Goal: Task Accomplishment & Management: Manage account settings

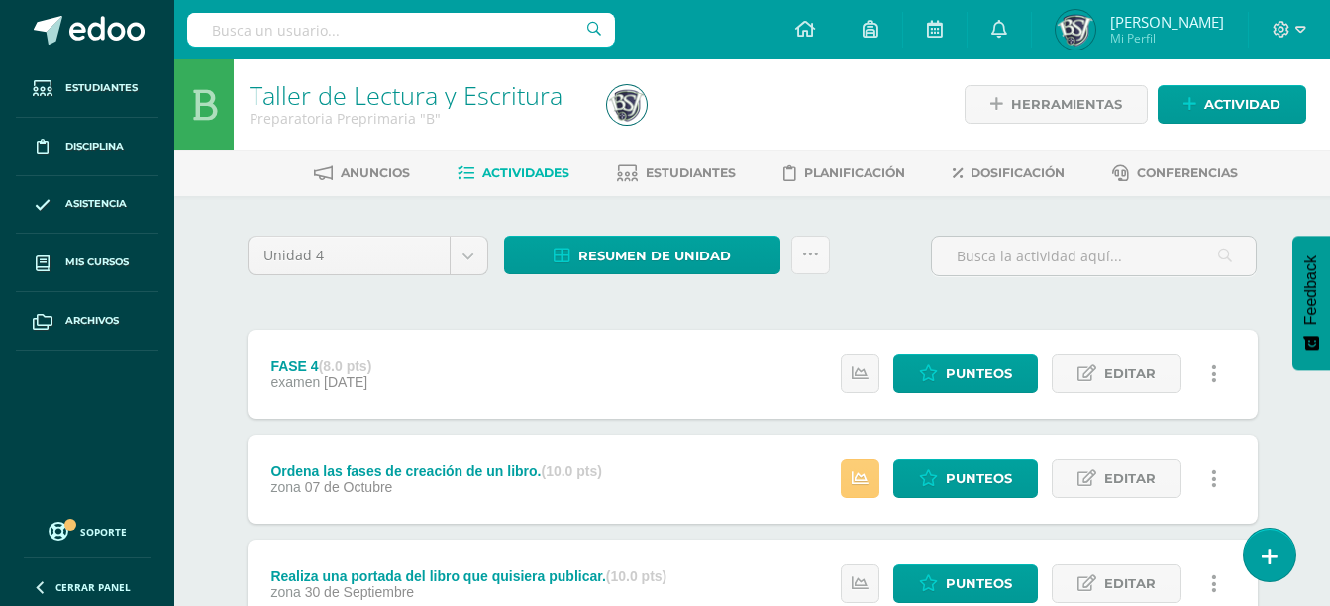
click at [823, 245] on link at bounding box center [810, 255] width 39 height 39
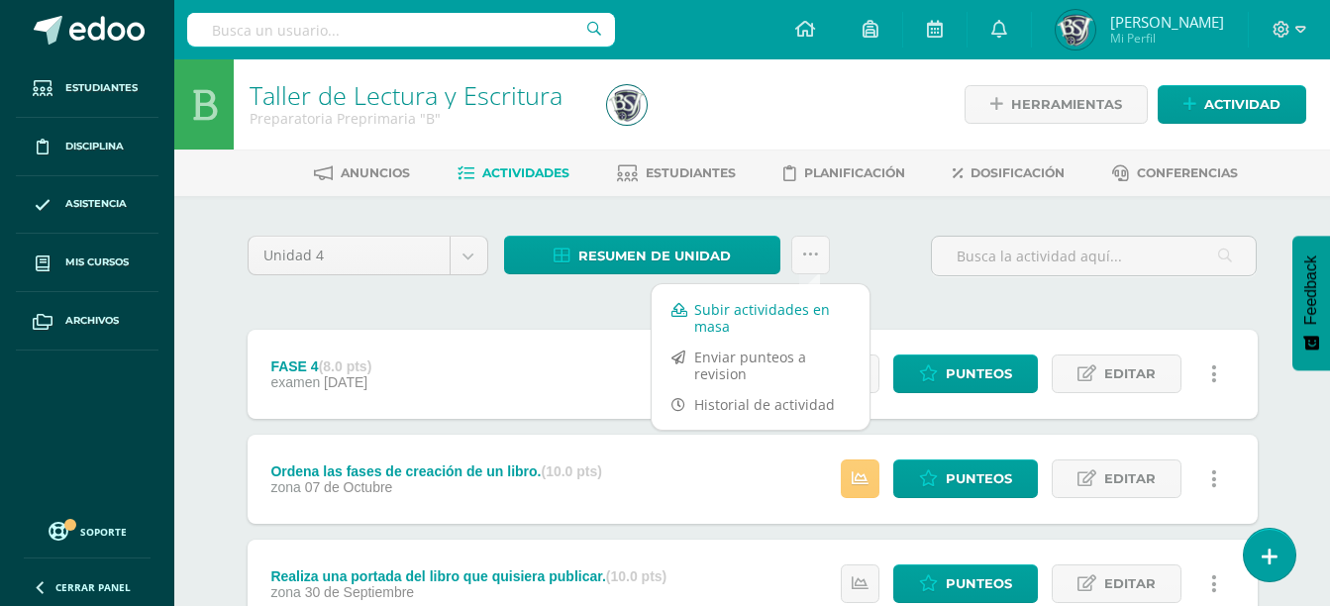
click at [811, 317] on link "Subir actividades en masa" at bounding box center [761, 318] width 218 height 48
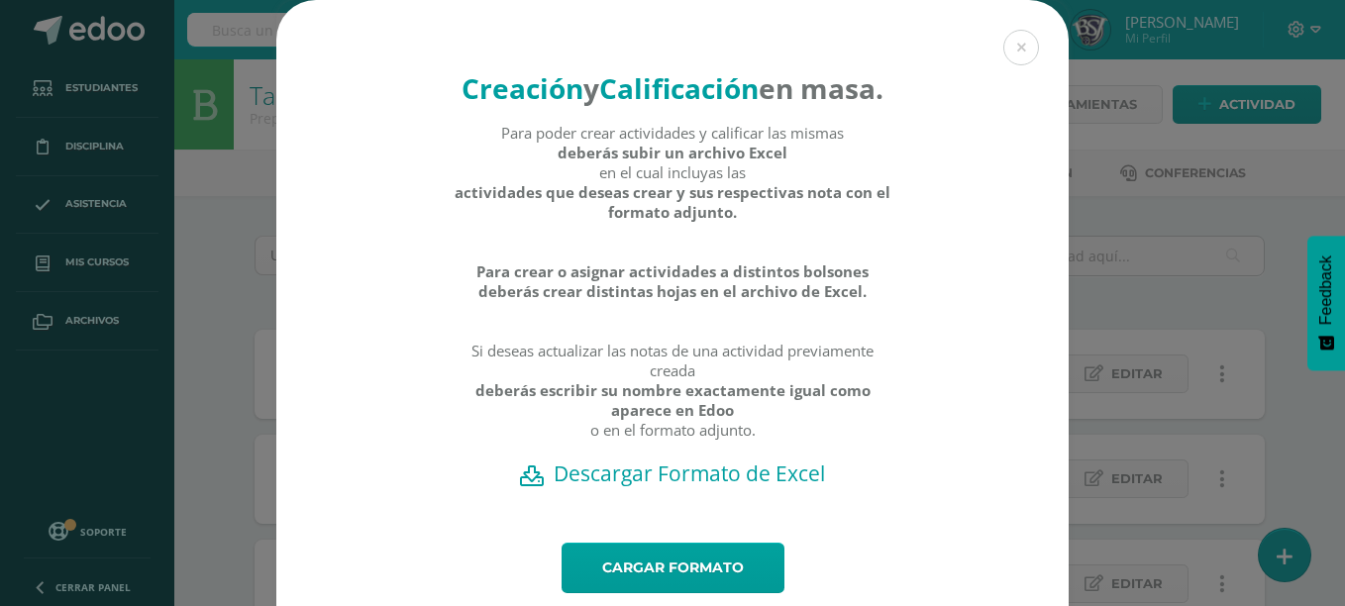
click at [744, 487] on h2 "Descargar Formato de Excel" at bounding box center [672, 473] width 723 height 28
click at [682, 591] on link "Cargar formato" at bounding box center [672, 568] width 223 height 50
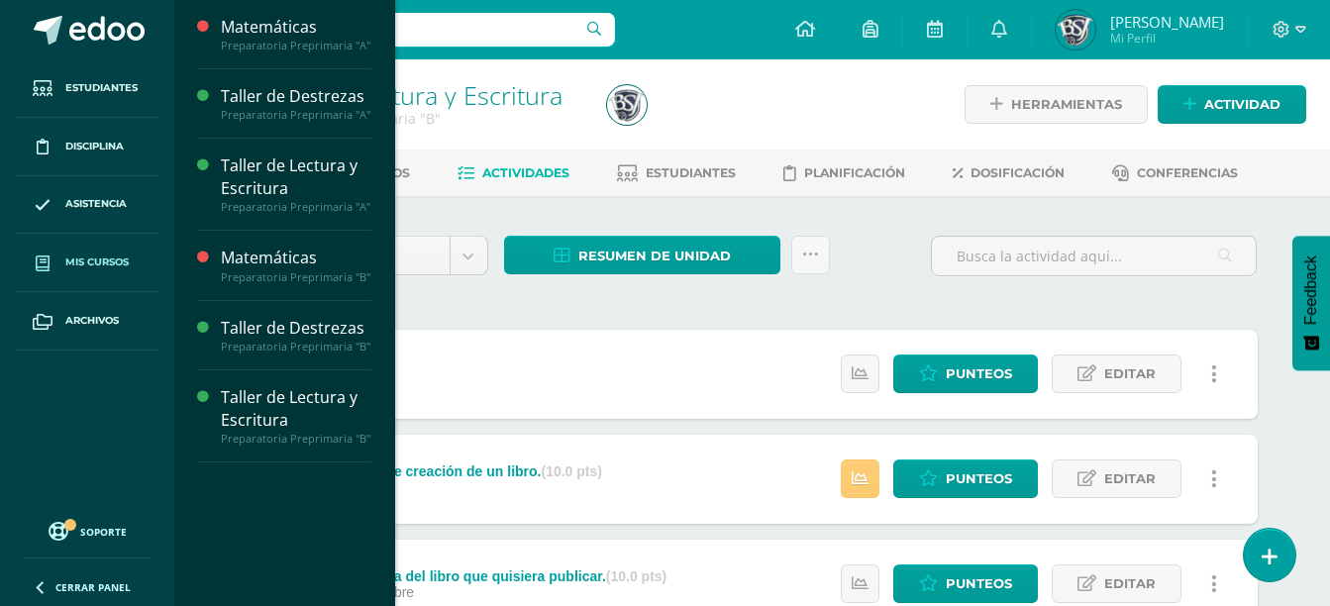
click at [69, 274] on link "Mis cursos" at bounding box center [87, 263] width 143 height 58
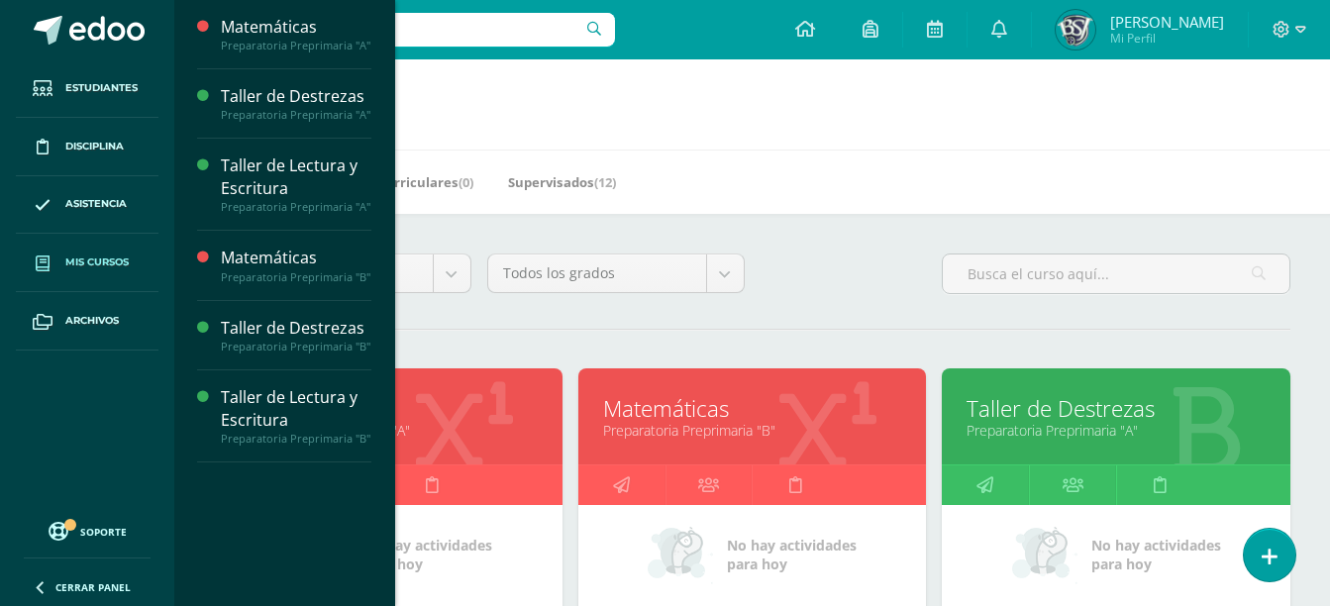
click at [756, 410] on link "Matemáticas" at bounding box center [752, 408] width 299 height 31
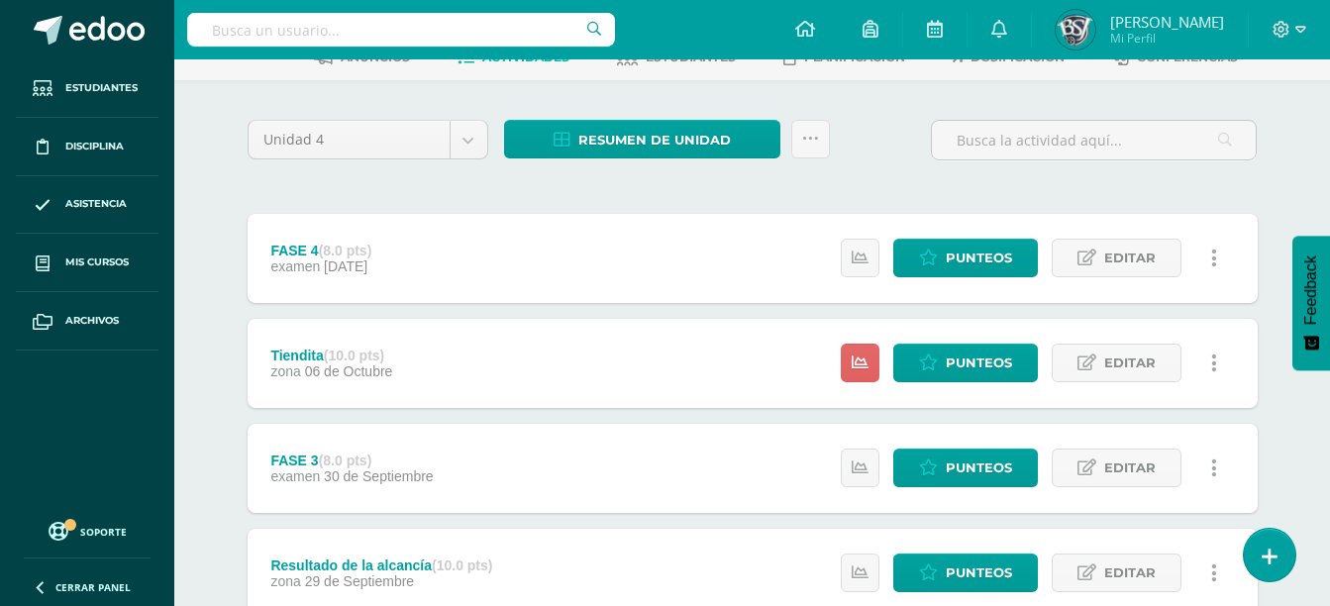
scroll to position [29, 0]
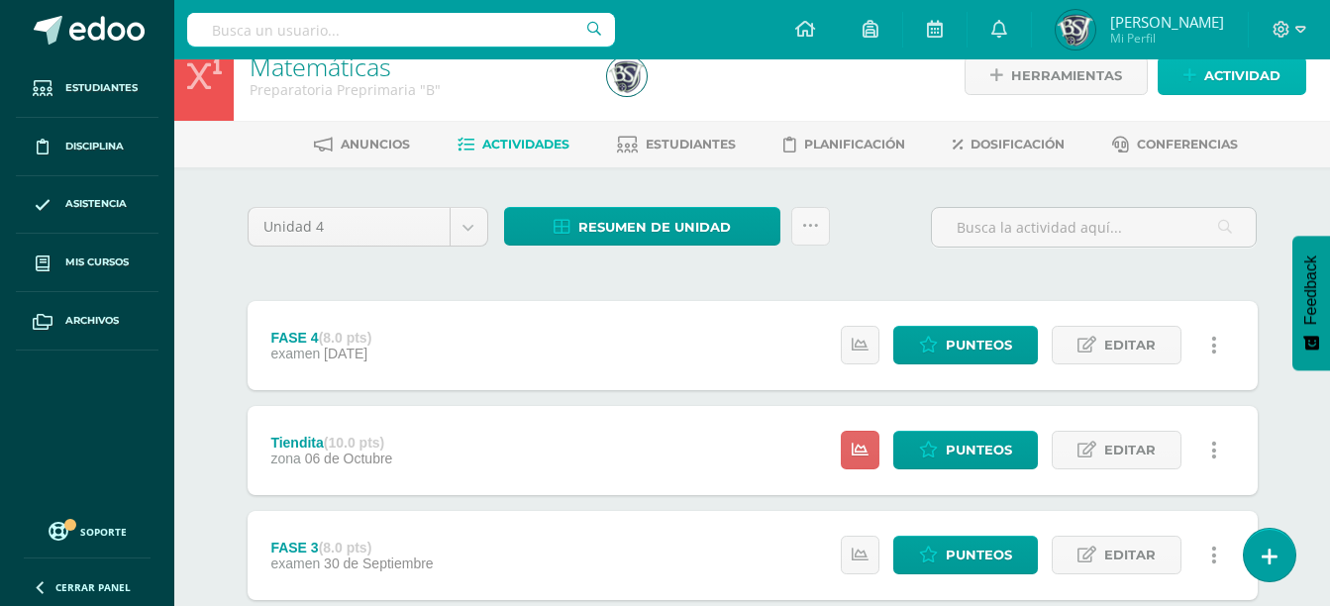
click at [1182, 85] on link "Actividad" at bounding box center [1232, 75] width 149 height 39
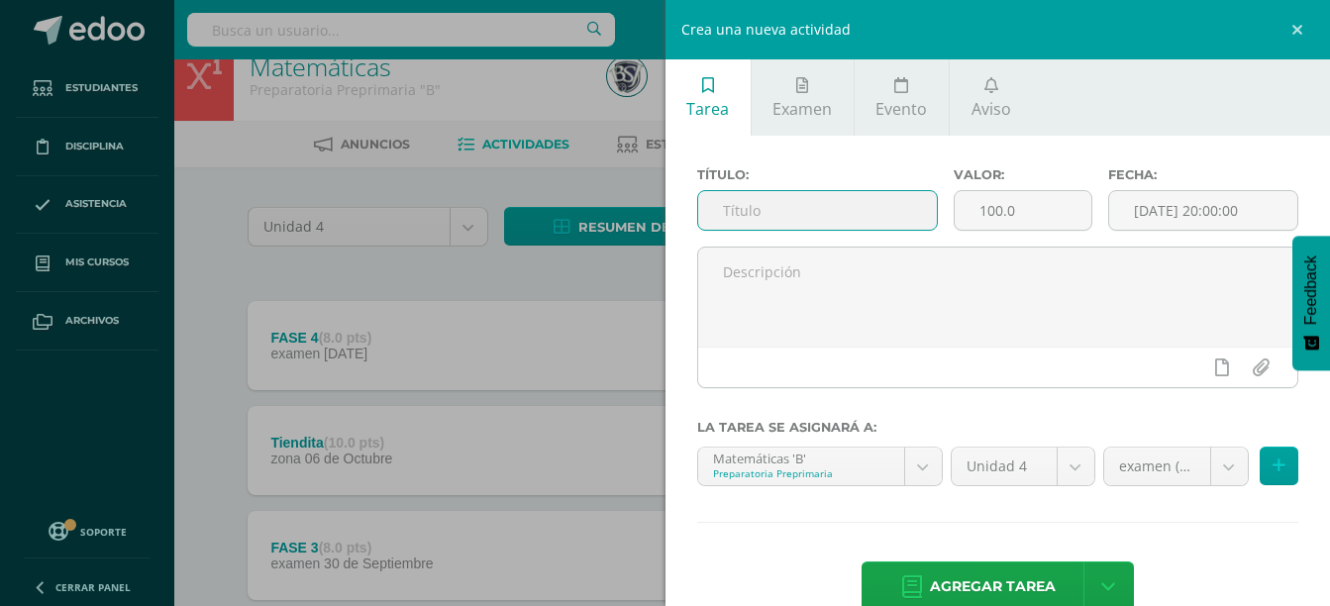
paste input "Resolución de problemas de sustracción"
click at [807, 212] on input "text" at bounding box center [818, 210] width 240 height 39
type input "Resolución de problemas de sustracción"
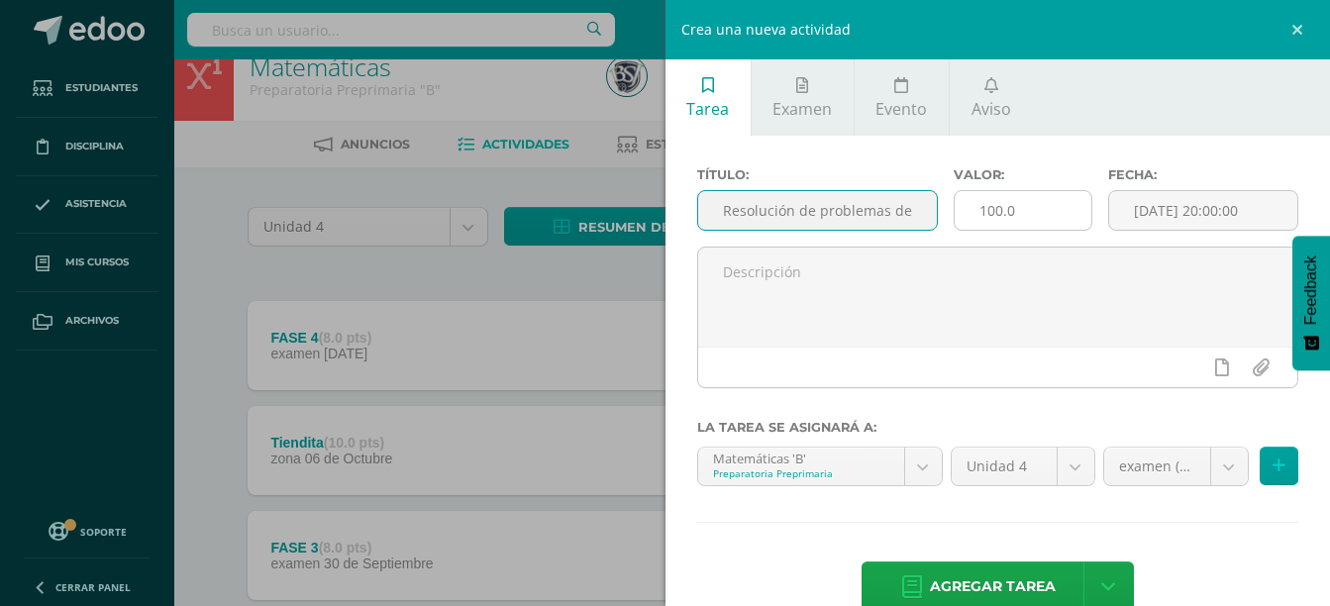
click at [1062, 214] on input "100.0" at bounding box center [1023, 210] width 137 height 39
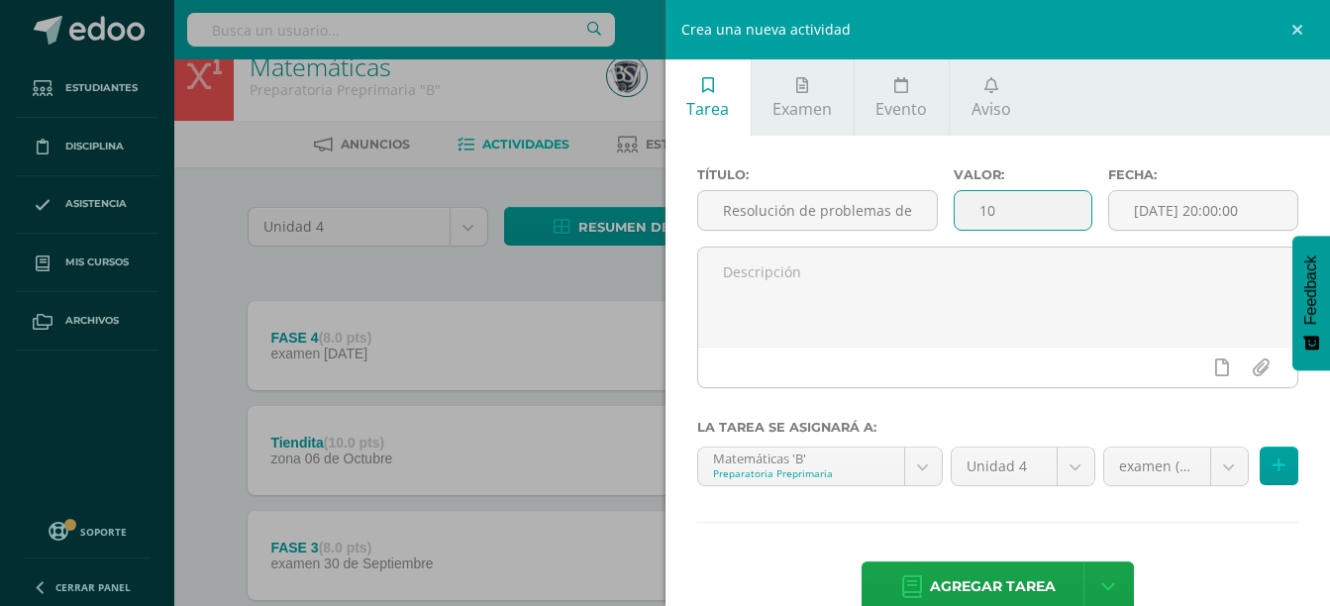
type input "1"
type input "5"
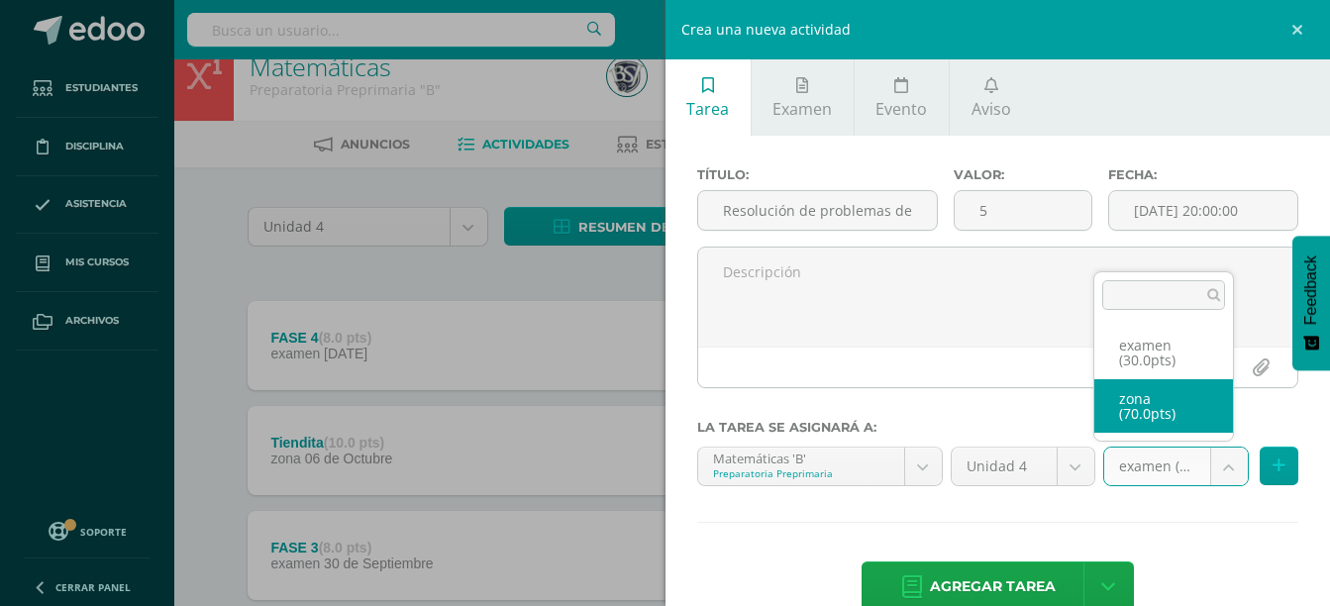
select select "47337"
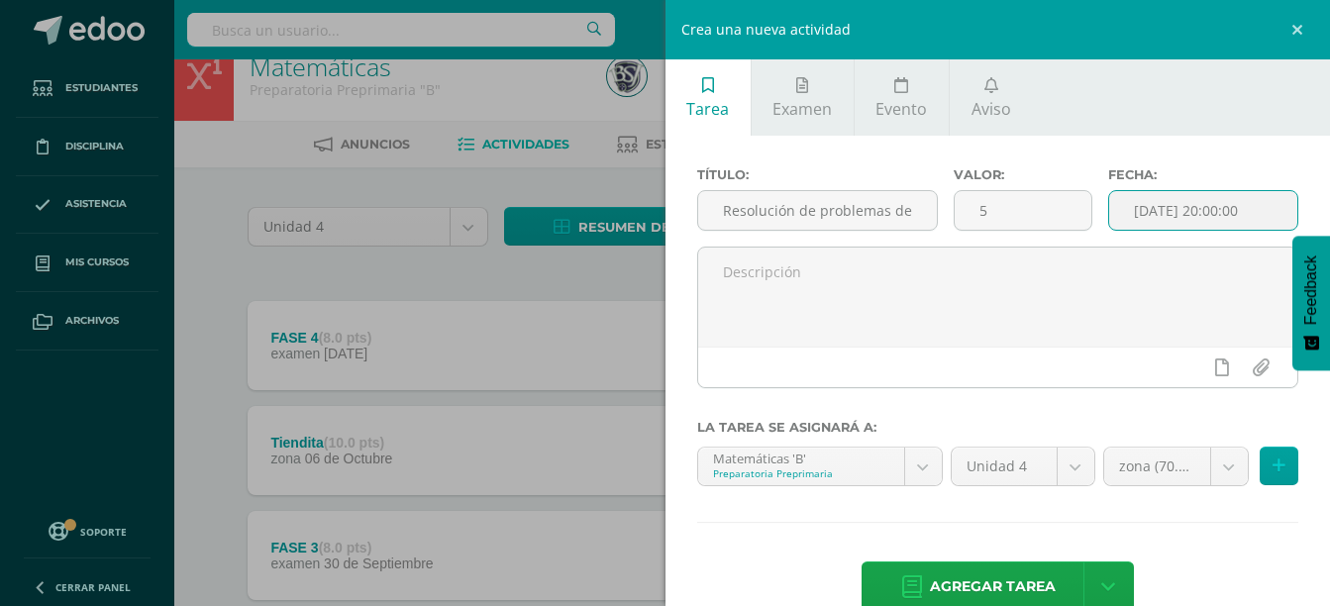
click at [1211, 197] on input "[DATE] 20:00:00" at bounding box center [1203, 210] width 188 height 39
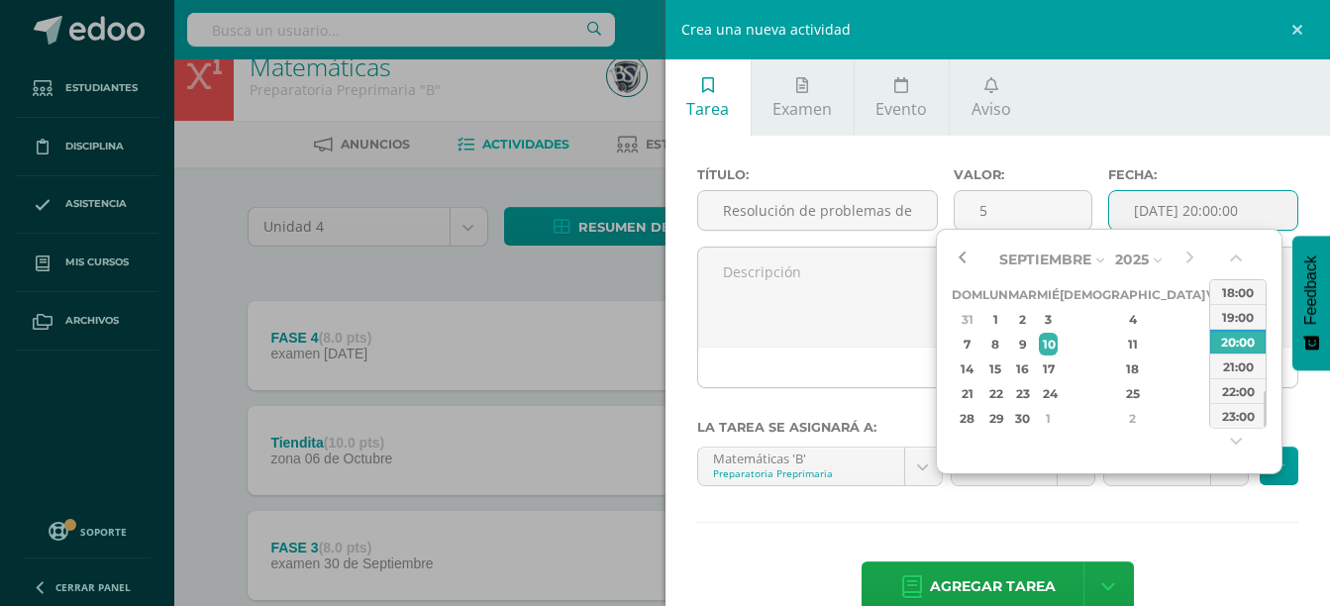
click at [971, 257] on button "button" at bounding box center [962, 260] width 20 height 30
click at [1006, 322] on div "1" at bounding box center [995, 319] width 21 height 23
click at [1236, 259] on button "button" at bounding box center [1238, 263] width 20 height 30
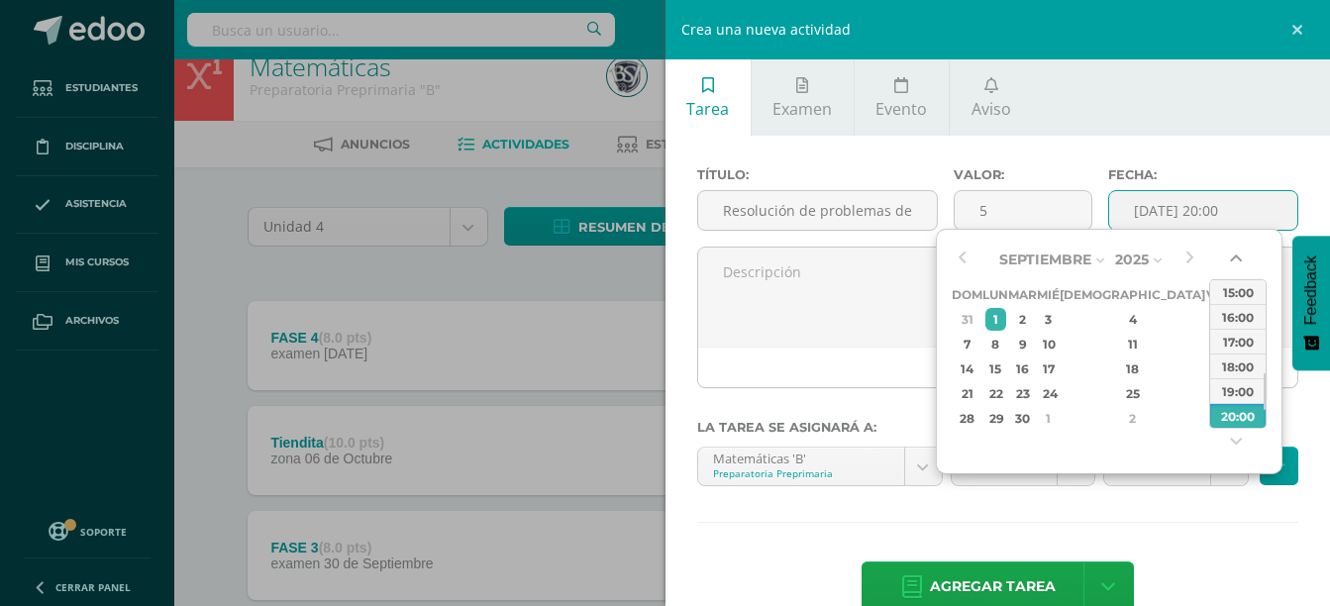
click at [1236, 259] on button "button" at bounding box center [1238, 263] width 20 height 30
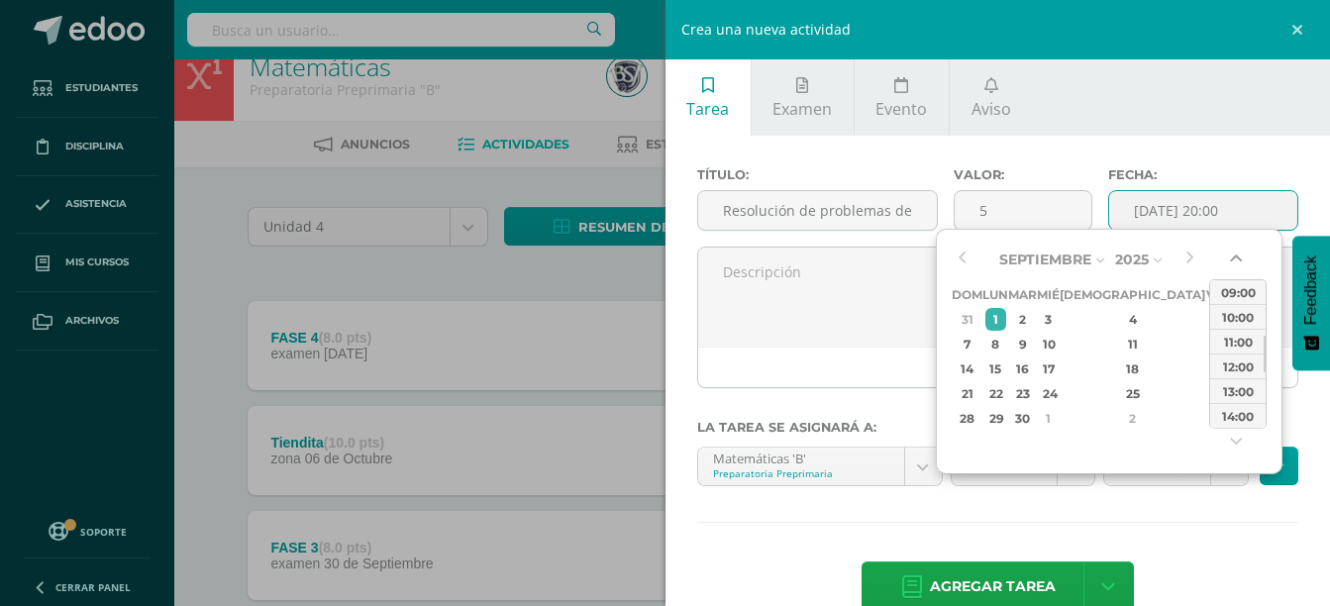
click at [1236, 259] on button "button" at bounding box center [1238, 263] width 20 height 30
click at [1245, 323] on div "08:00" at bounding box center [1237, 316] width 55 height 25
type input "2025-09-01 08:00"
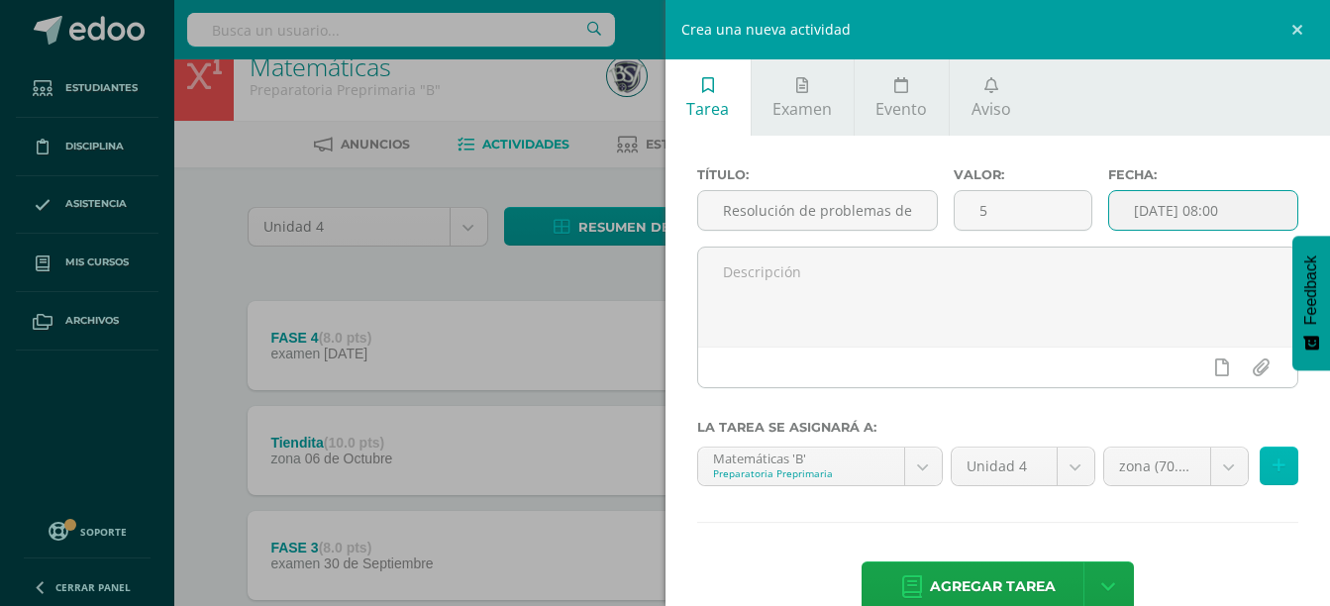
click at [1272, 468] on icon at bounding box center [1278, 465] width 13 height 17
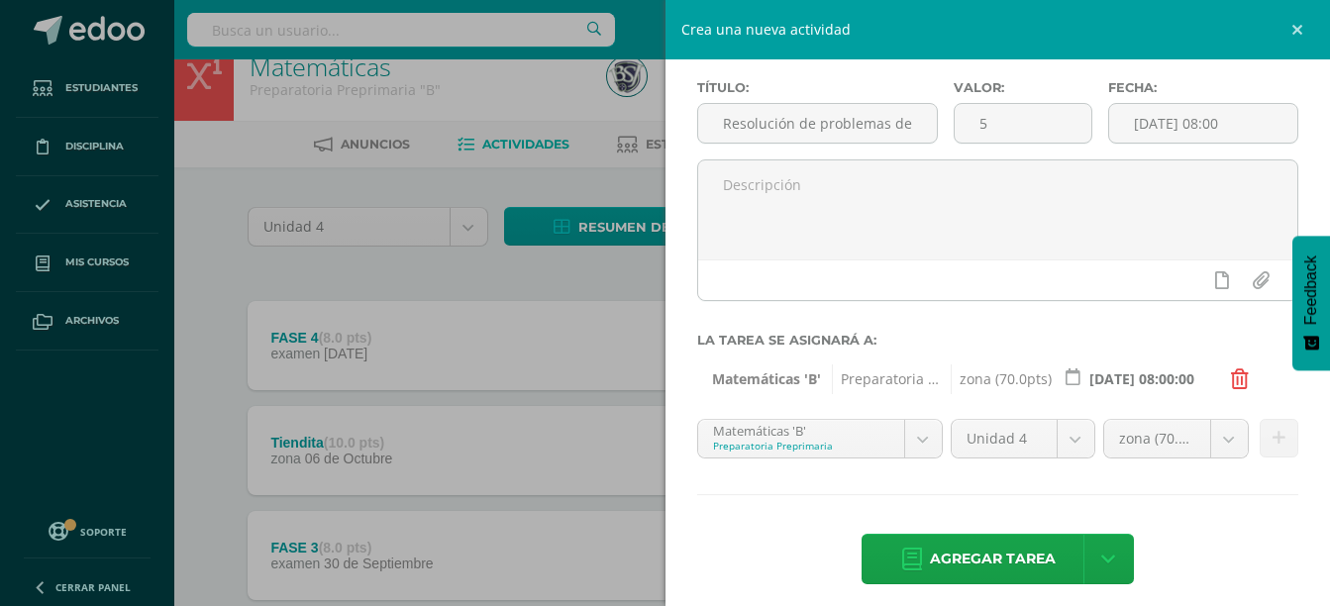
scroll to position [101, 0]
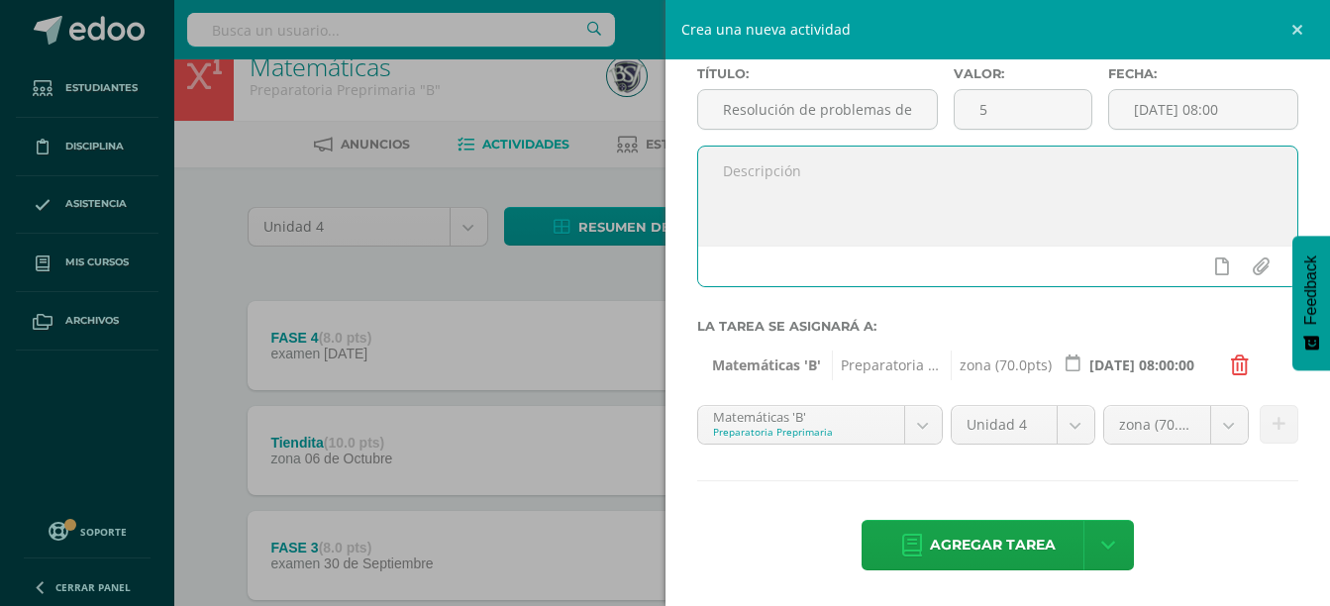
click at [922, 181] on textarea at bounding box center [998, 196] width 600 height 99
paste textarea "Resolución de problemas de sustracción"
type textarea "Resolución de problemas de sustracción"
click at [1006, 563] on span "Agregar tarea" at bounding box center [993, 545] width 126 height 49
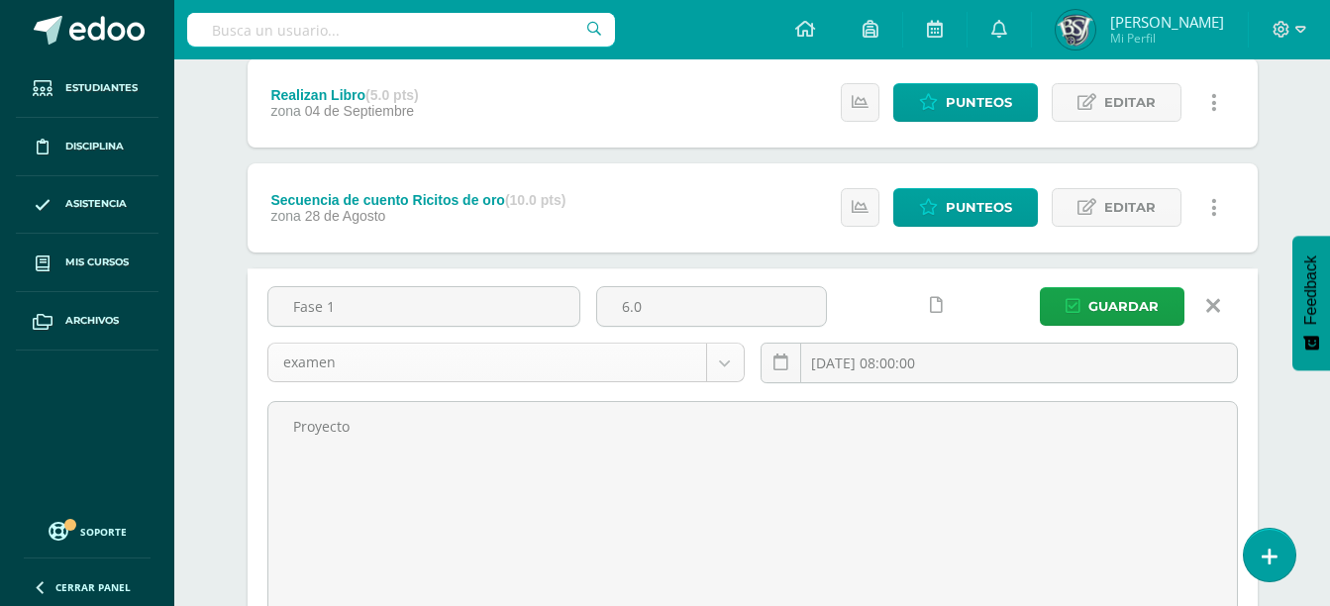
scroll to position [1111, 0]
click at [1127, 317] on span "Guardar" at bounding box center [1123, 306] width 70 height 37
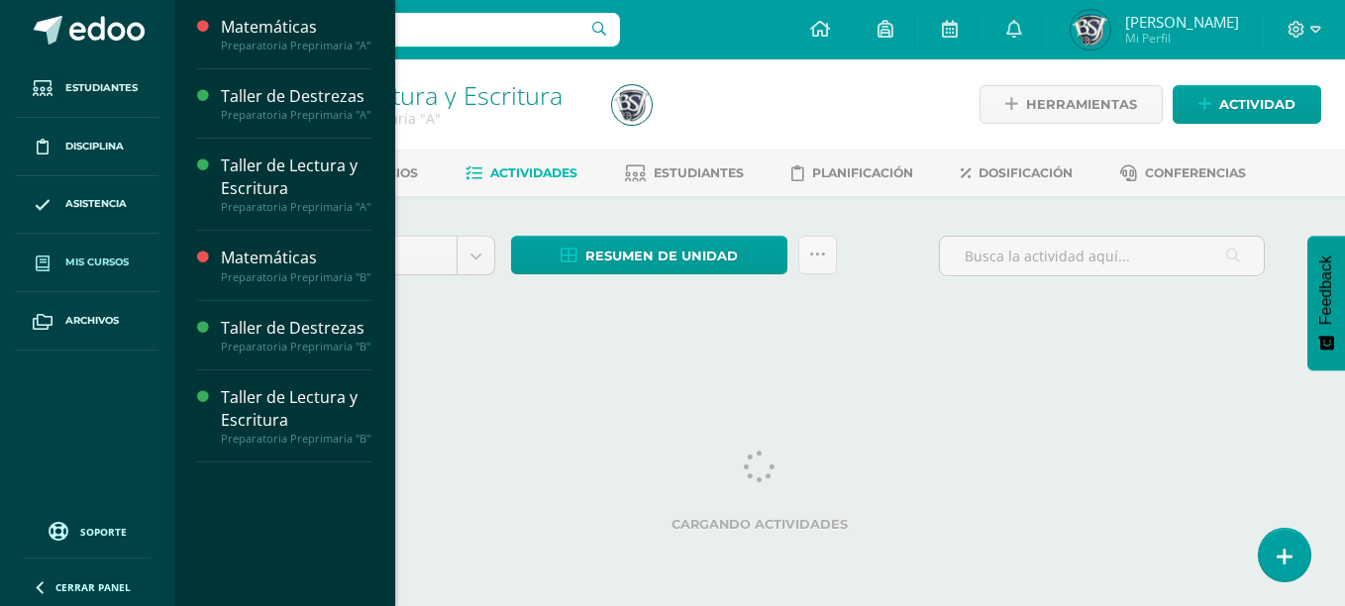
click at [128, 261] on span "Mis cursos" at bounding box center [96, 262] width 63 height 16
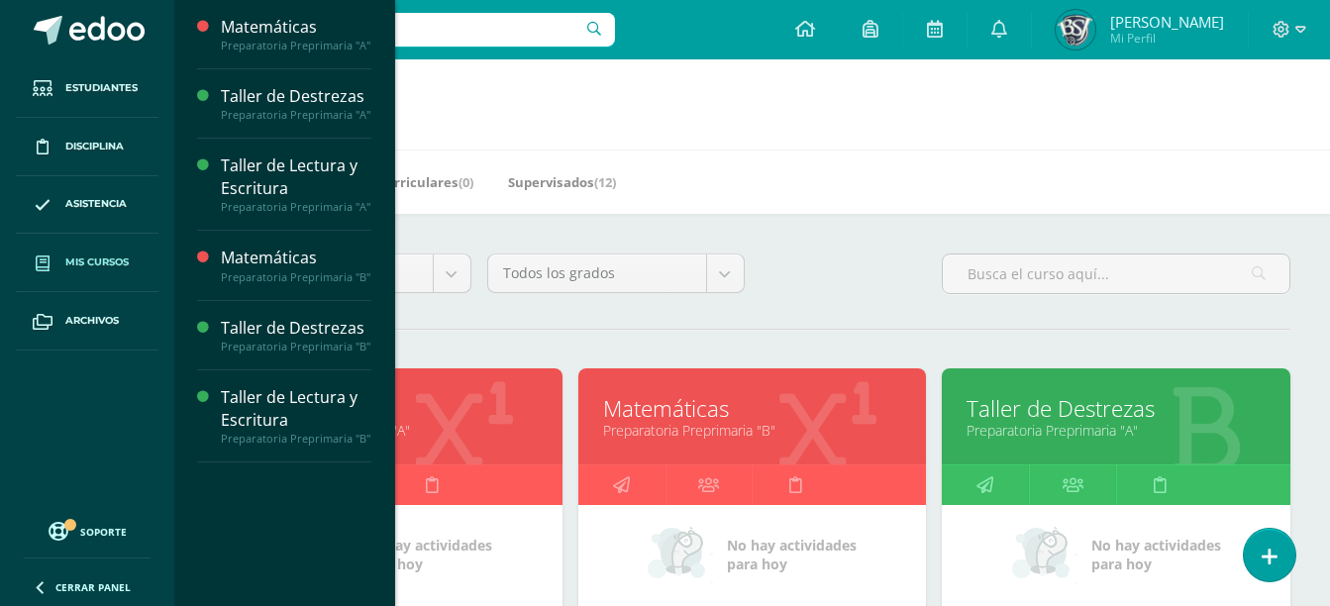
click at [465, 433] on link "Preparatoria Preprimaria "A"" at bounding box center [388, 430] width 299 height 19
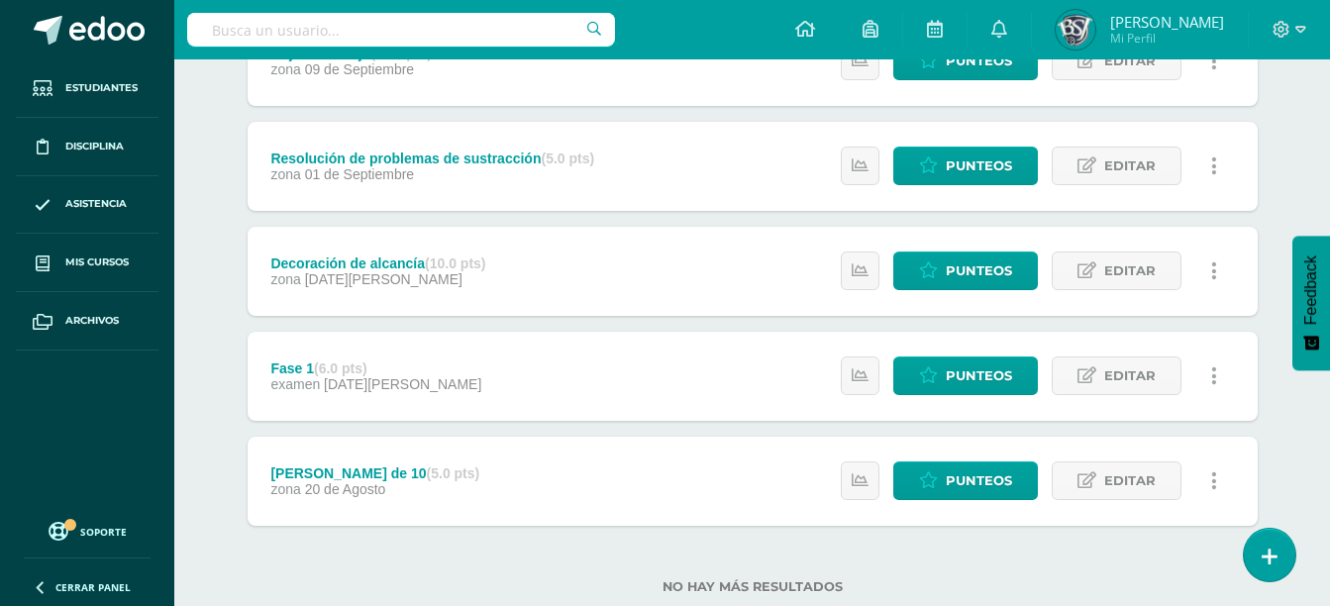
scroll to position [1045, 0]
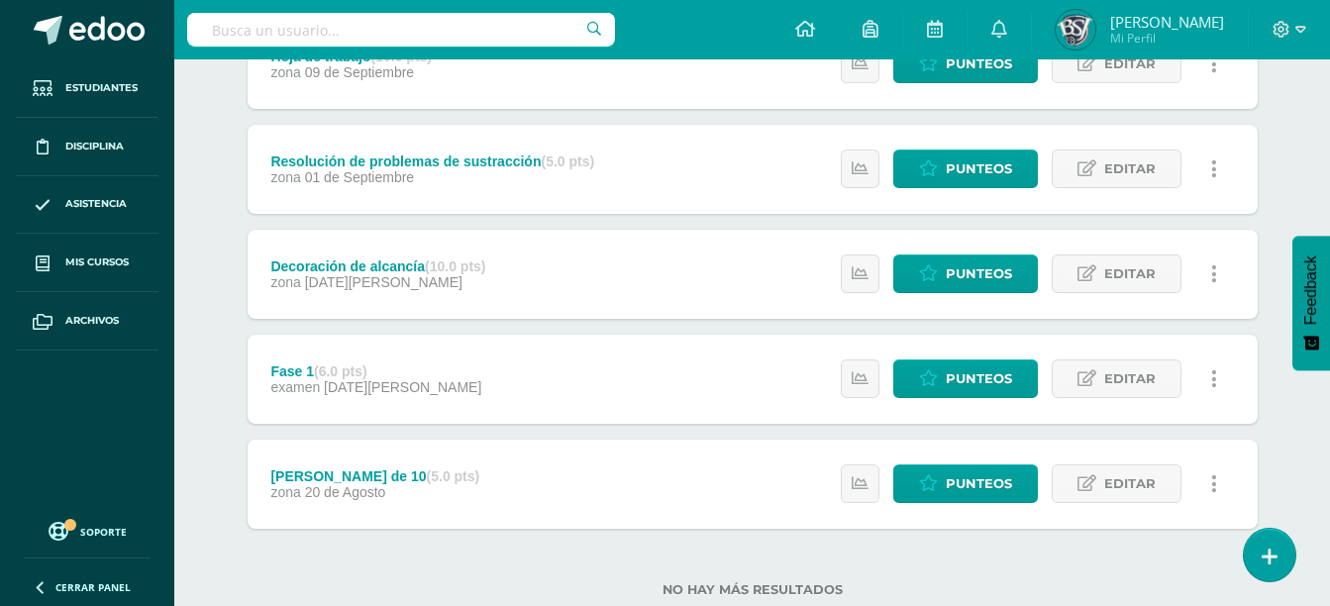
click at [446, 153] on div "Resolución de problemas de sustracción (5.0 pts)" at bounding box center [432, 161] width 324 height 16
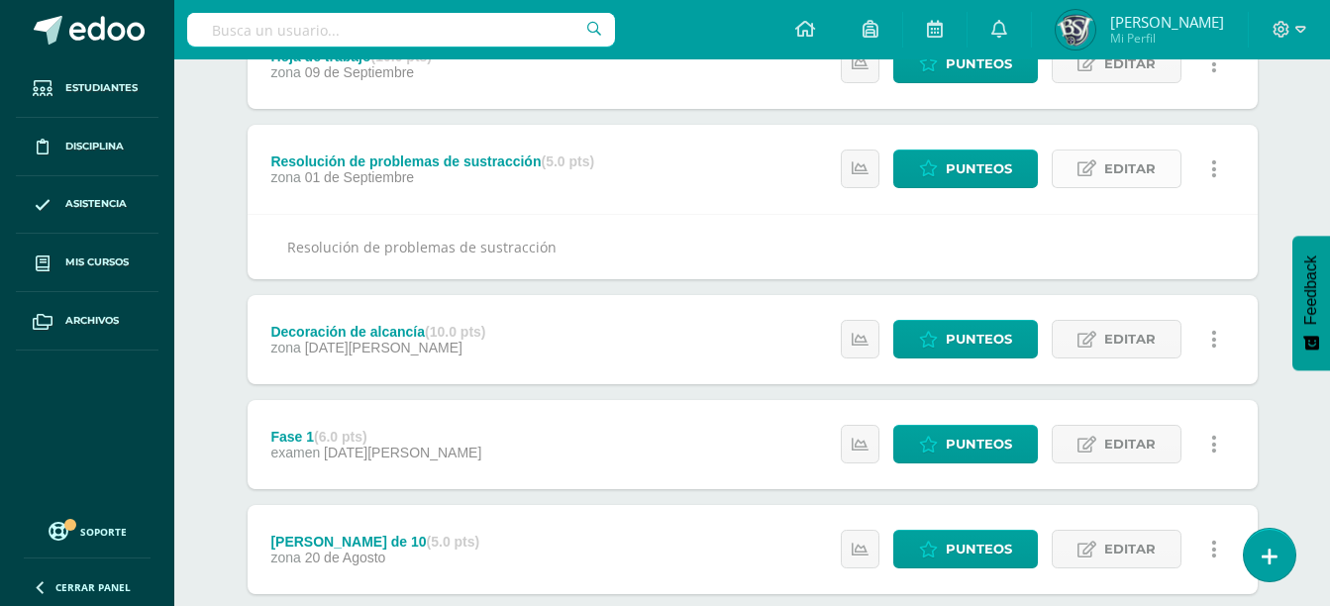
click at [1105, 164] on span "Editar" at bounding box center [1129, 169] width 51 height 37
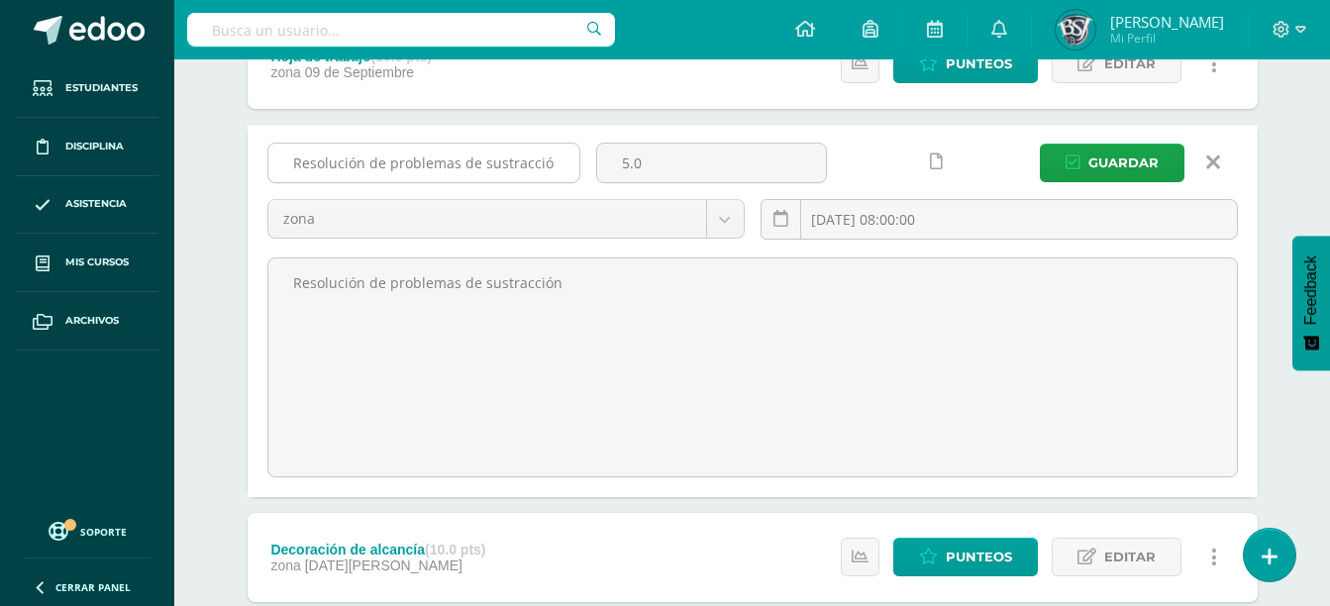
click at [575, 165] on input "Resolución de problemas de sustracción" at bounding box center [423, 163] width 311 height 39
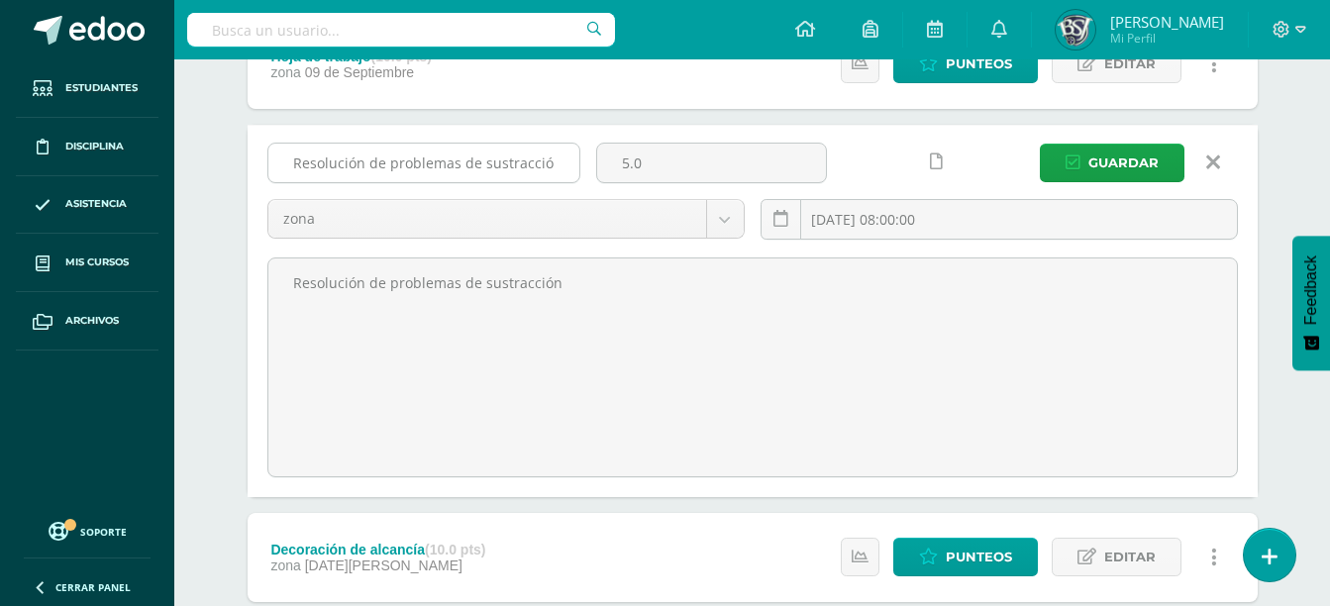
click at [575, 165] on input "Resolución de problemas de sustracción" at bounding box center [423, 163] width 311 height 39
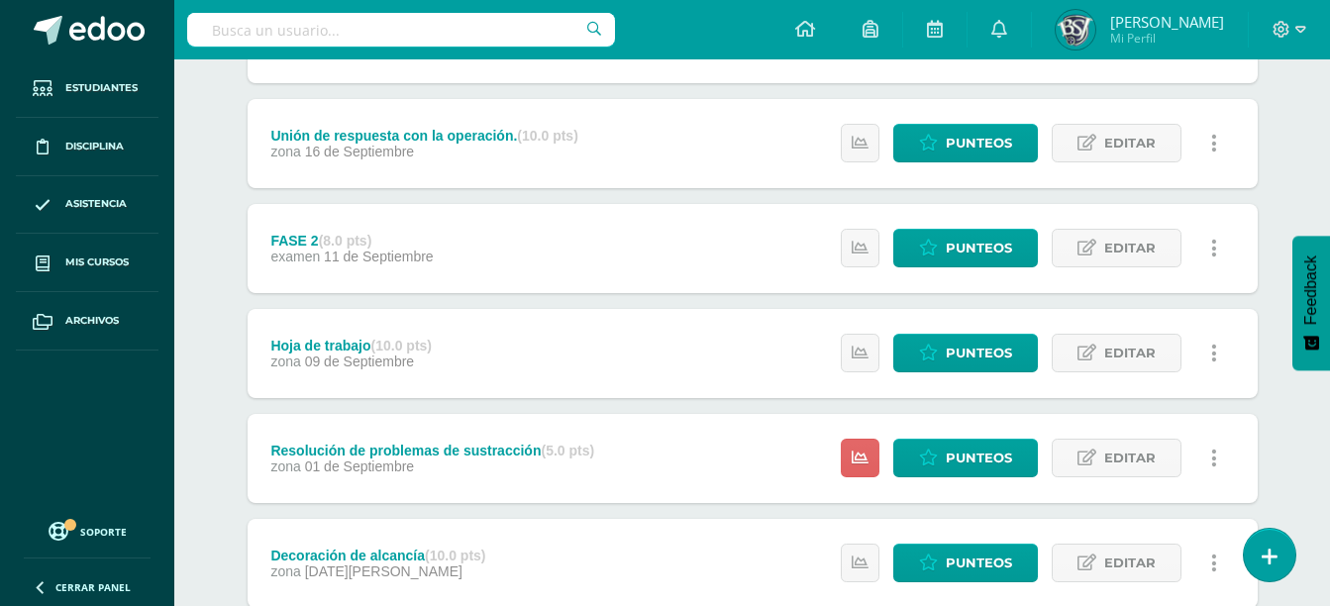
scroll to position [1099, 0]
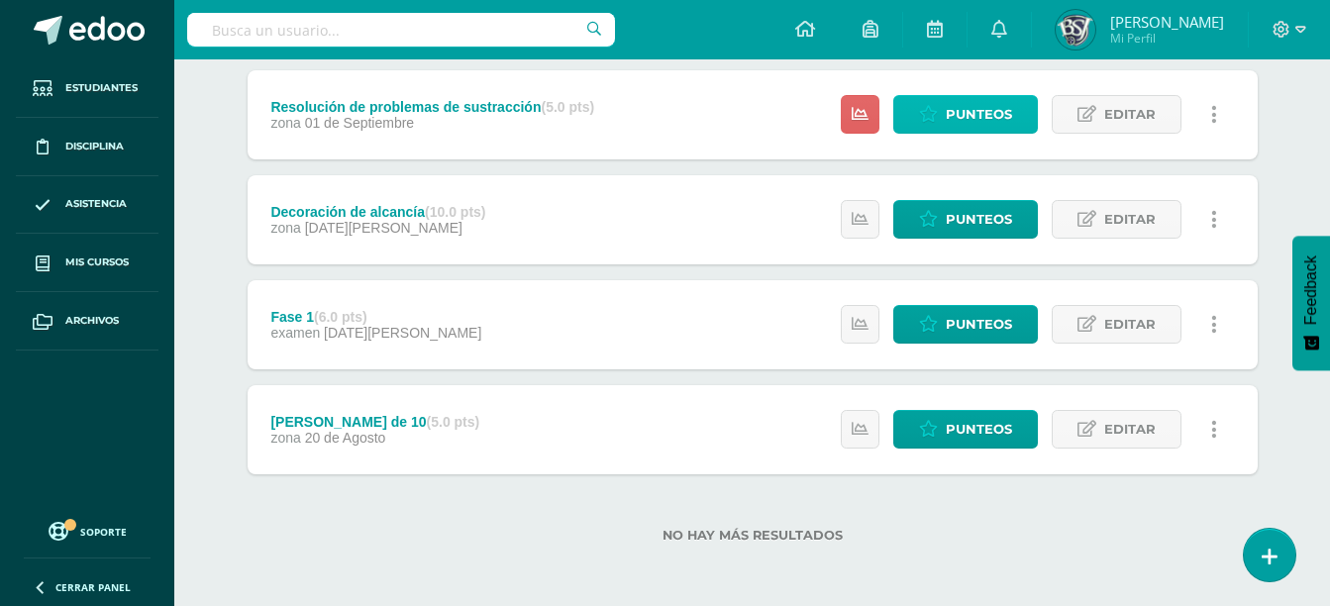
click at [1033, 116] on link "Punteos" at bounding box center [965, 114] width 145 height 39
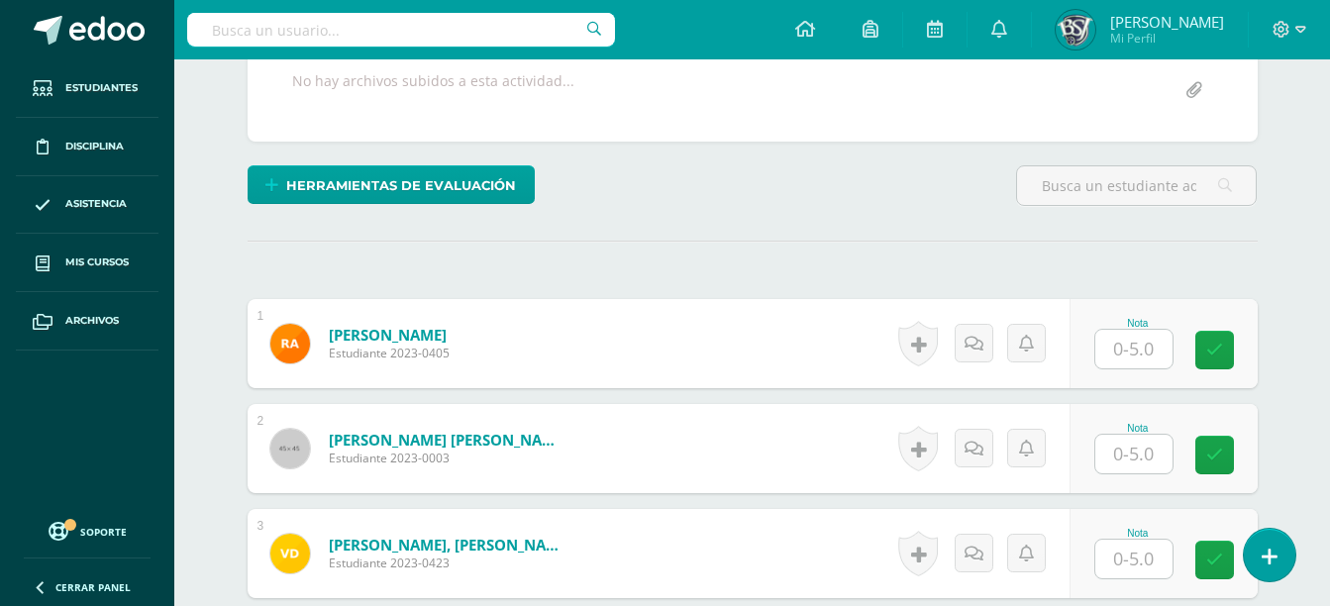
scroll to position [422, 0]
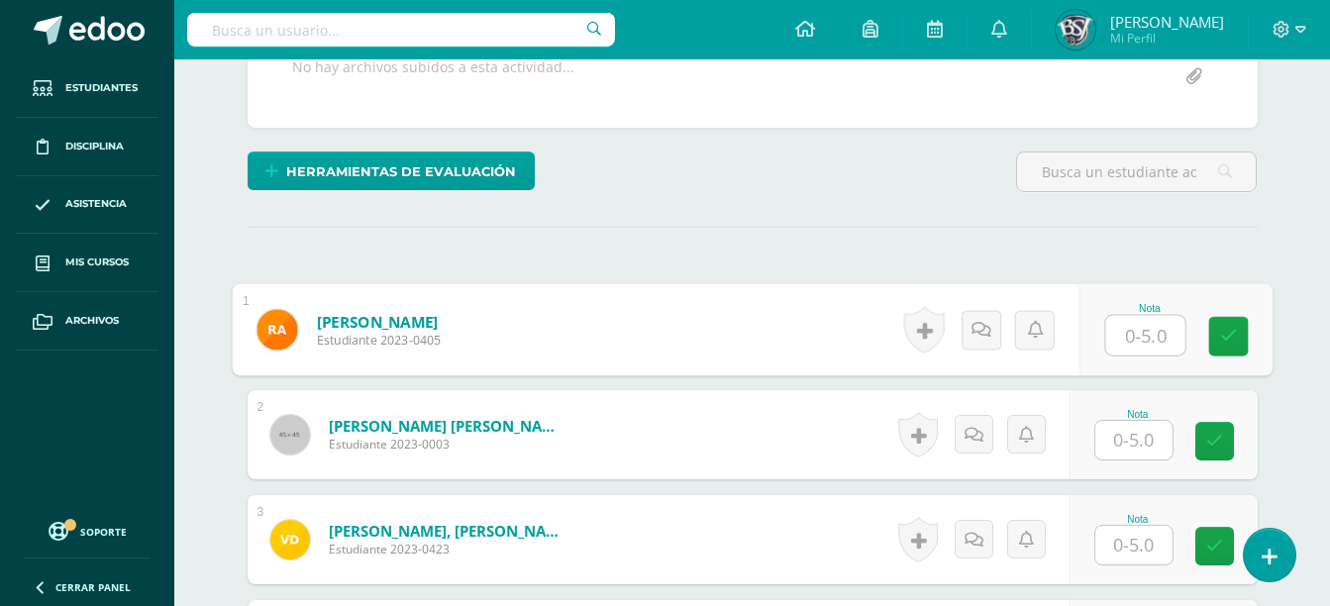
click at [1139, 336] on input "text" at bounding box center [1144, 336] width 79 height 40
type input "4"
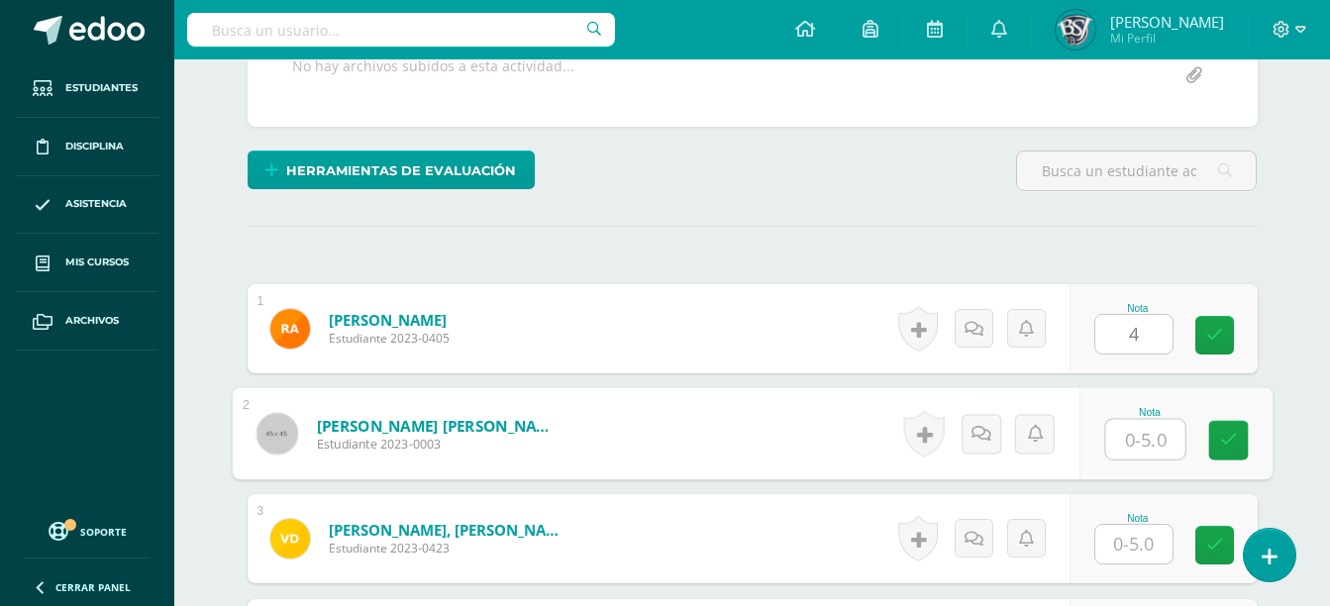
type input "4"
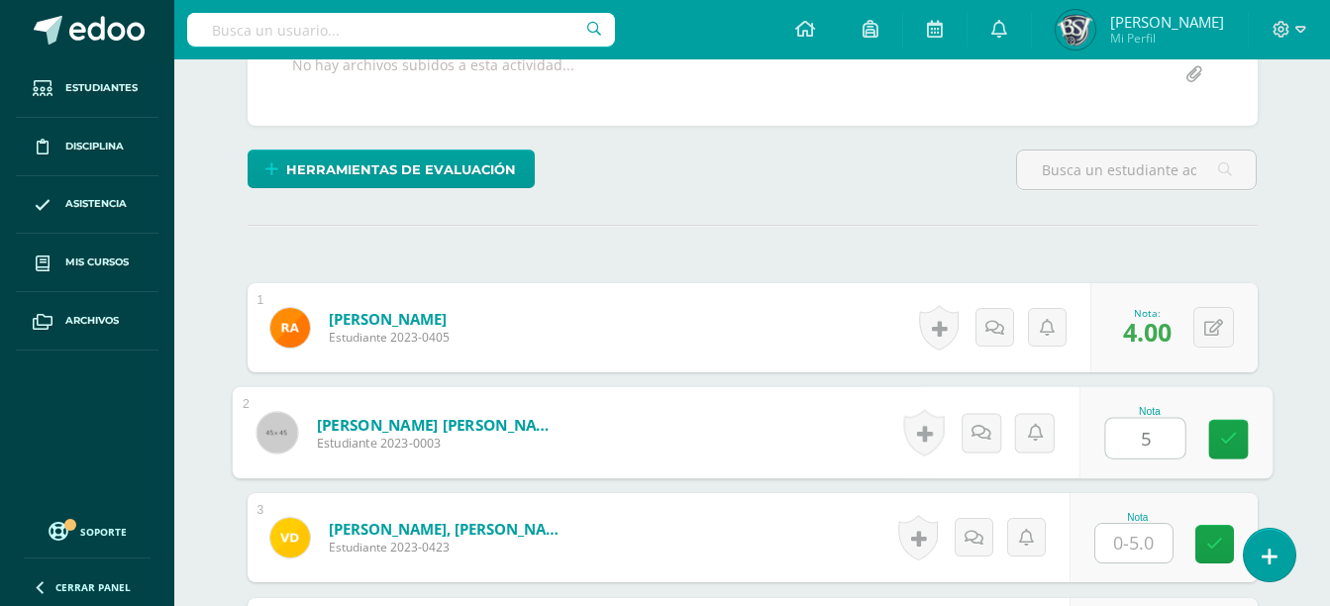
type input "5"
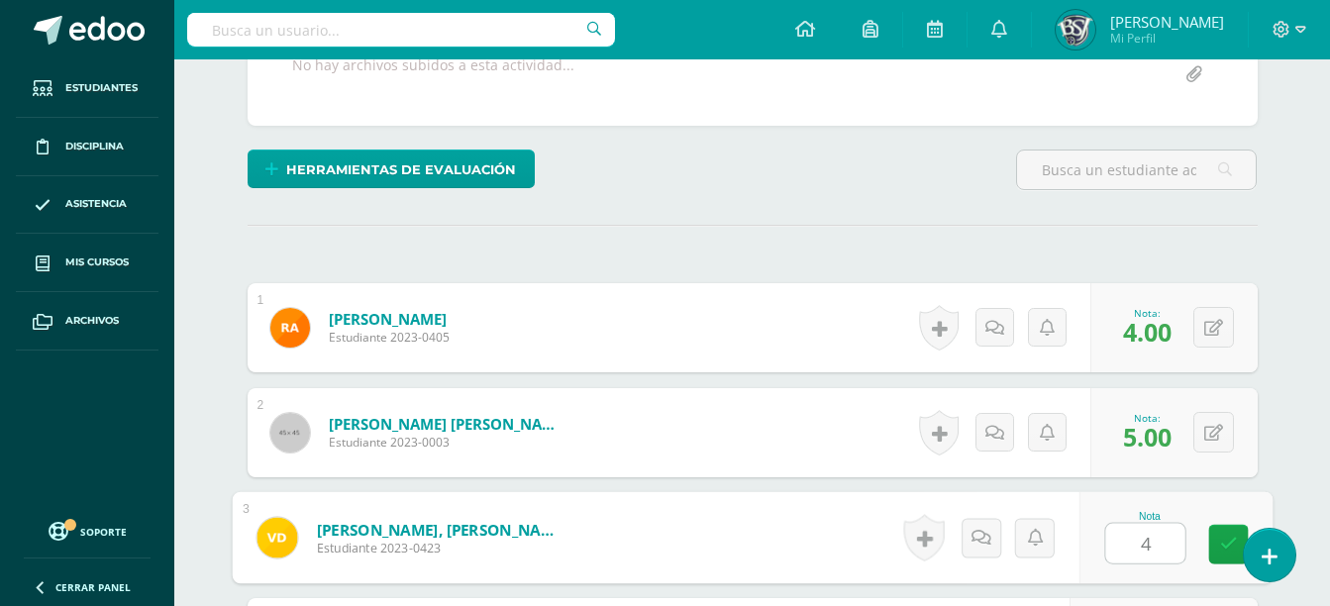
type input "4"
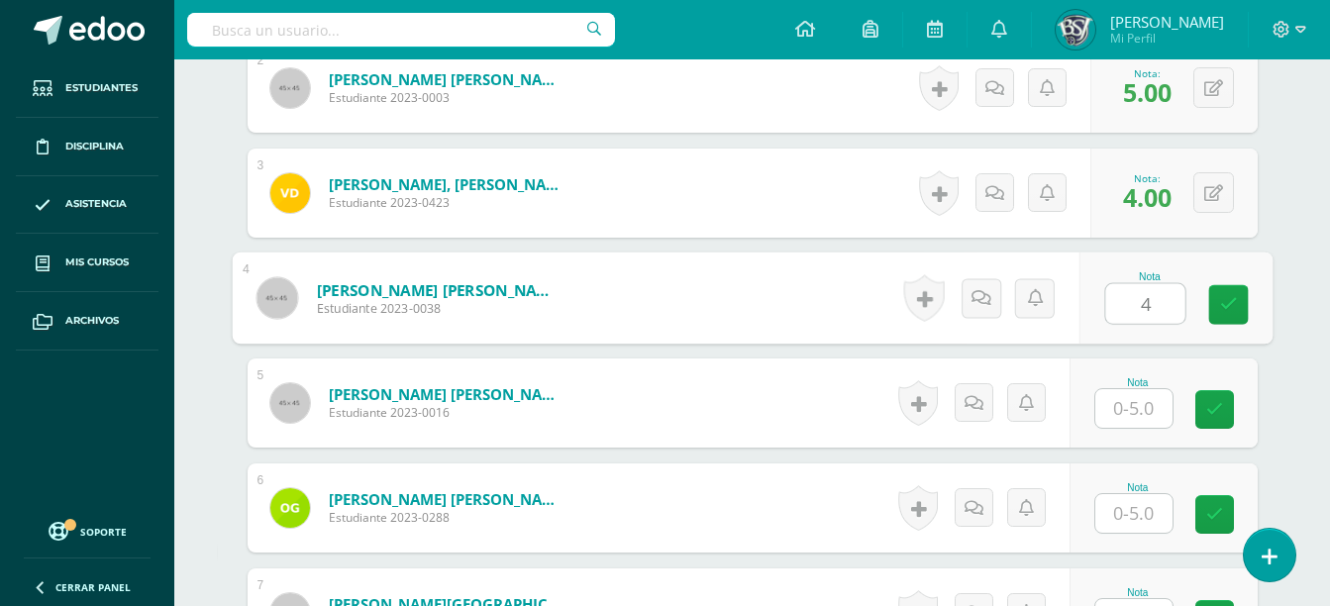
type input "4"
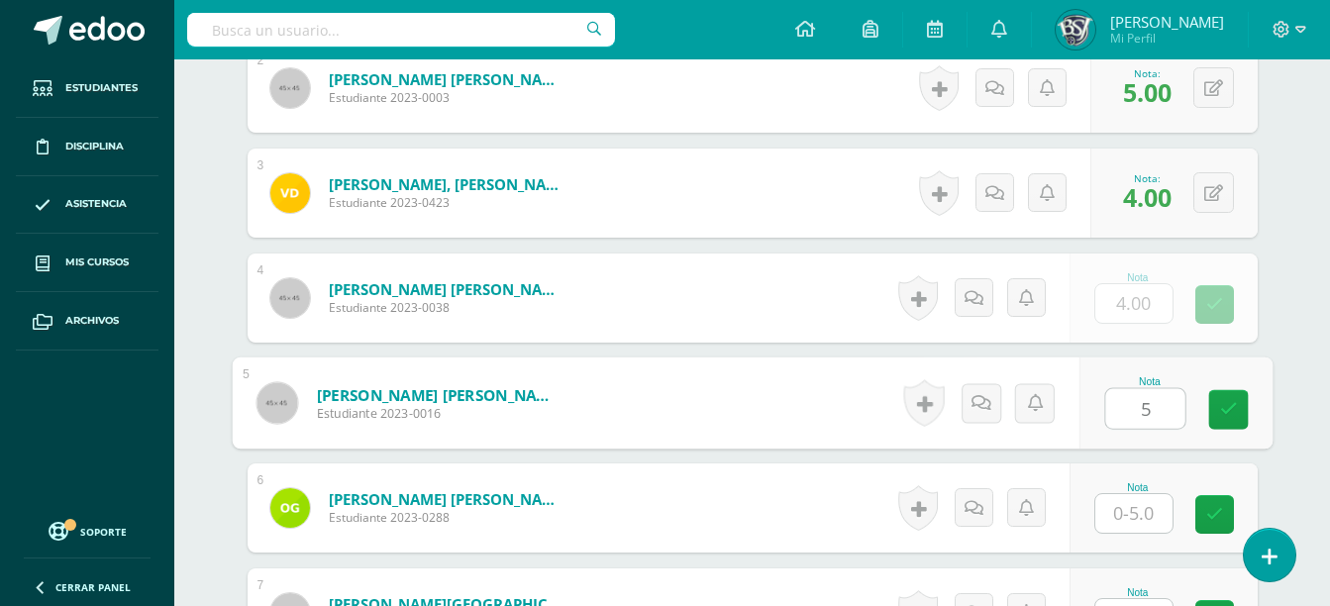
type input "5"
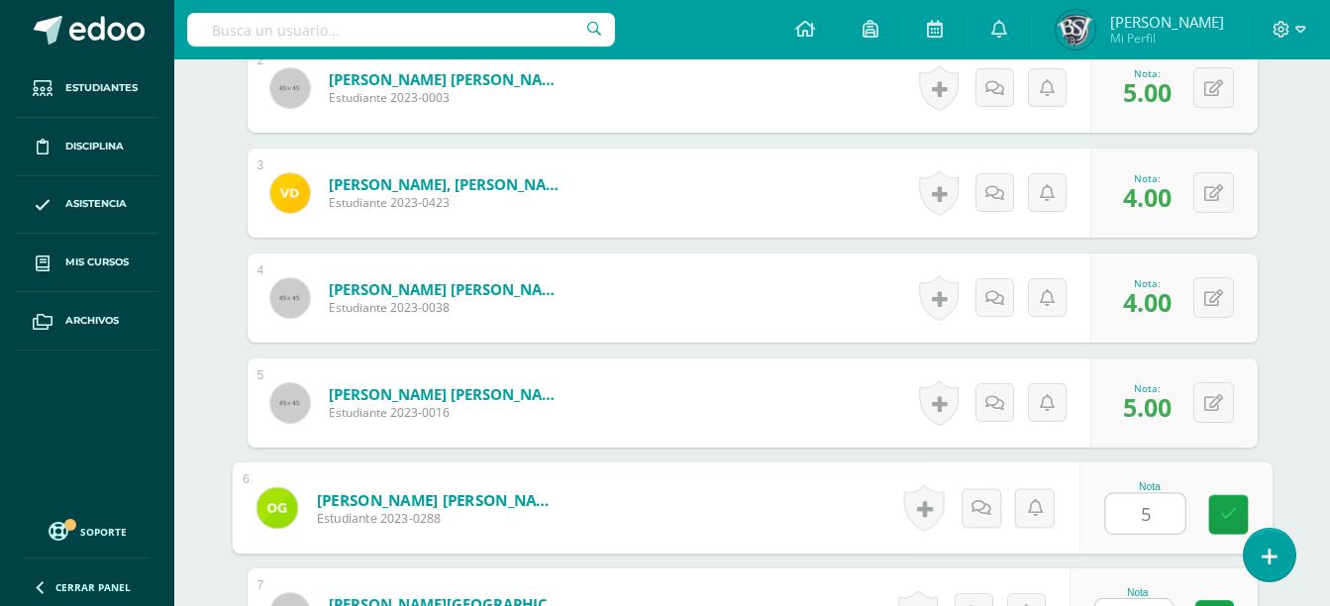
type input "5"
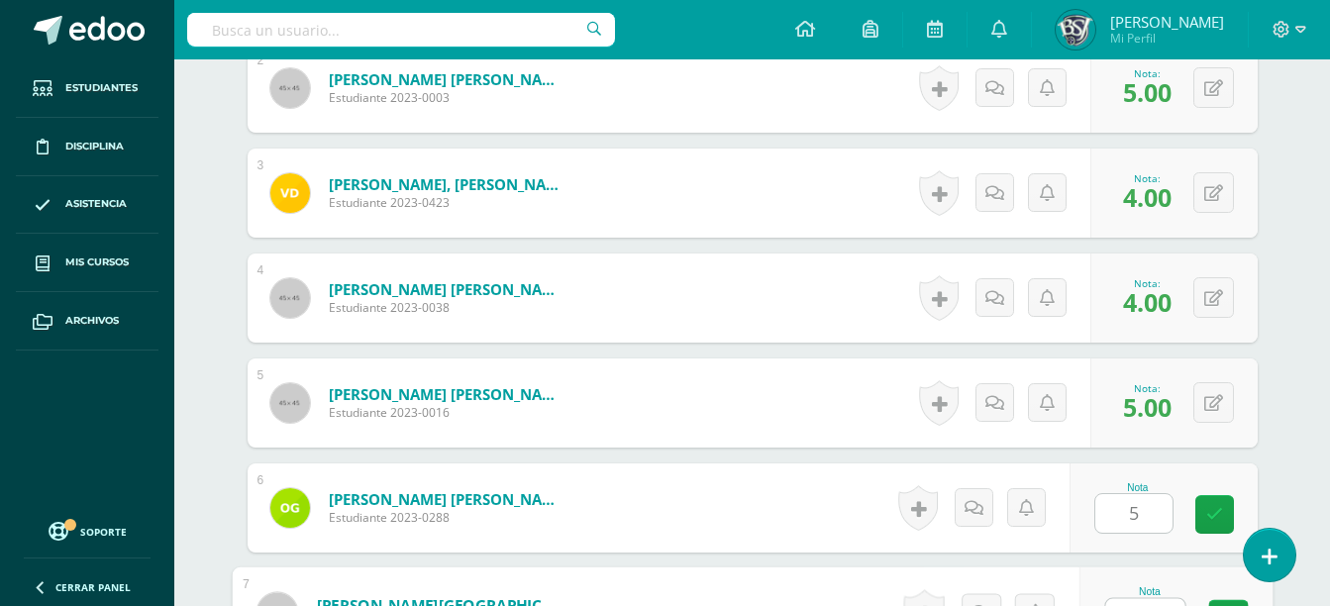
scroll to position [800, 0]
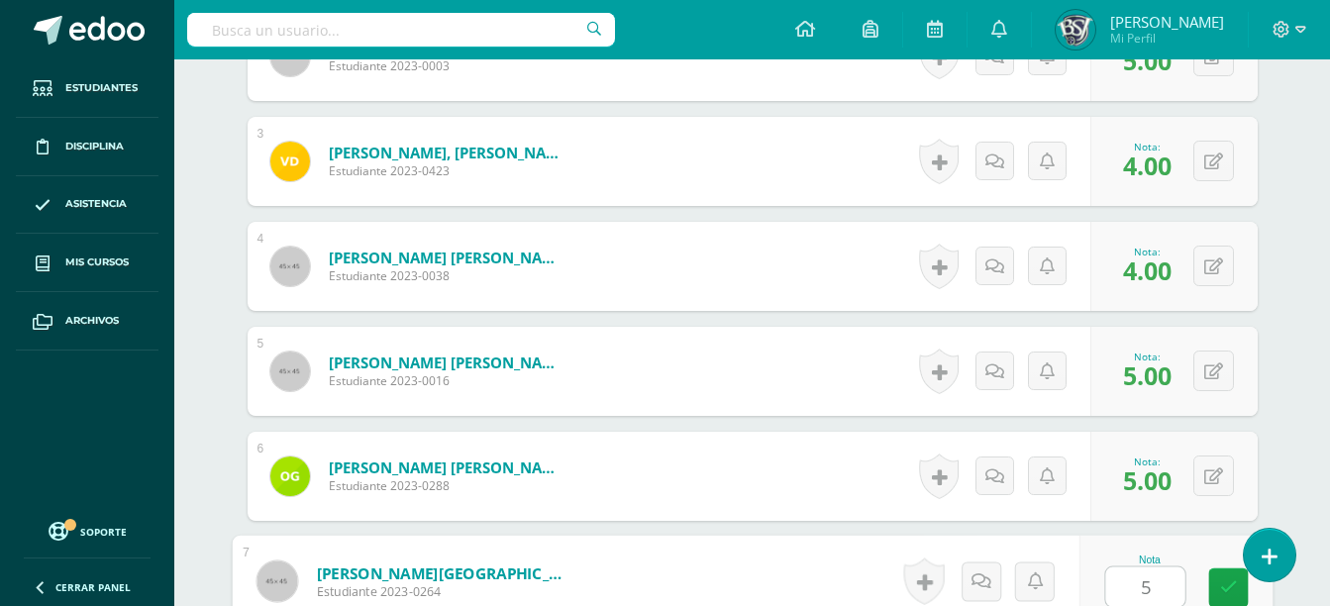
type input "5"
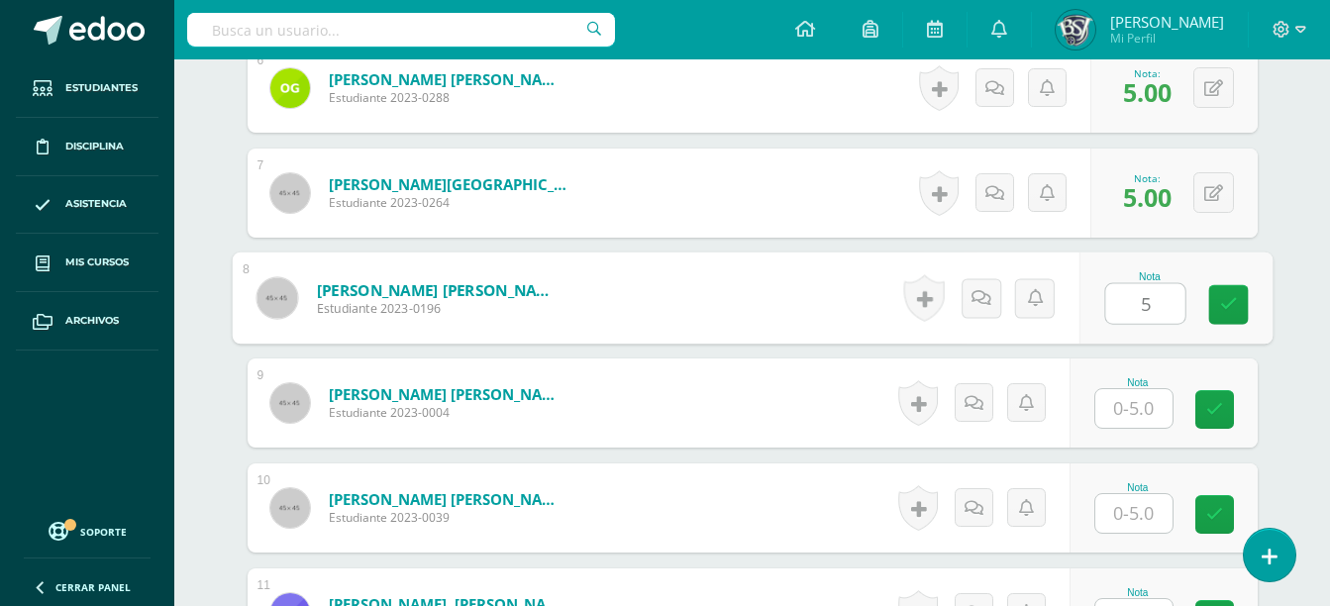
type input "5"
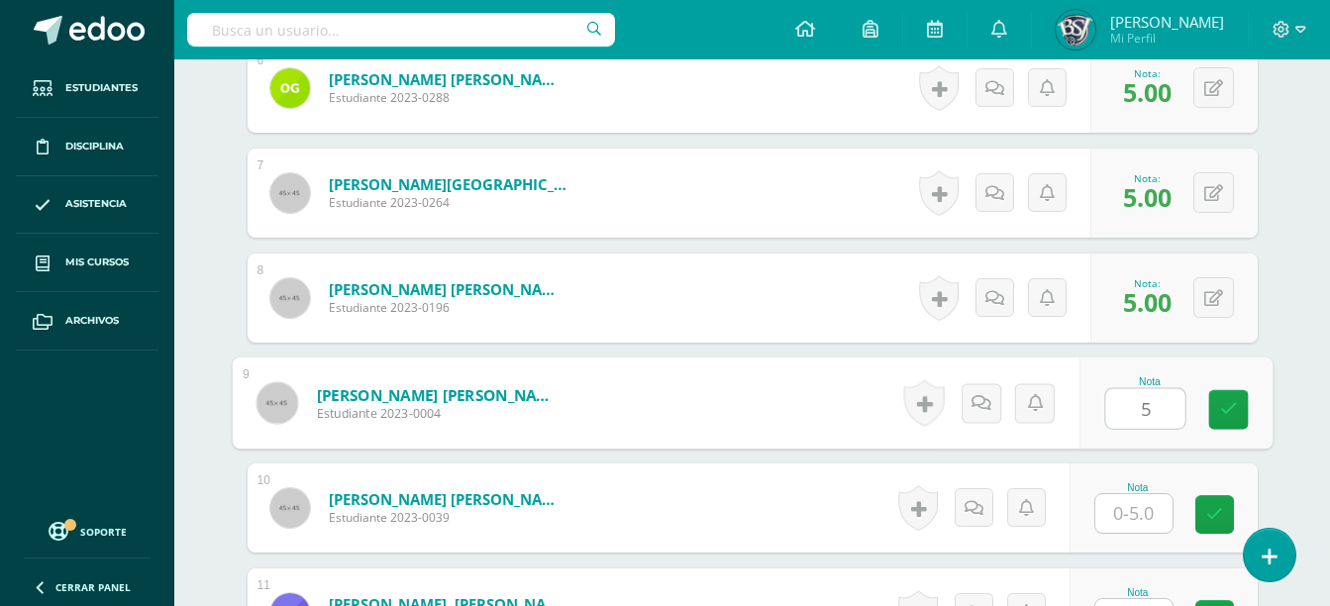
type input "5"
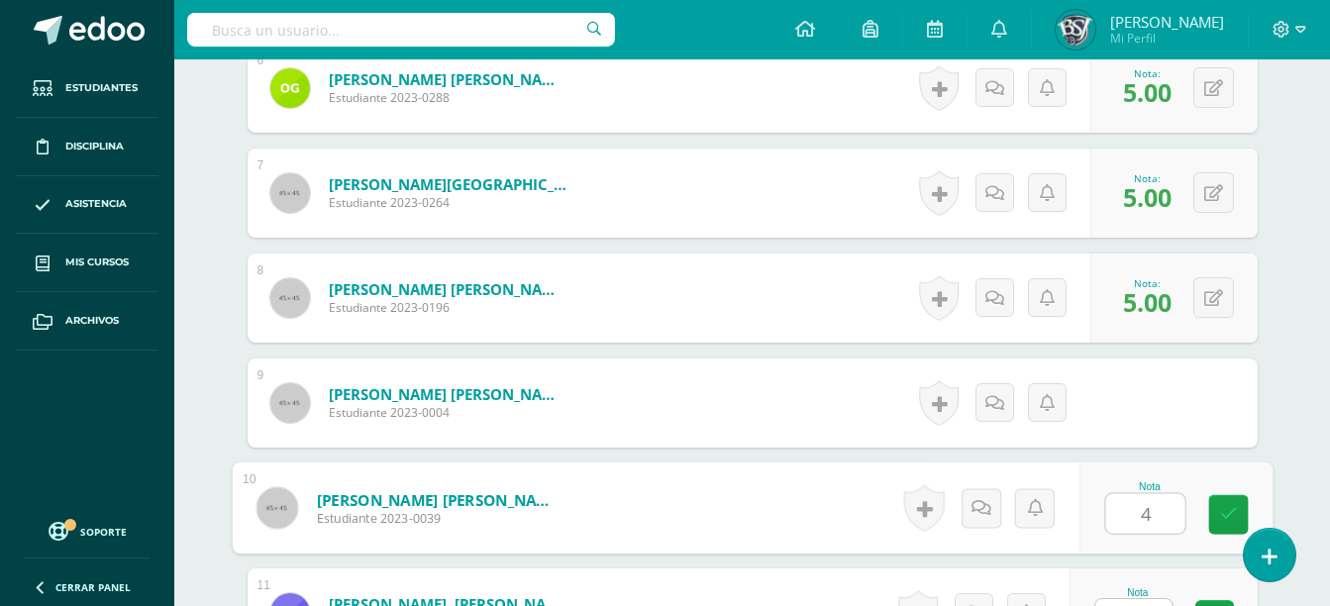
type input "4"
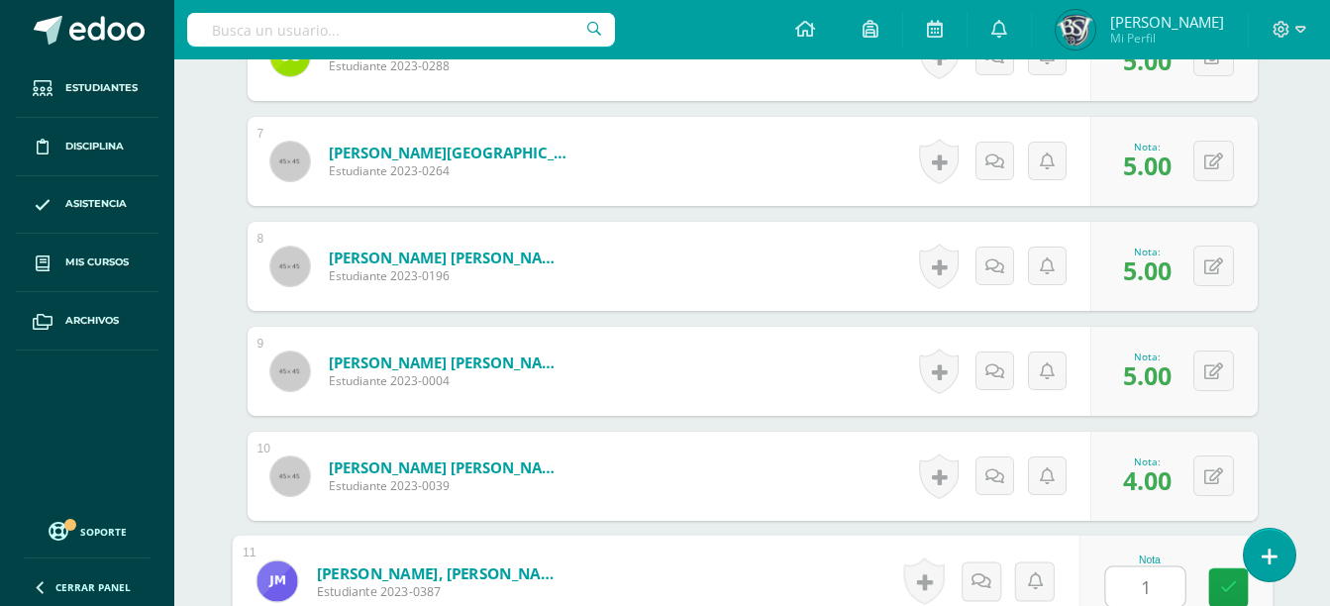
type input "1"
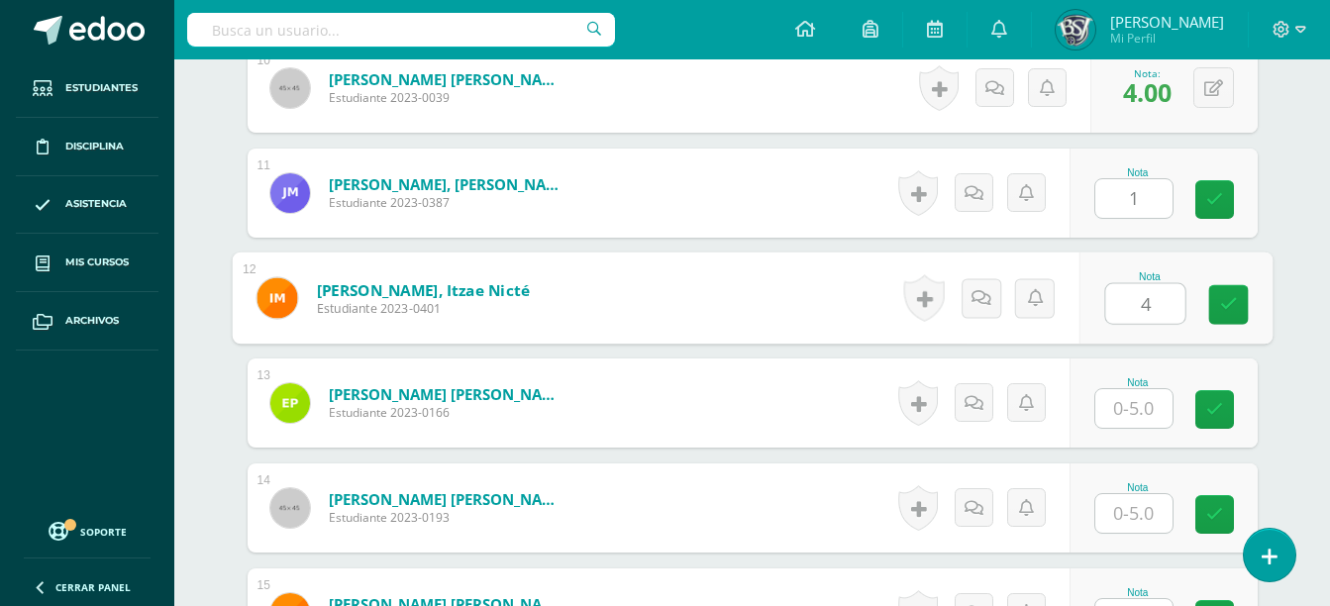
type input "4"
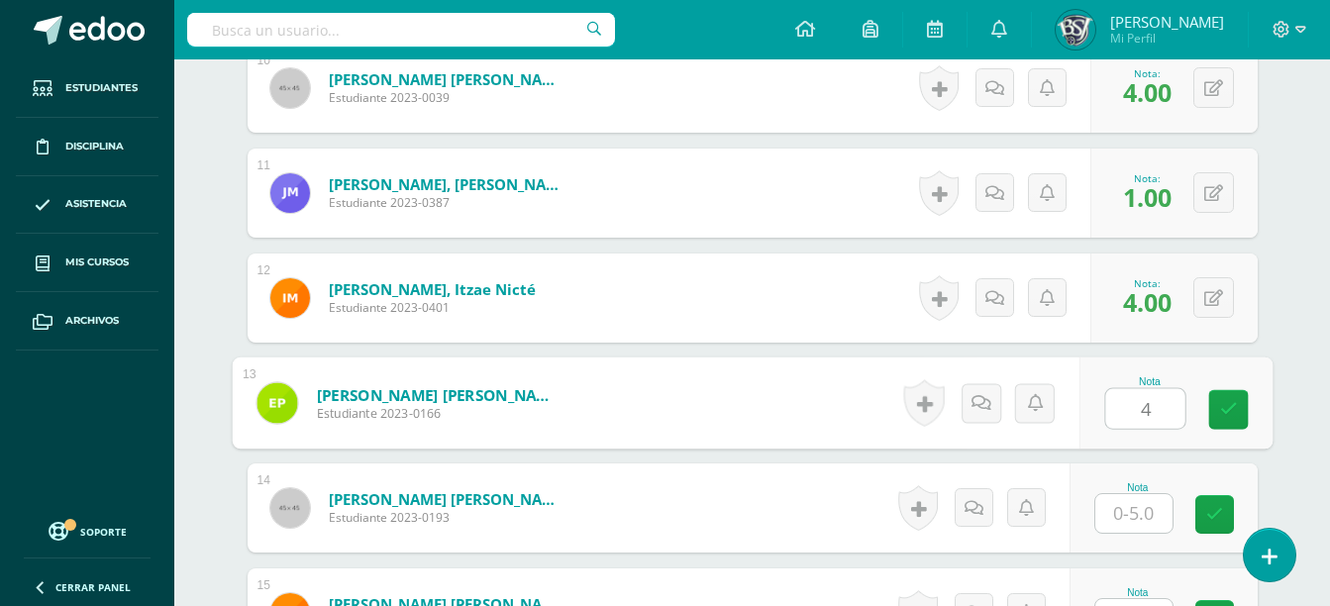
type input "4"
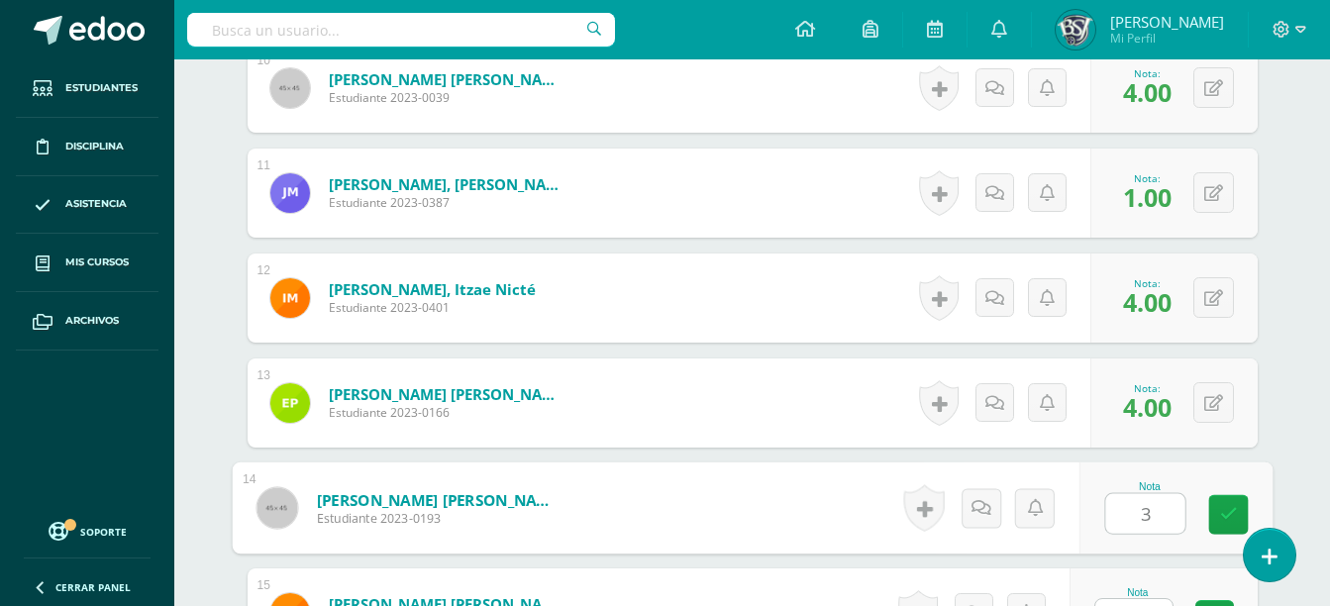
type input "3"
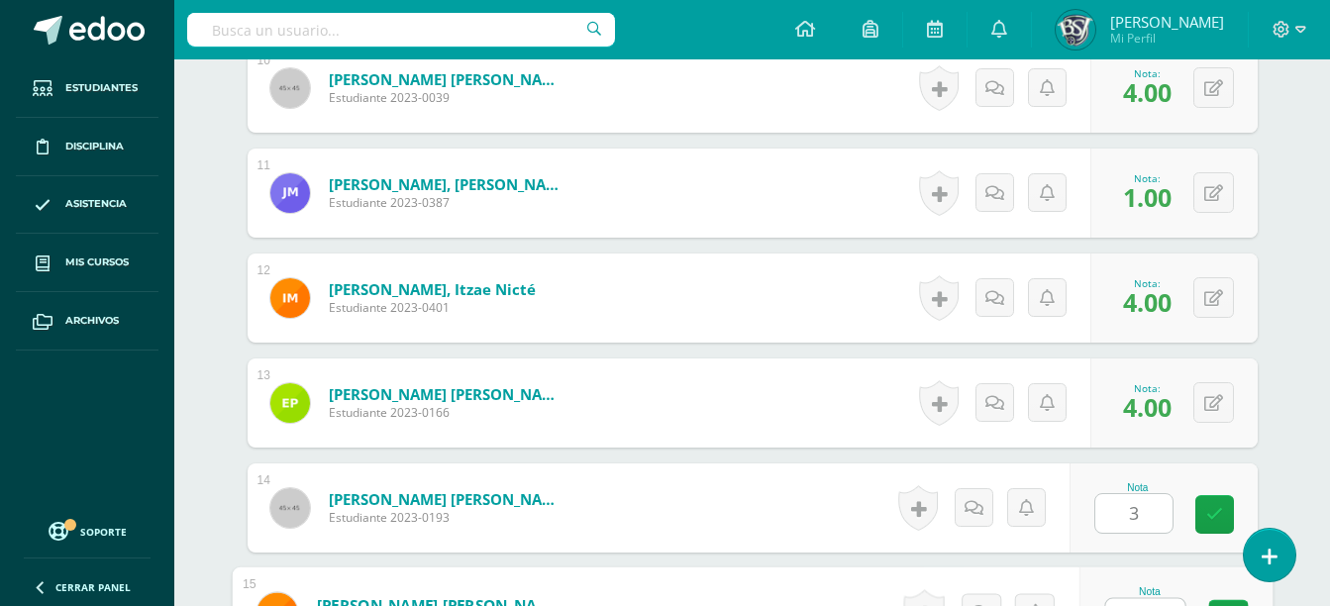
scroll to position [1640, 0]
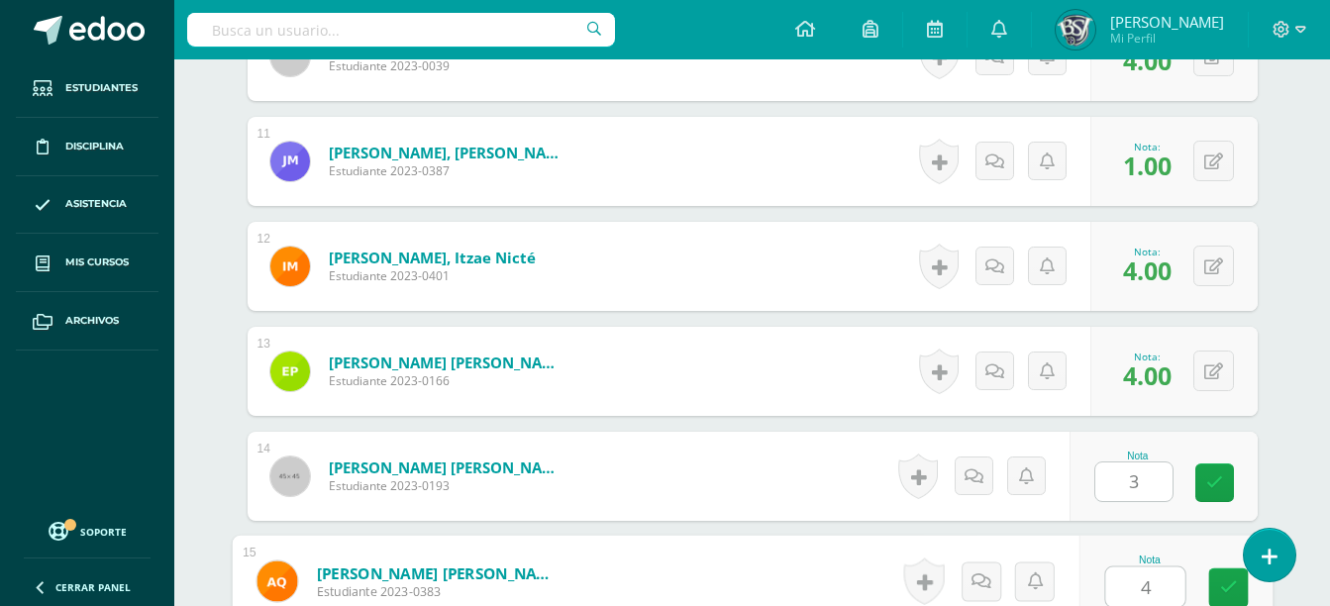
type input "4"
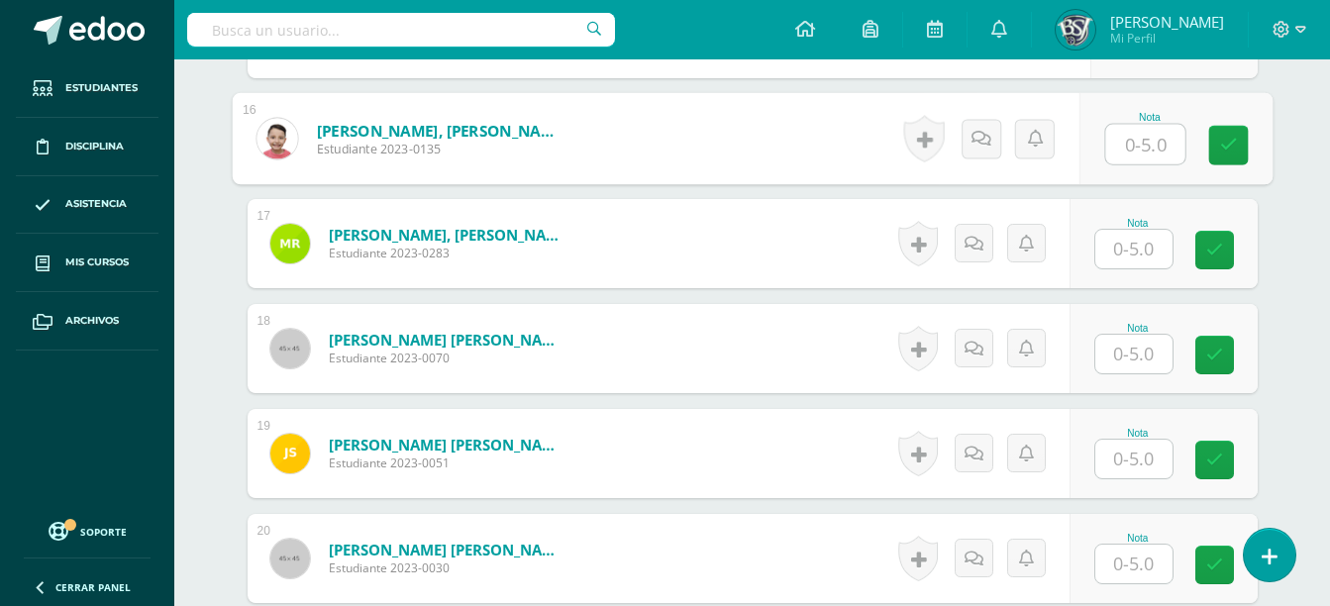
scroll to position [2193, 0]
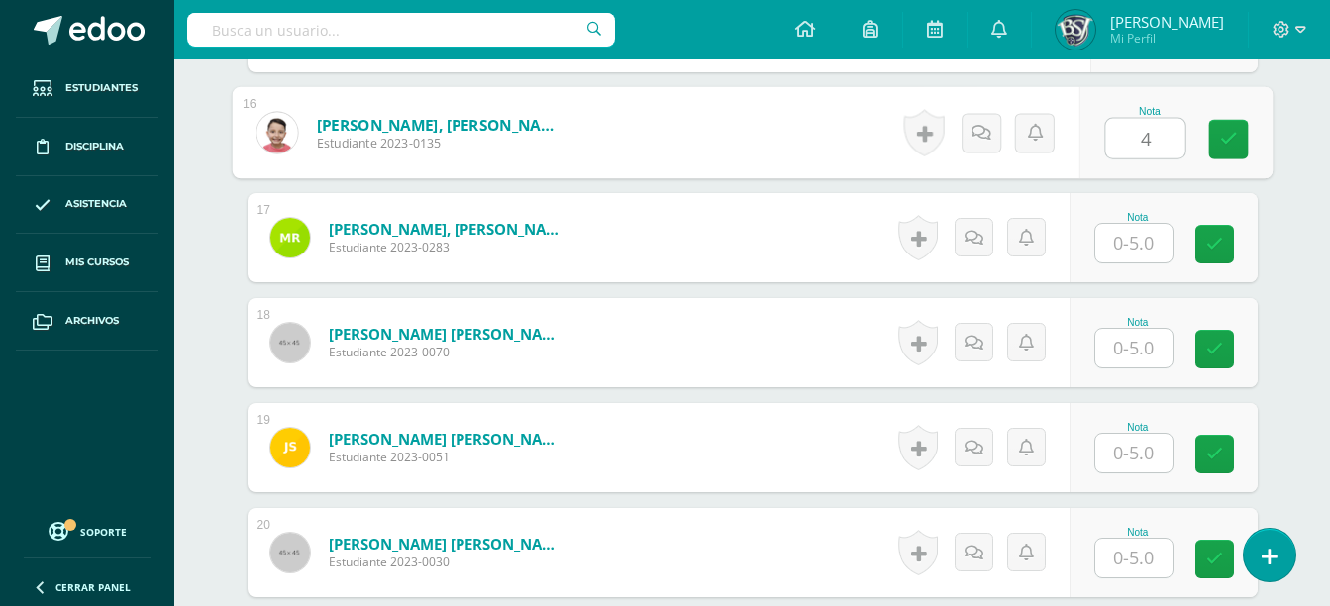
type input "4"
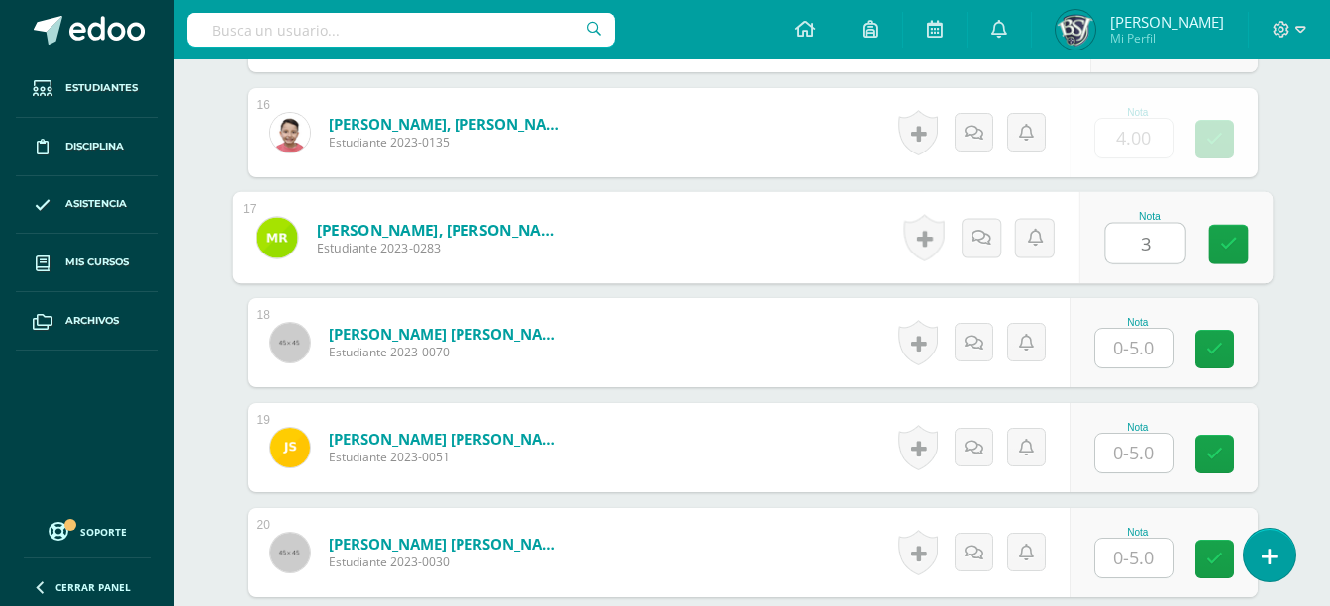
type input "3"
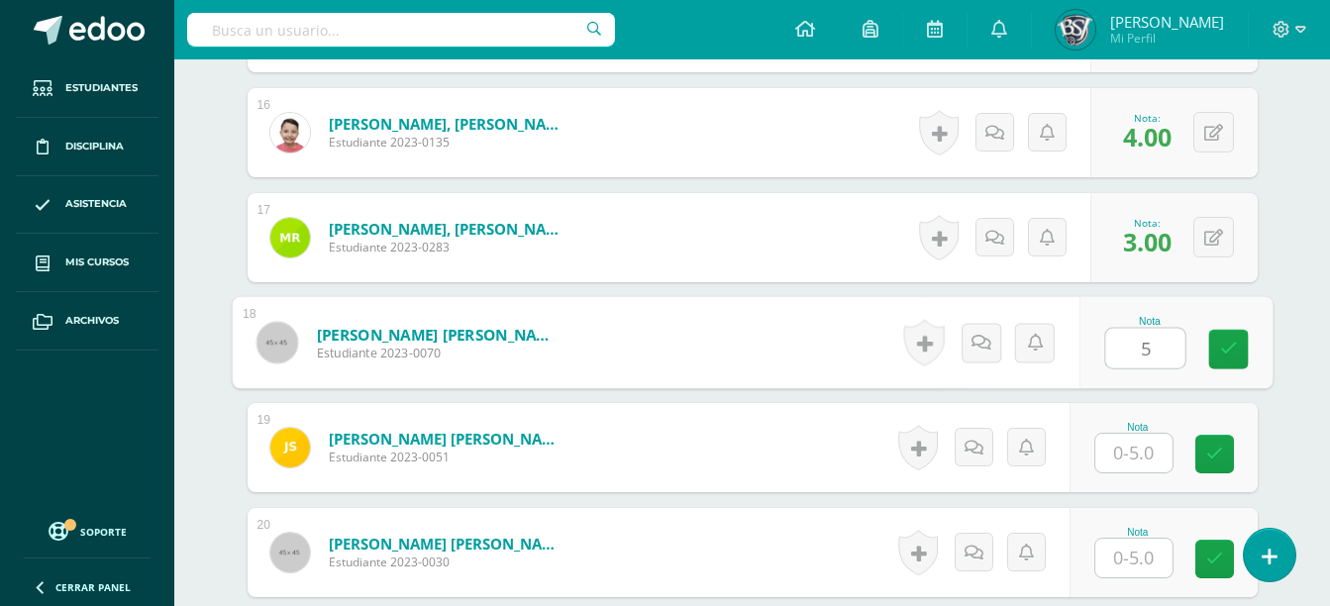
type input "5"
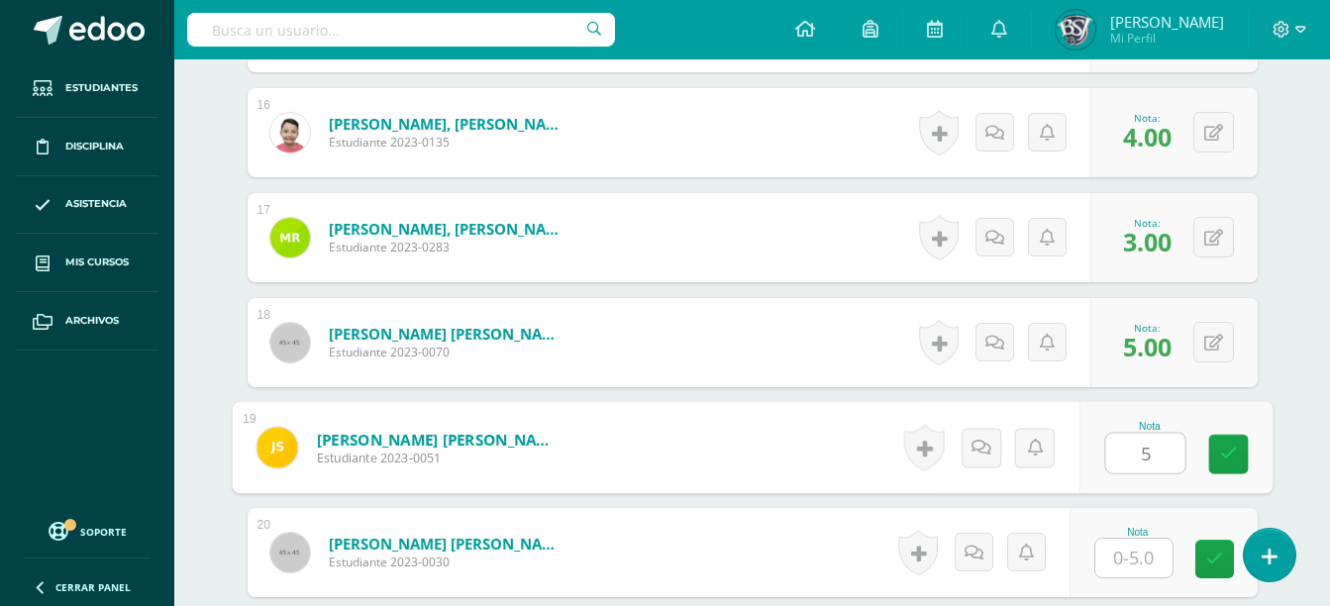
type input "5"
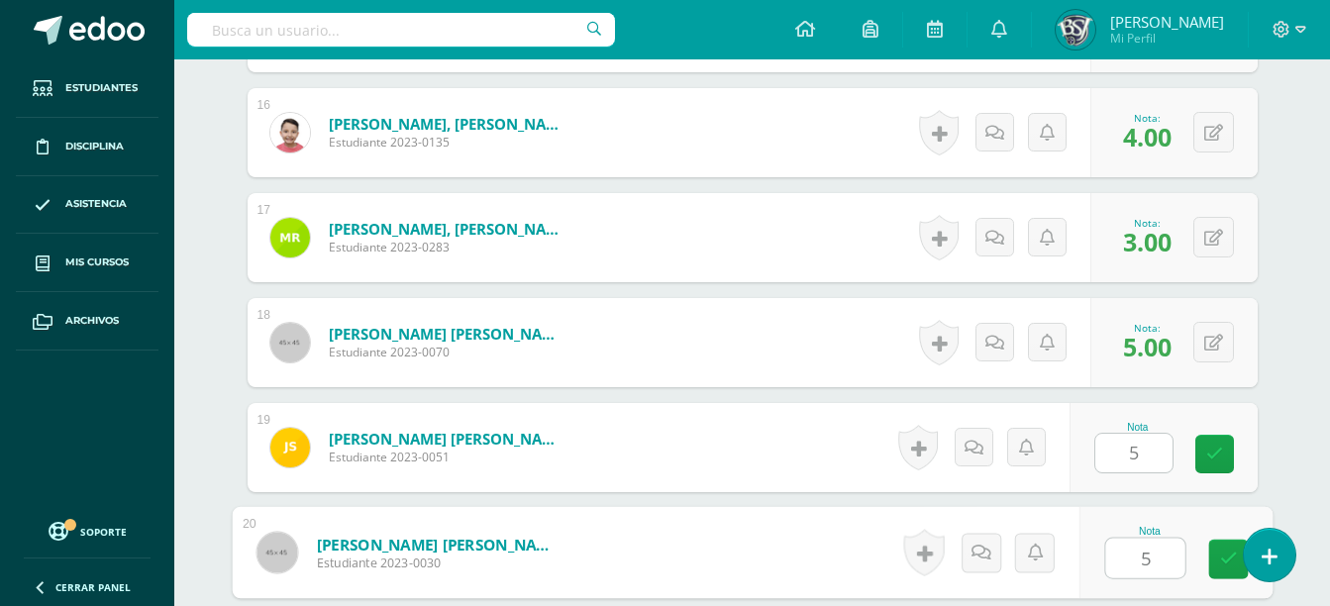
type input "5"
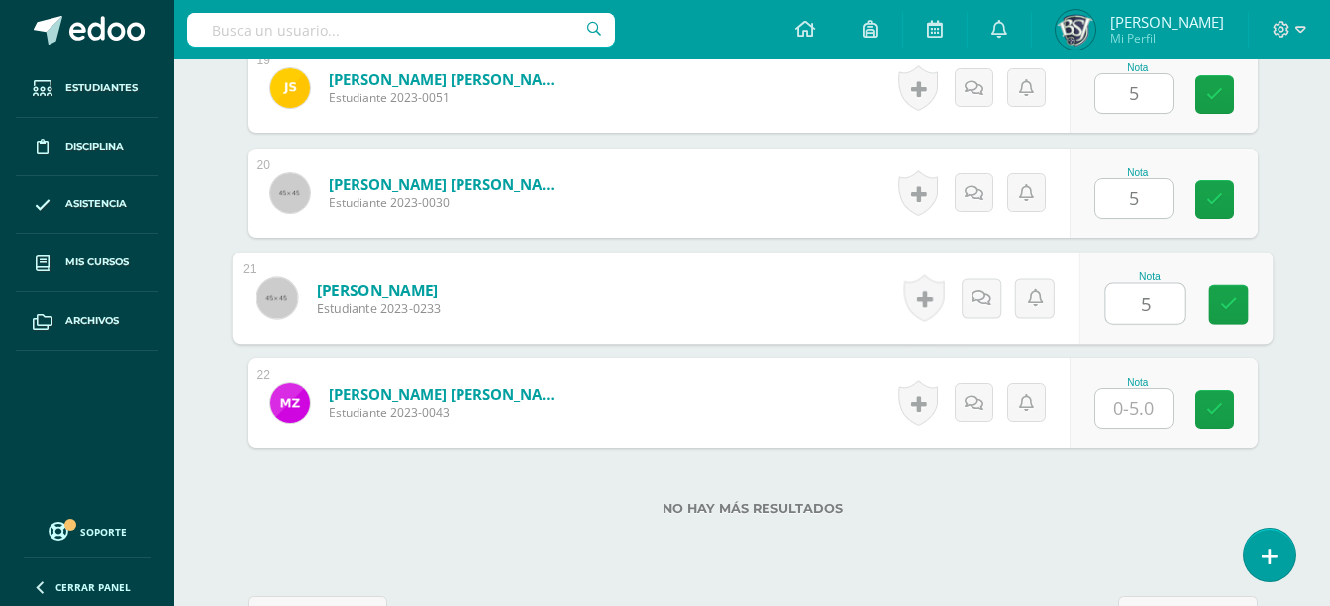
type input "5"
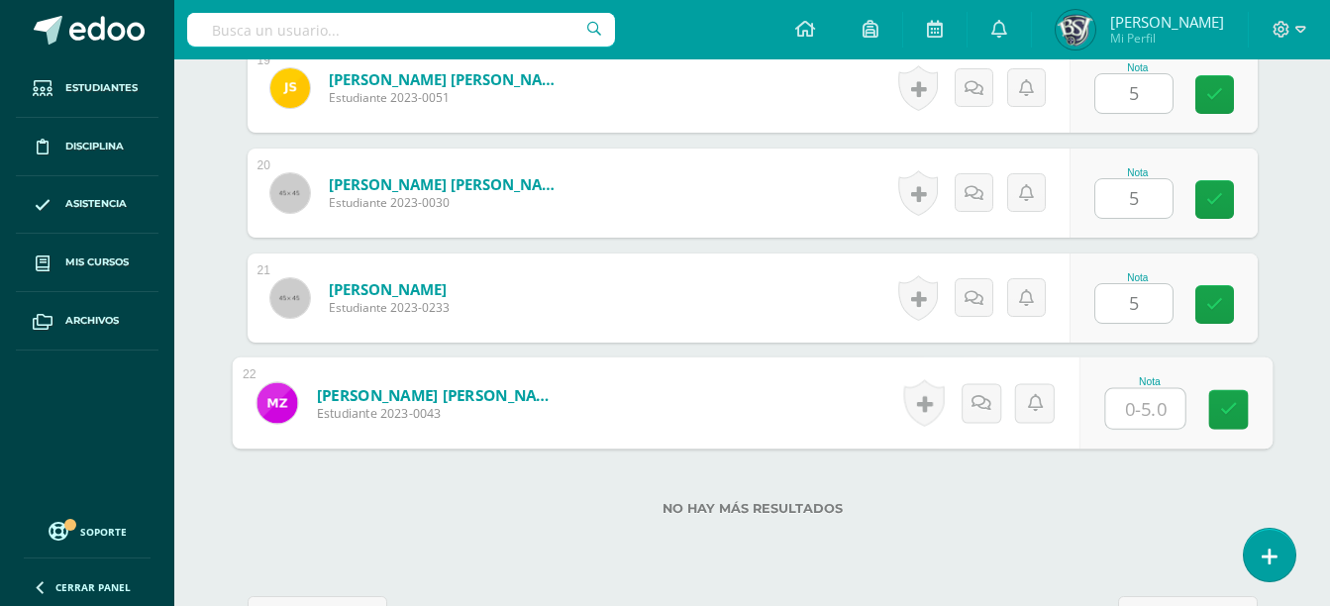
type input "3"
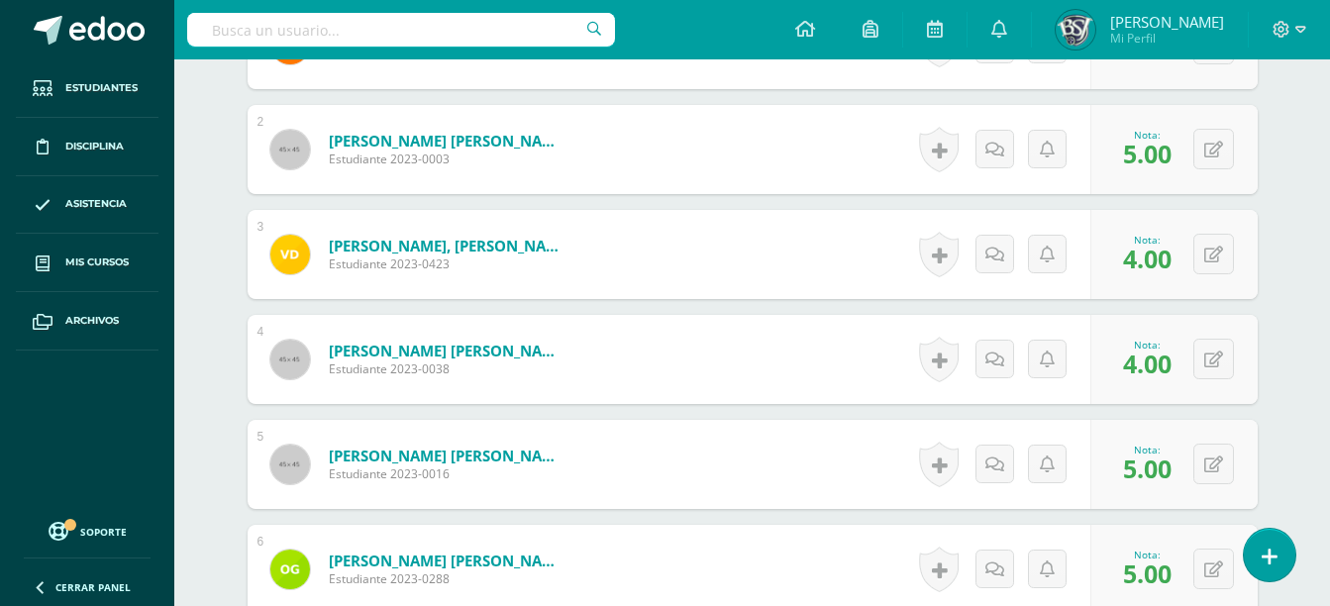
scroll to position [177, 0]
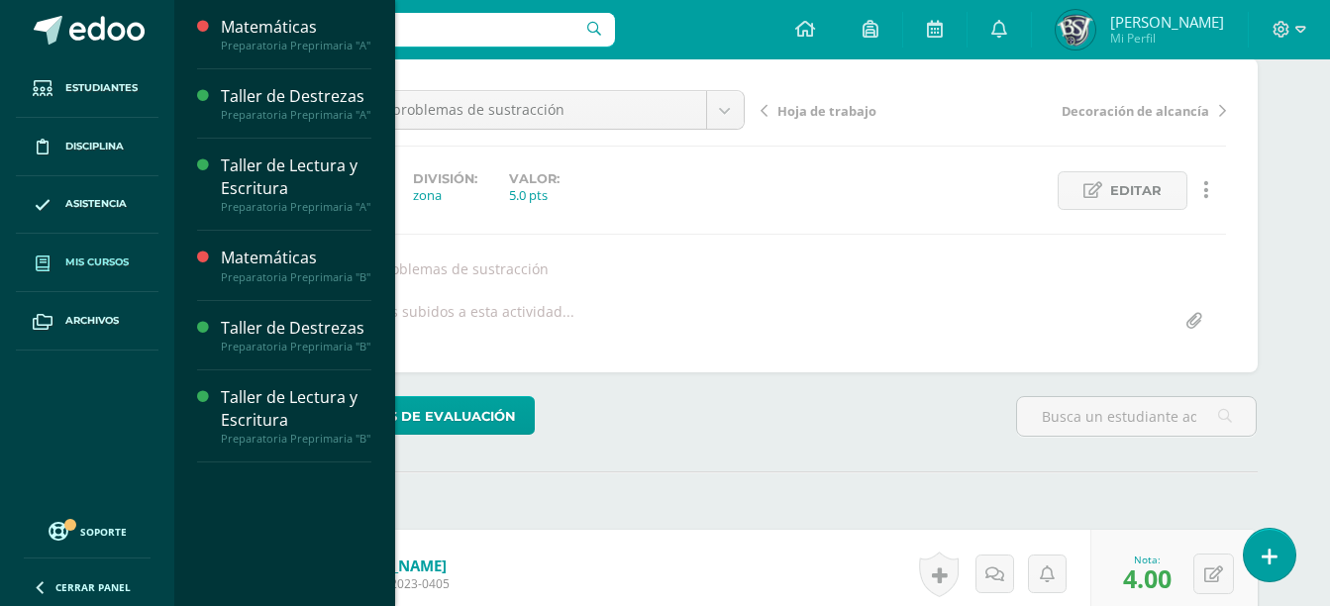
click at [117, 246] on link "Mis cursos" at bounding box center [87, 263] width 143 height 58
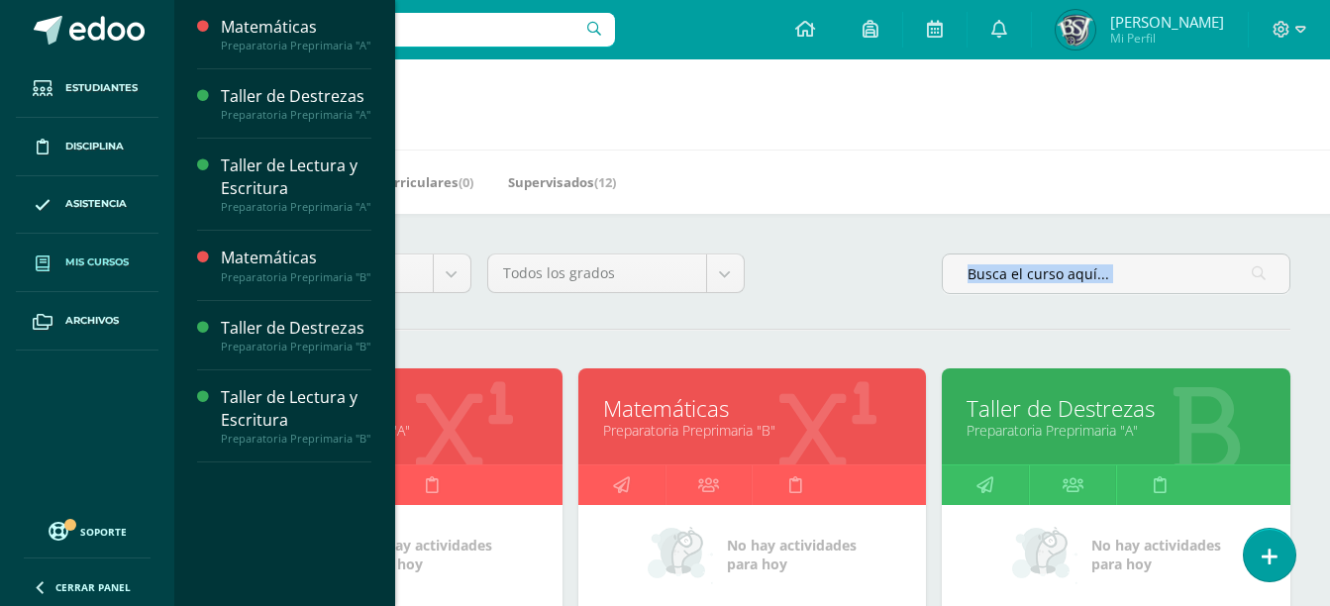
drag, startPoint x: 1328, startPoint y: 236, endPoint x: 1338, endPoint y: 358, distance: 123.2
click at [1330, 358] on html "Estudiantes Disciplina Asistencia Mis cursos Archivos Soporte Ayuda Reportar un…" at bounding box center [665, 616] width 1330 height 1233
click at [499, 426] on link "Preparatoria Preprimaria "A"" at bounding box center [388, 430] width 299 height 19
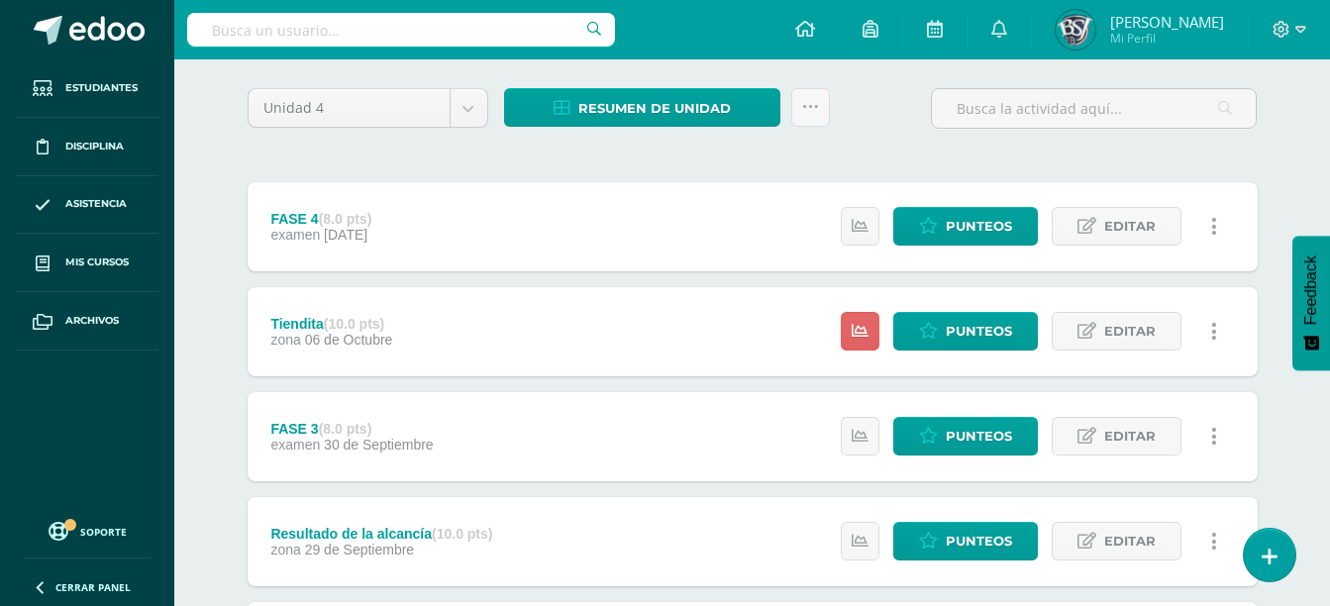
scroll to position [145, 0]
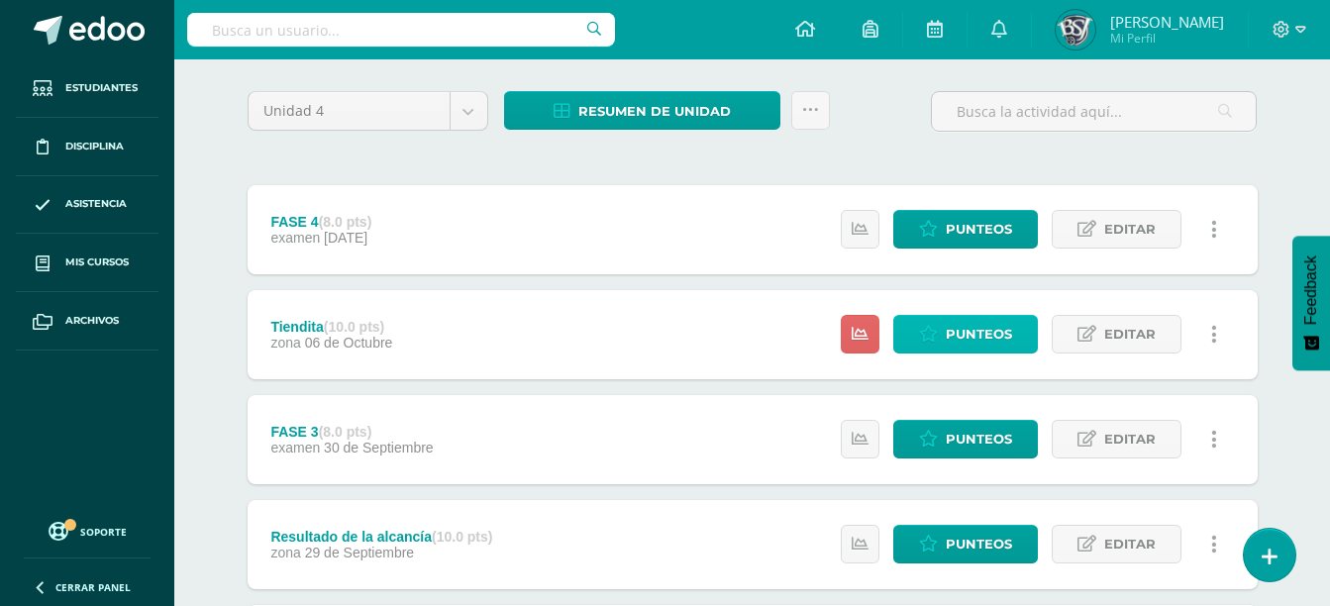
click at [1010, 325] on span "Punteos" at bounding box center [979, 334] width 66 height 37
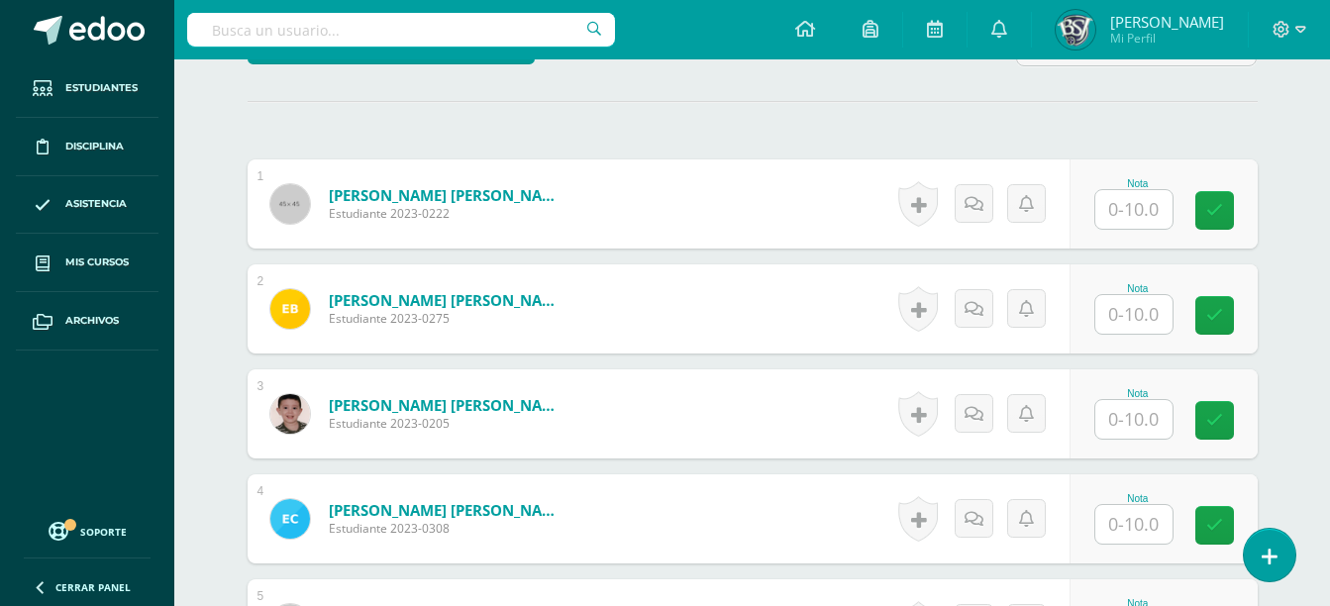
scroll to position [549, 0]
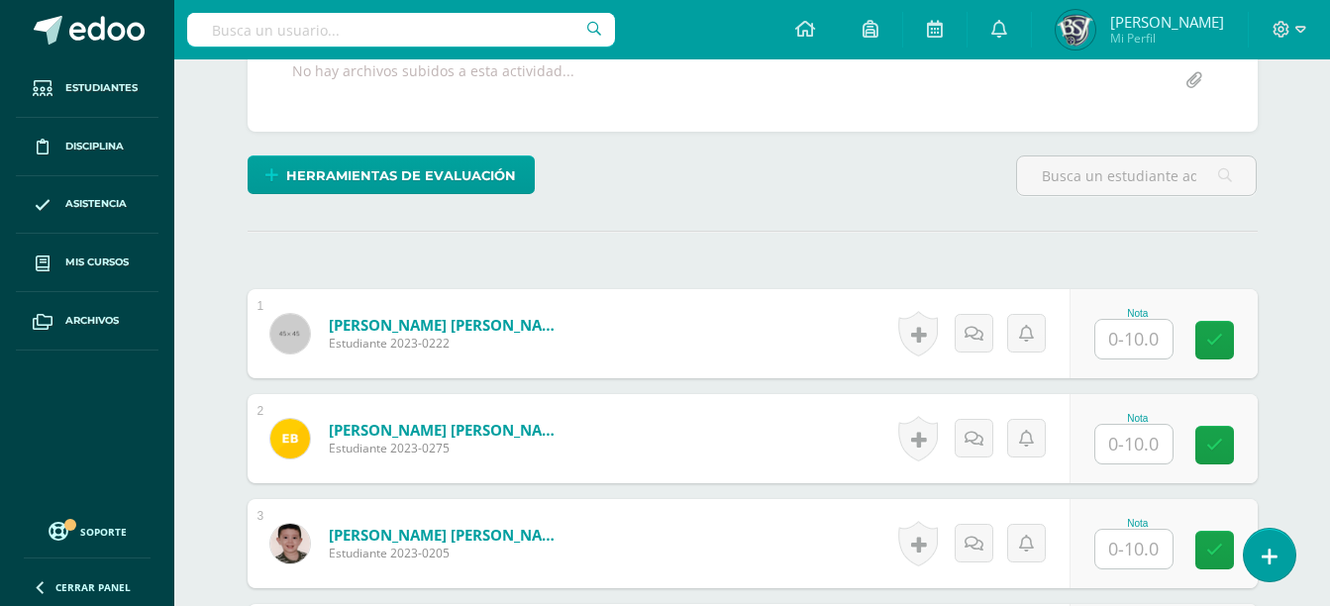
scroll to position [383, 0]
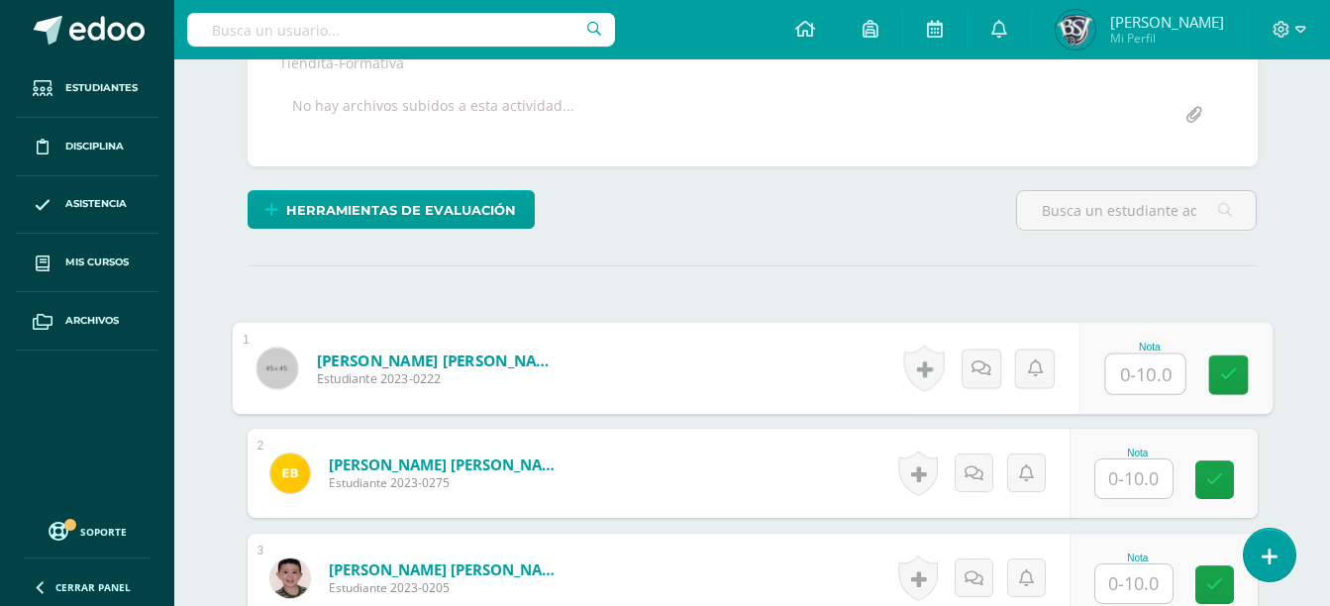
click at [1145, 385] on input "text" at bounding box center [1144, 374] width 79 height 40
paste input "8 8 8 0 10 6 10 8 7 10 8 7 8 8 10 10 10 10 10 10 10 8"
type input "8 8 8 0 10 6 10 8 7 10 8 7 8 8 10 10 10 10 10 10 10 8"
click at [1145, 385] on input "8 8 8 0 10 6 10 8 7 10 8 7 8 8 10 10 10 10 10 10 10 8" at bounding box center [1144, 374] width 79 height 40
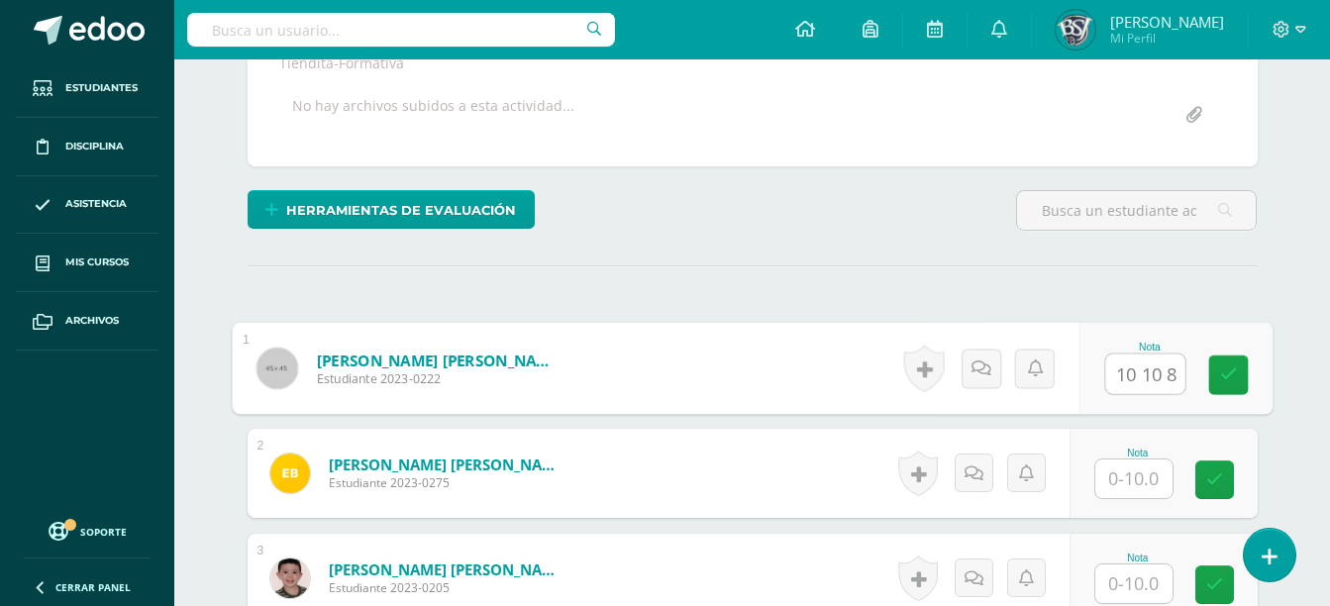
click at [1145, 385] on input "8 8 8 0 10 6 10 8 7 10 8 7 8 8 10 10 10 10 10 10 10 8" at bounding box center [1144, 374] width 79 height 40
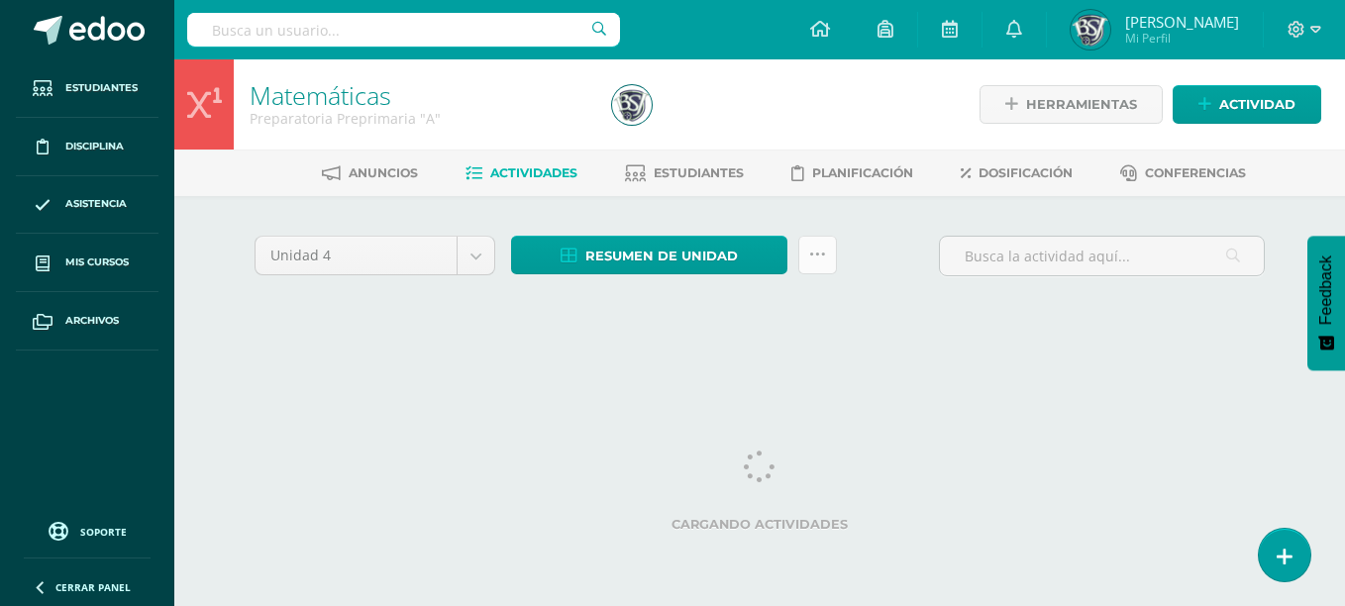
click at [823, 250] on icon at bounding box center [817, 255] width 17 height 17
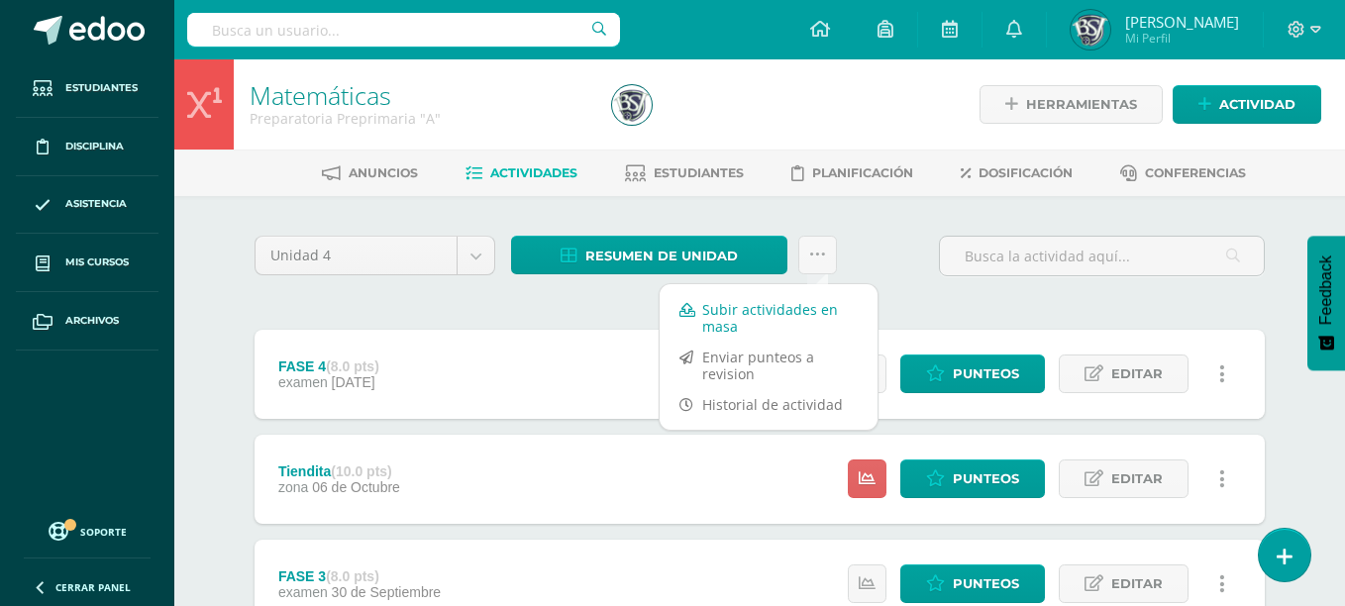
click at [812, 309] on link "Subir actividades en masa" at bounding box center [768, 318] width 218 height 48
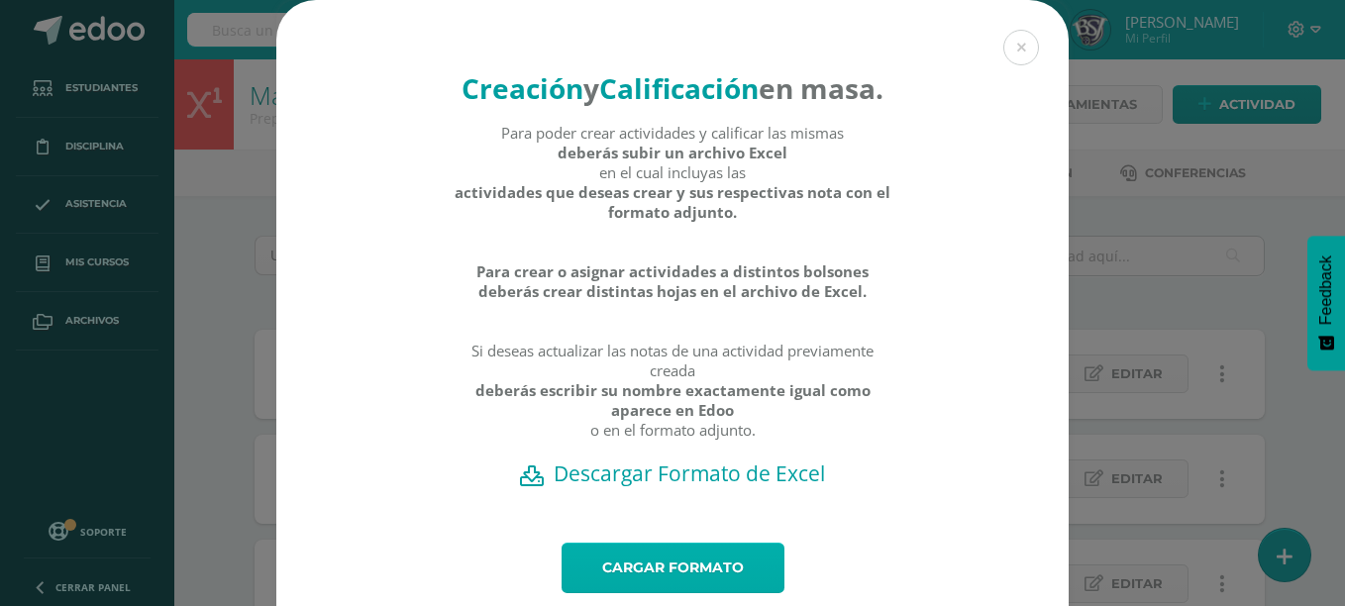
click at [715, 591] on link "Cargar formato" at bounding box center [672, 568] width 223 height 50
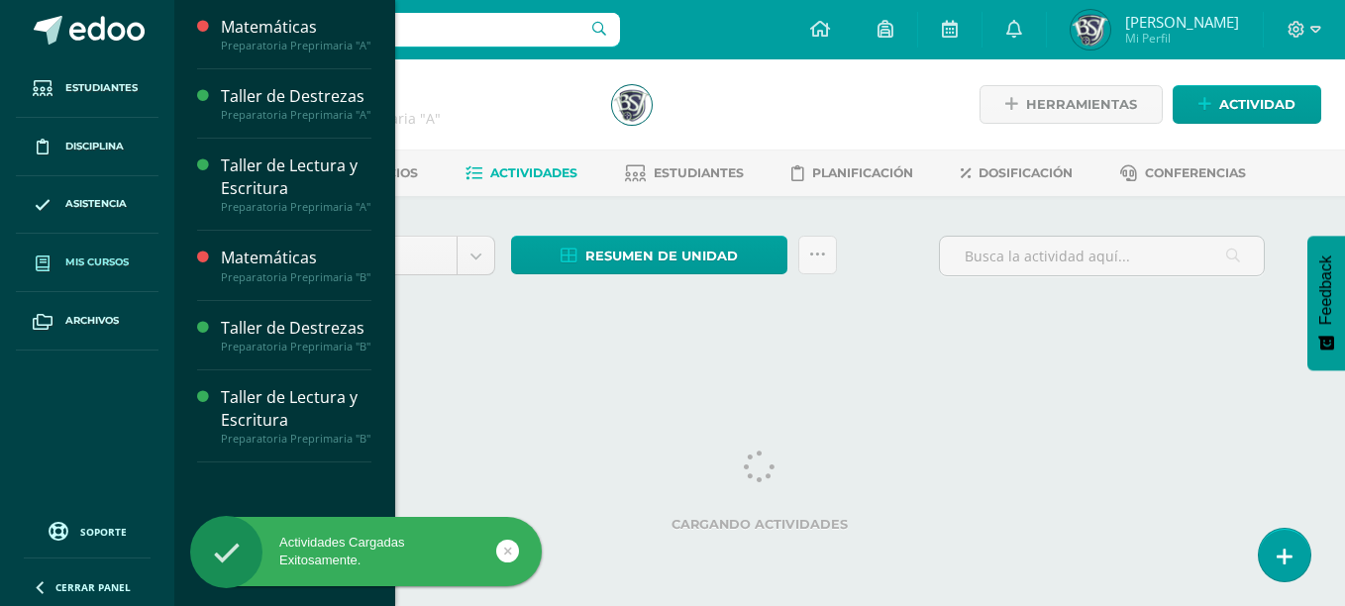
click at [109, 254] on span "Mis cursos" at bounding box center [96, 262] width 63 height 16
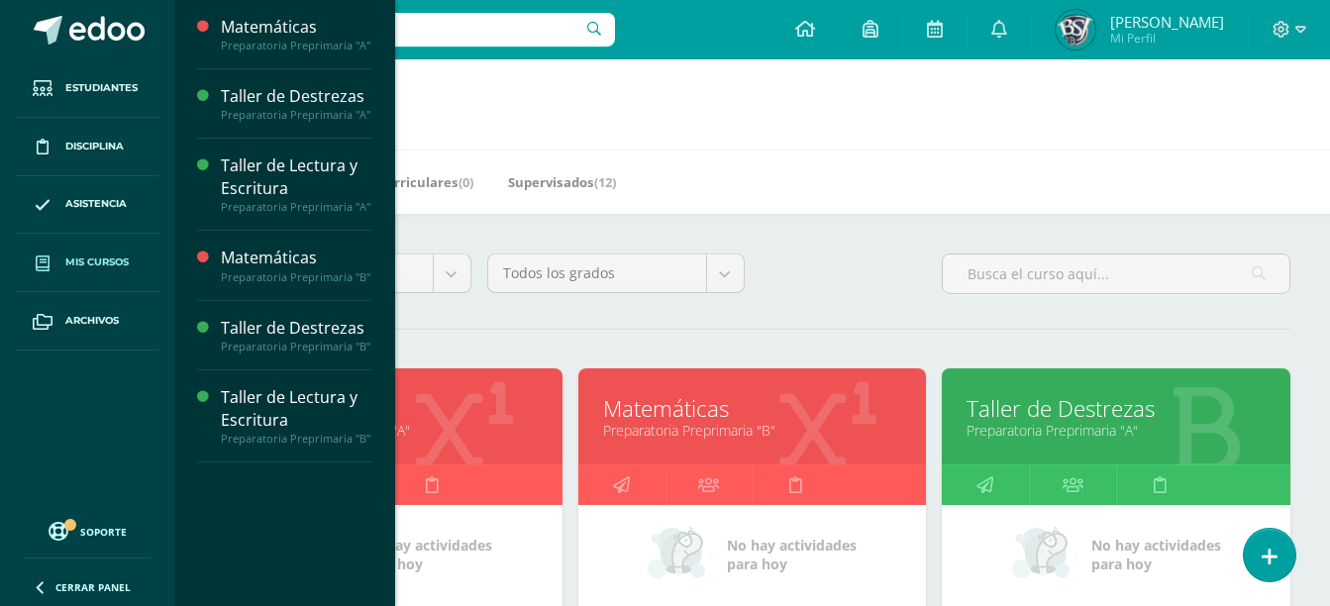
click at [720, 412] on link "Matemáticas" at bounding box center [752, 408] width 299 height 31
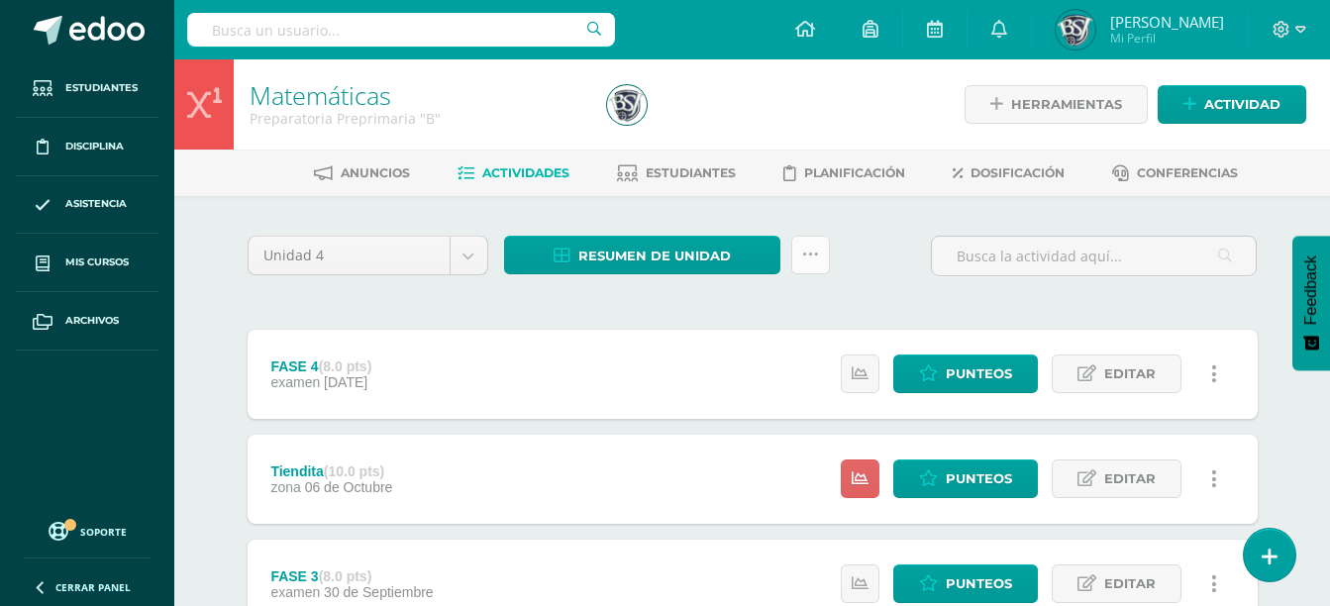
click at [813, 264] on link at bounding box center [810, 255] width 39 height 39
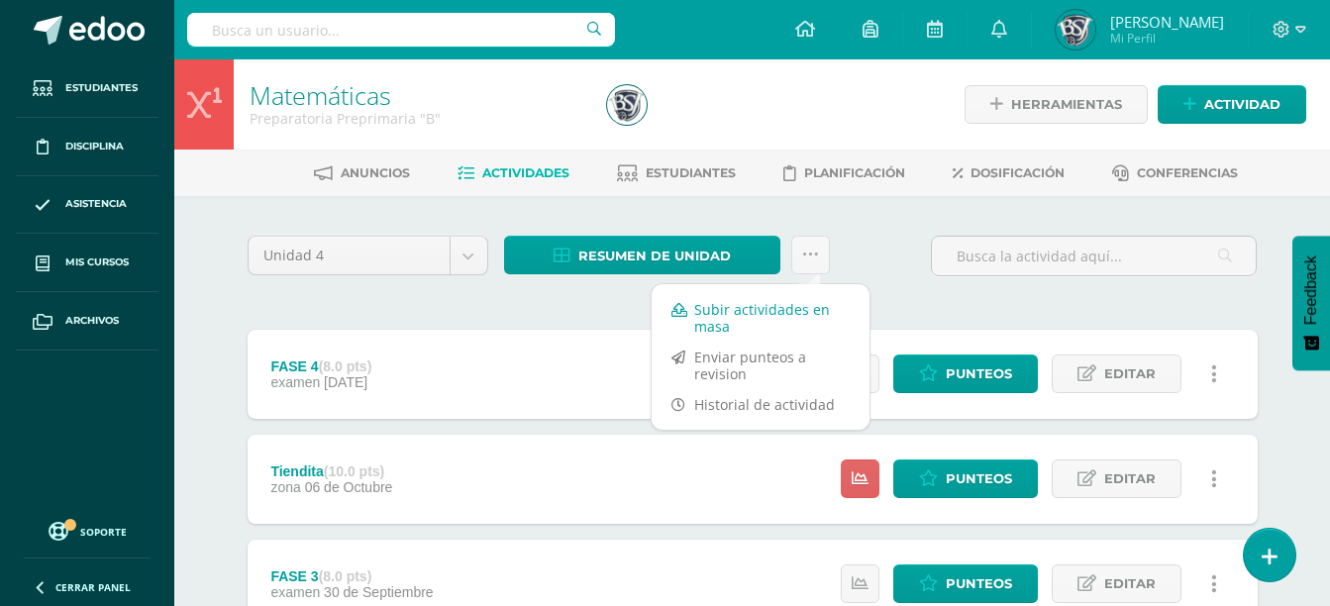
click at [740, 318] on link "Subir actividades en masa" at bounding box center [761, 318] width 218 height 48
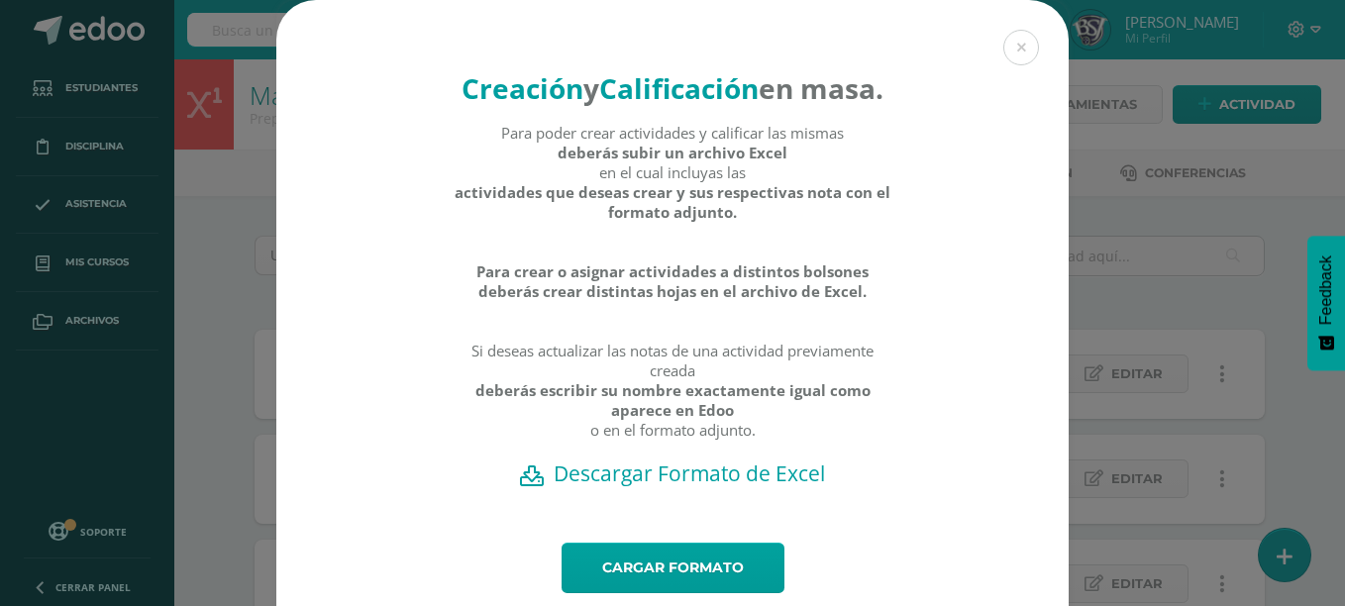
click at [697, 487] on h2 "Descargar Formato de Excel" at bounding box center [672, 473] width 723 height 28
click at [722, 593] on link "Cargar formato" at bounding box center [672, 568] width 223 height 50
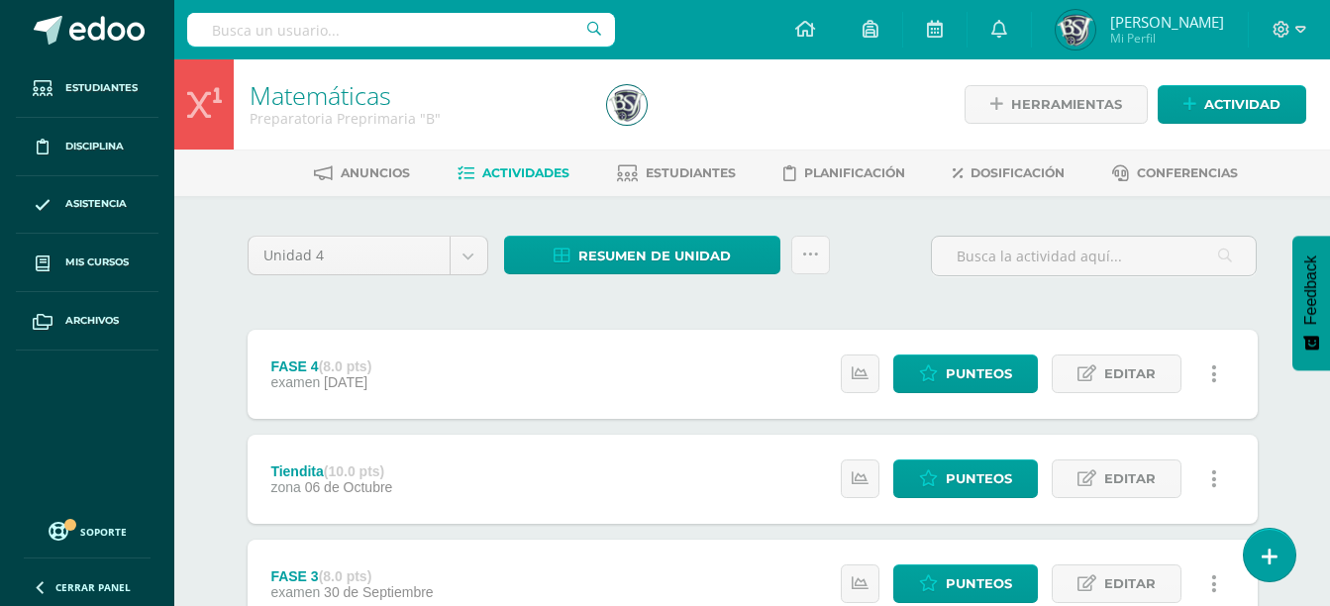
click at [814, 256] on icon at bounding box center [810, 255] width 17 height 17
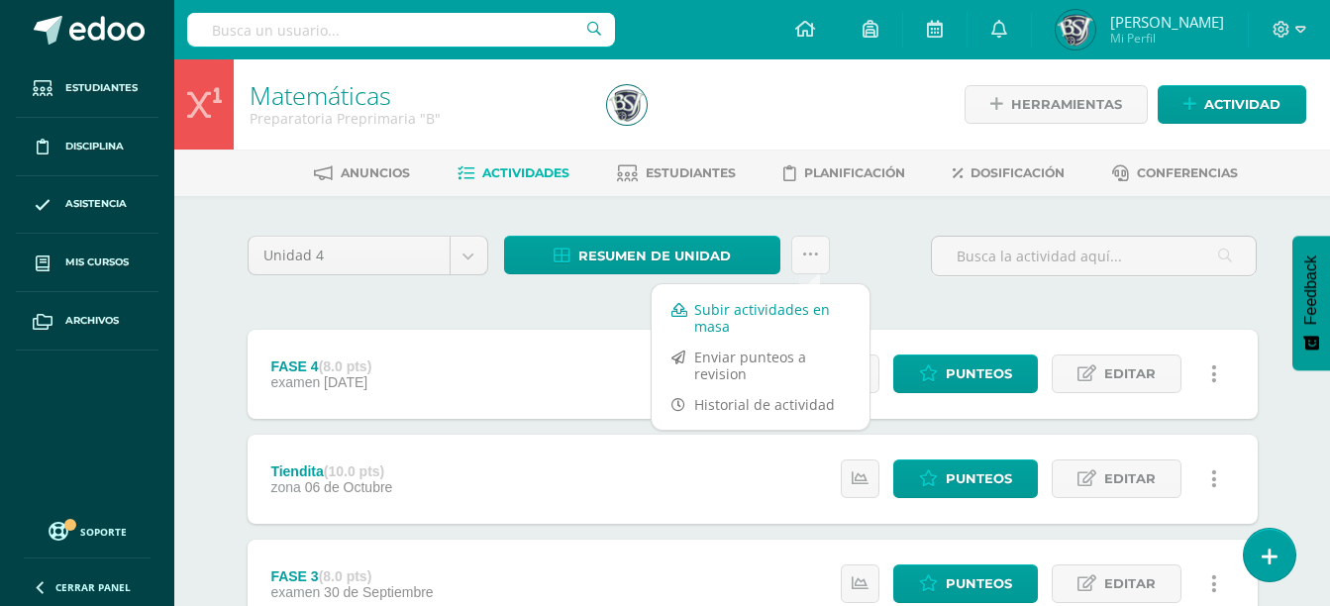
click at [795, 310] on link "Subir actividades en masa" at bounding box center [761, 318] width 218 height 48
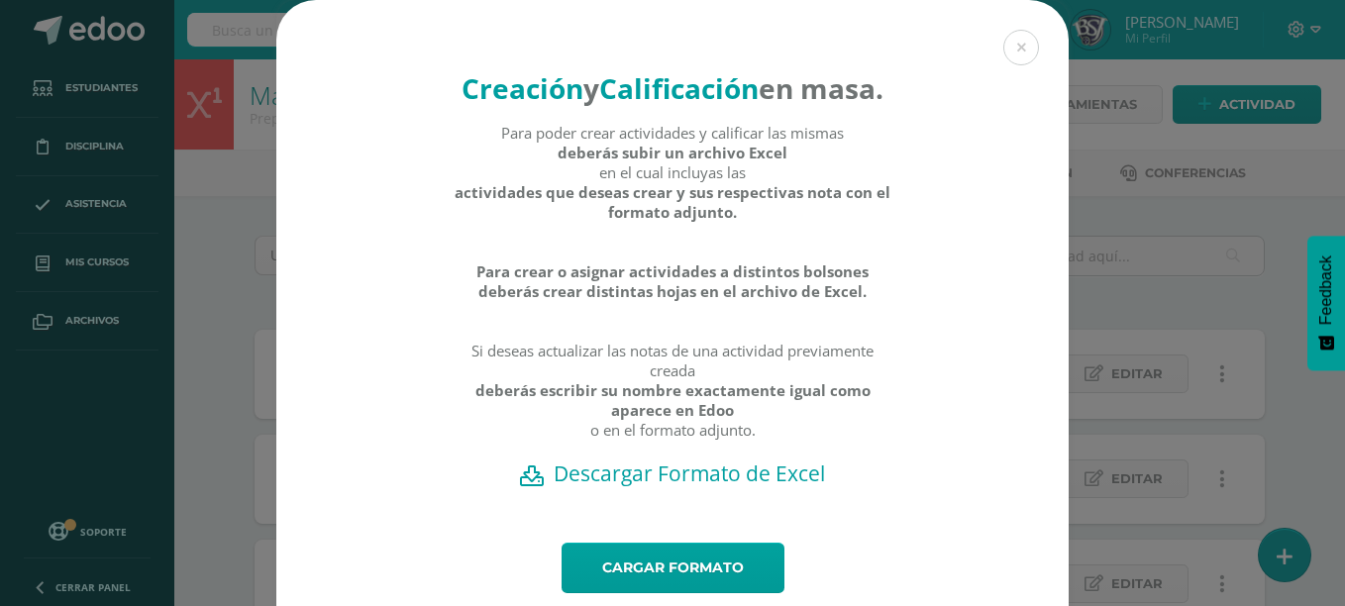
click at [745, 487] on h2 "Descargar Formato de Excel" at bounding box center [672, 473] width 723 height 28
click at [1175, 529] on div "Creación y Calificación en masa. Para poder crear actividades y calificar las m…" at bounding box center [672, 333] width 1329 height 667
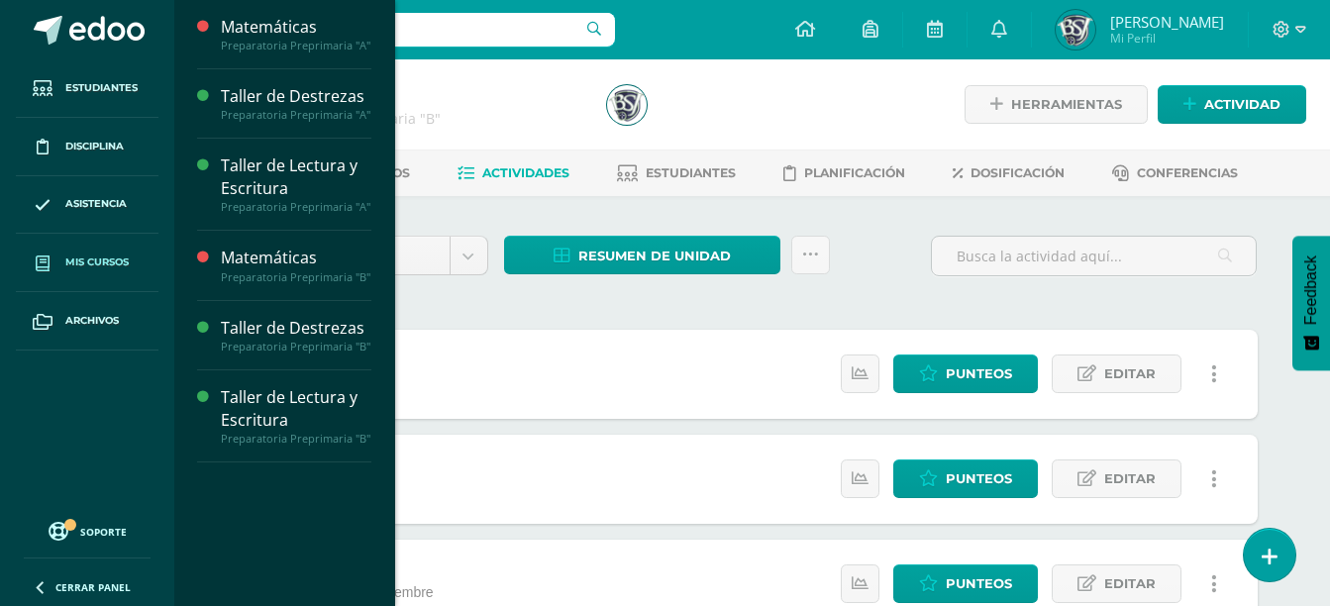
click at [105, 273] on link "Mis cursos" at bounding box center [87, 263] width 143 height 58
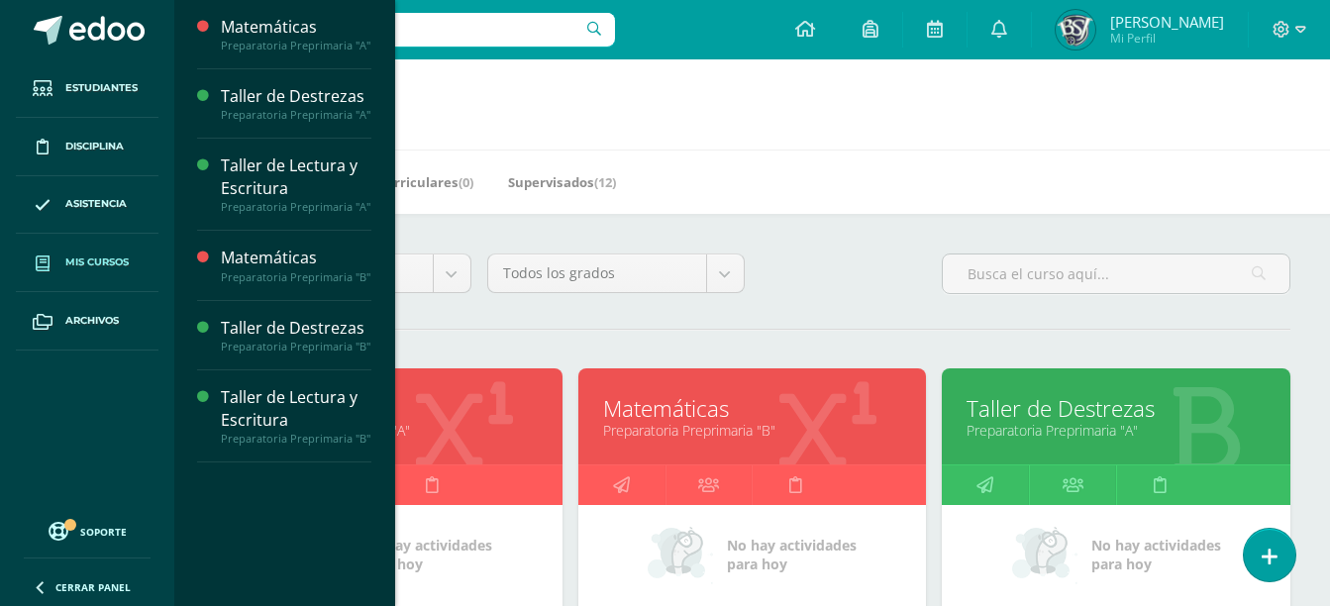
scroll to position [530, 0]
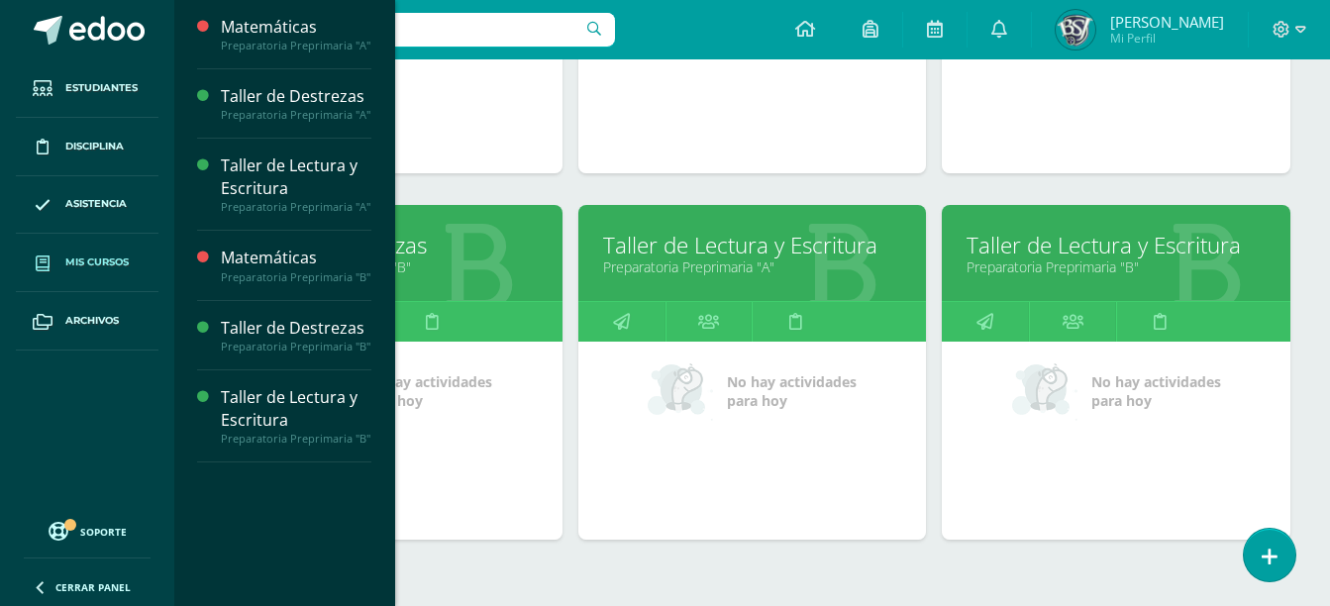
click at [1076, 253] on link "Taller de Lectura y Escritura" at bounding box center [1115, 245] width 299 height 31
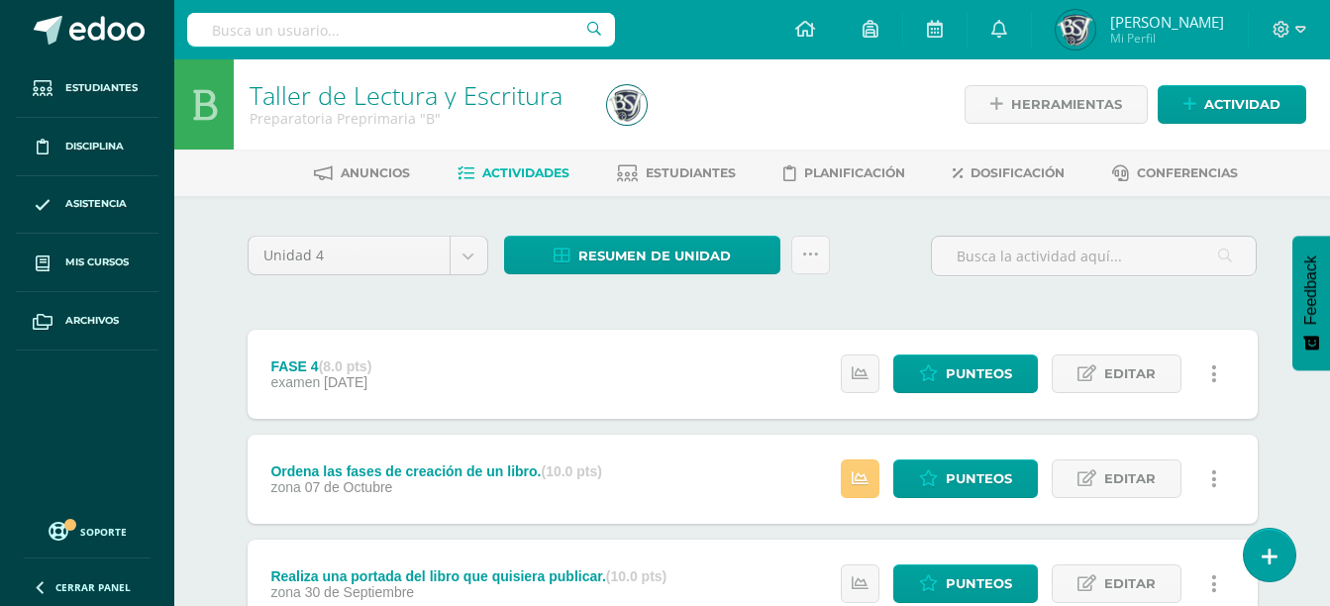
click at [830, 261] on div "Resumen de unidad Descargar como HTML Descargar como PDF Descargar como XLS Sub…" at bounding box center [667, 264] width 342 height 56
click at [796, 245] on link at bounding box center [810, 255] width 39 height 39
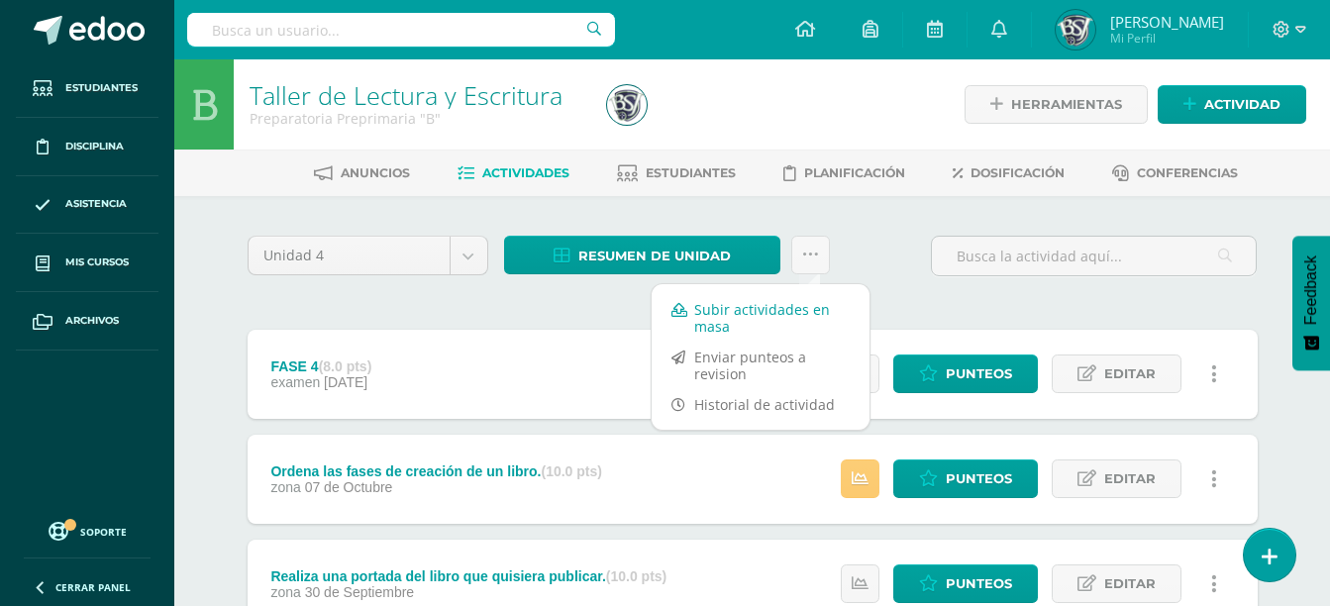
click at [809, 318] on link "Subir actividades en masa" at bounding box center [761, 318] width 218 height 48
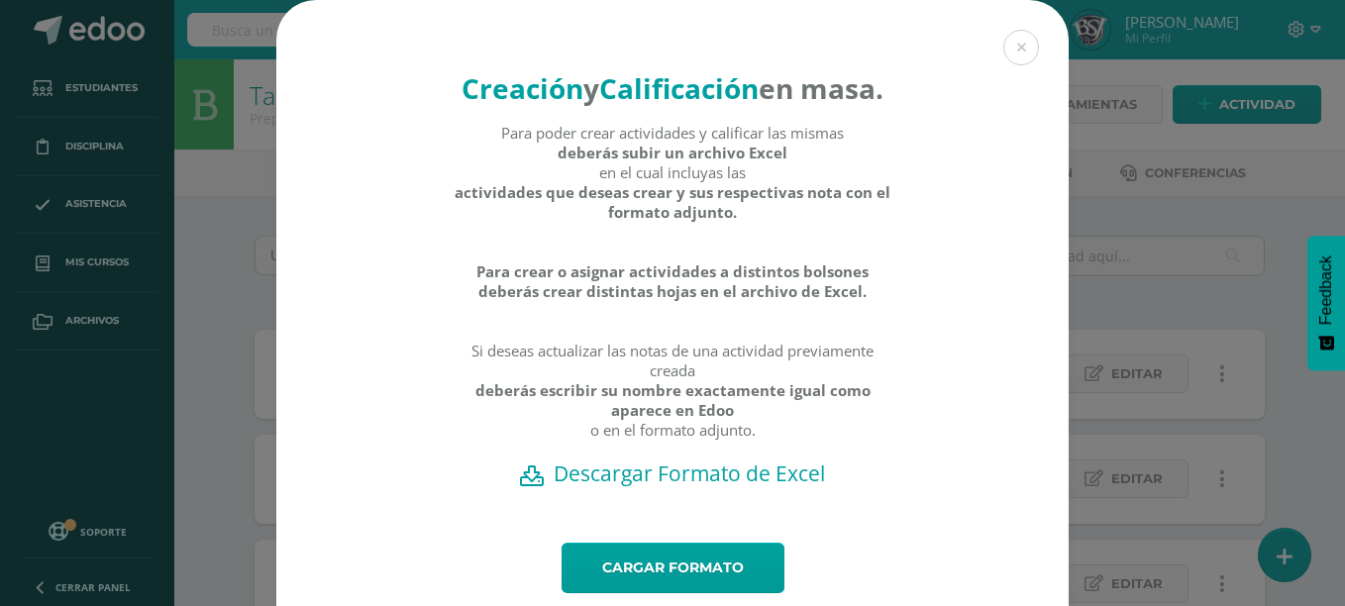
click at [772, 459] on div "Para poder crear actividades y calificar las mismas deberás subir un archivo Ex…" at bounding box center [673, 291] width 439 height 337
click at [780, 487] on h2 "Descargar Formato de Excel" at bounding box center [672, 473] width 723 height 28
click at [249, 356] on div "Creación y Calificación en masa. Para poder crear actividades y calificar las m…" at bounding box center [672, 333] width 1329 height 667
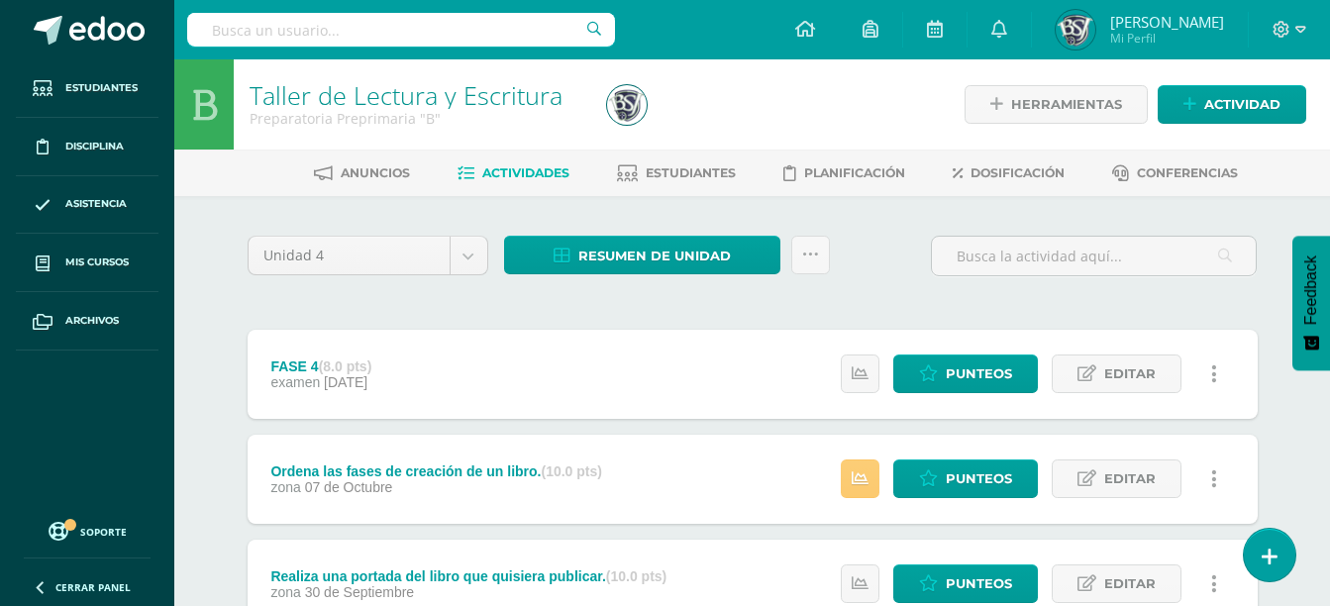
click at [806, 253] on icon at bounding box center [810, 255] width 17 height 17
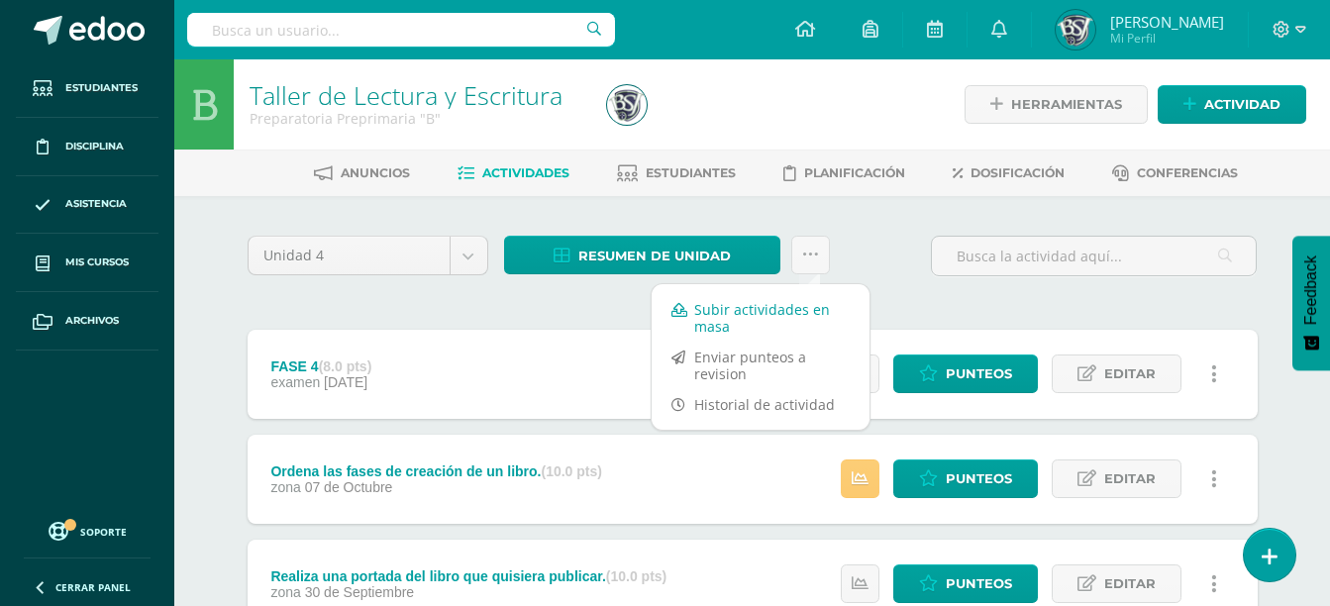
click at [800, 307] on link "Subir actividades en masa" at bounding box center [761, 318] width 218 height 48
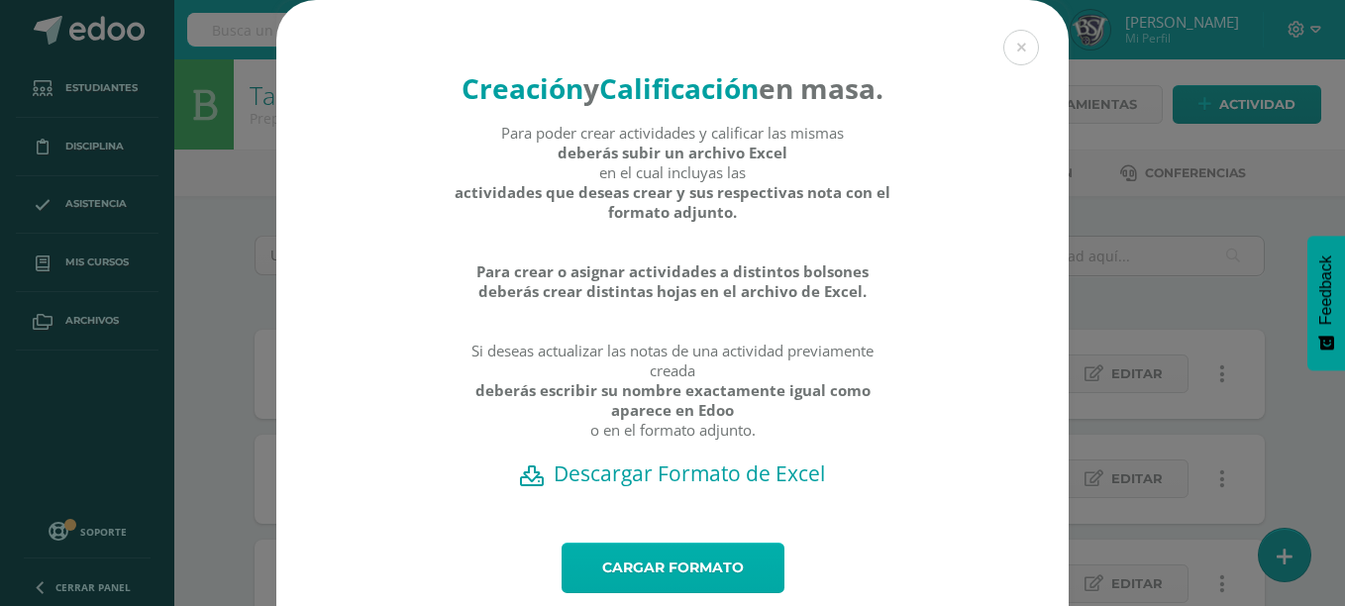
click at [690, 587] on link "Cargar formato" at bounding box center [672, 568] width 223 height 50
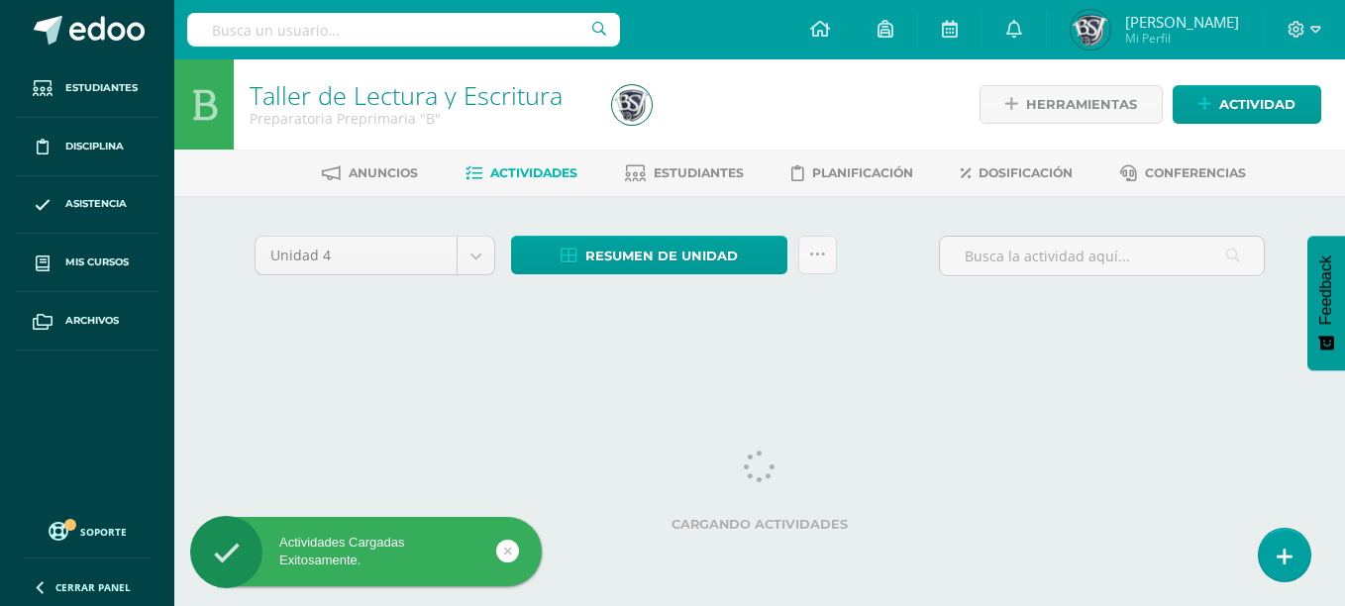
click at [1090, 363] on div "Unidad 4 Unidad 1 Unidad 2 Unidad 3 Unidad 4 Resumen de unidad Descargar como H…" at bounding box center [759, 282] width 1089 height 173
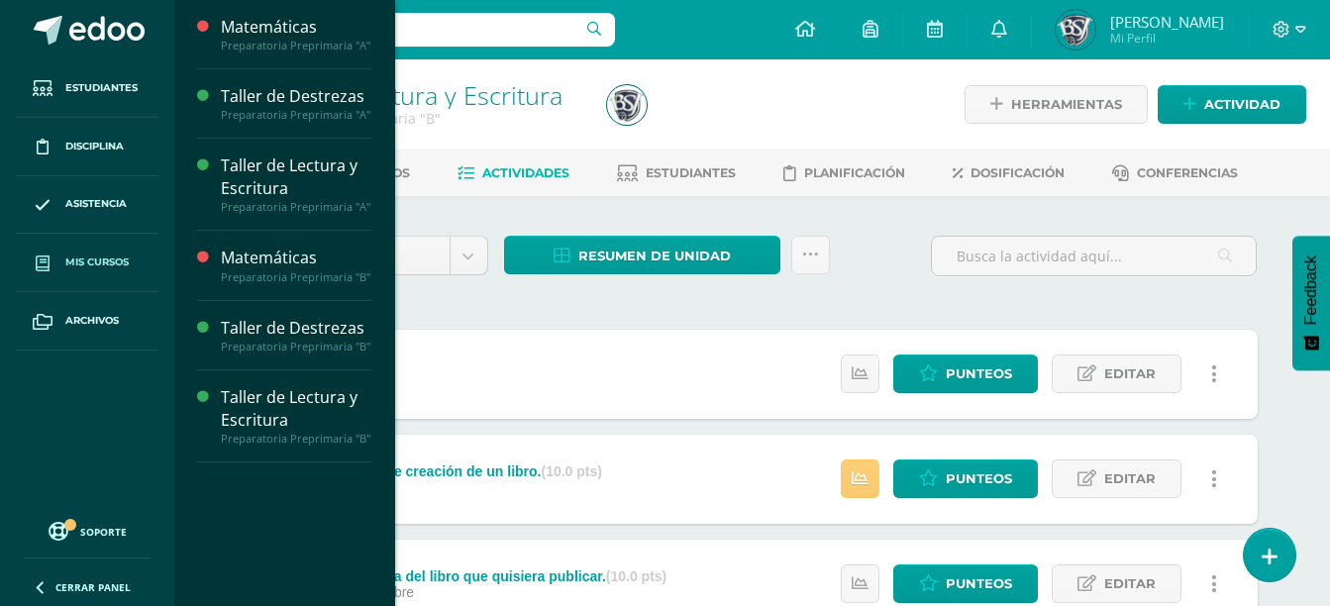
click at [104, 255] on span "Mis cursos" at bounding box center [96, 262] width 63 height 16
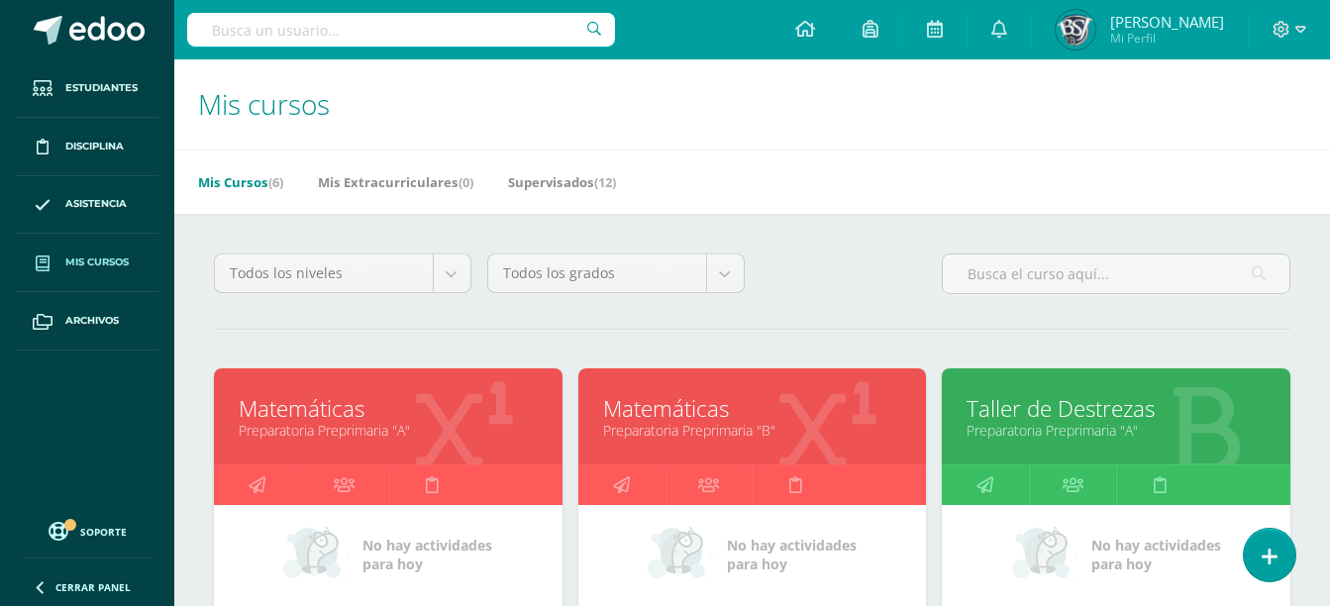
click at [817, 410] on link "Matemáticas" at bounding box center [752, 408] width 299 height 31
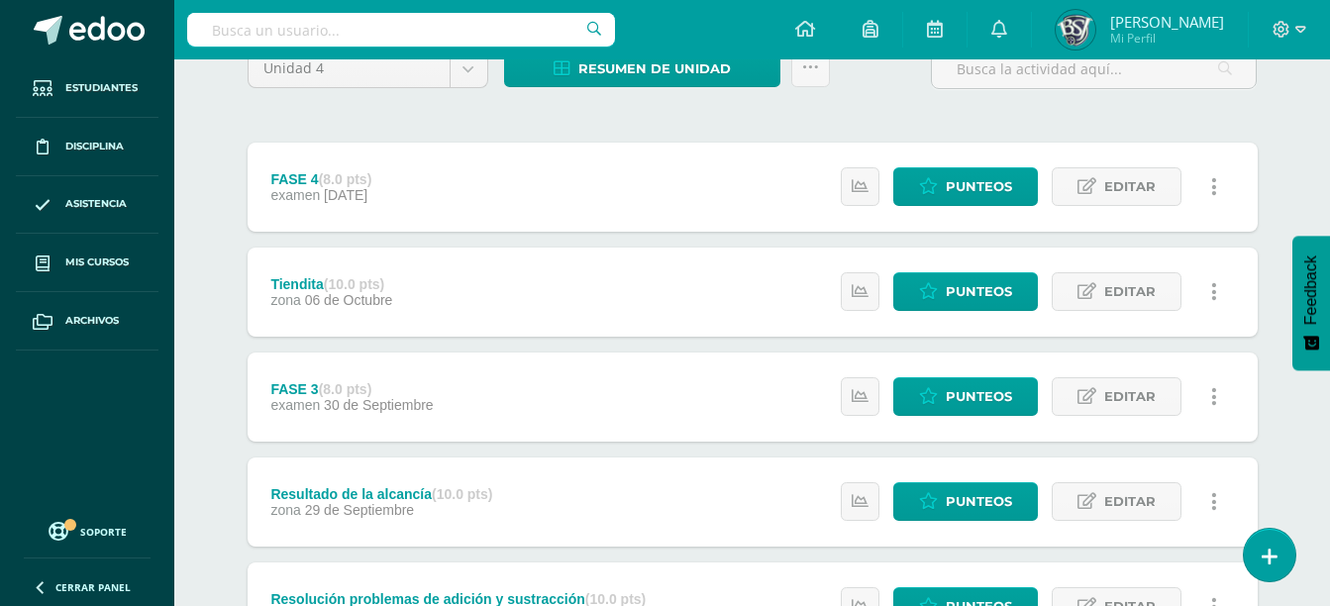
scroll to position [196, 0]
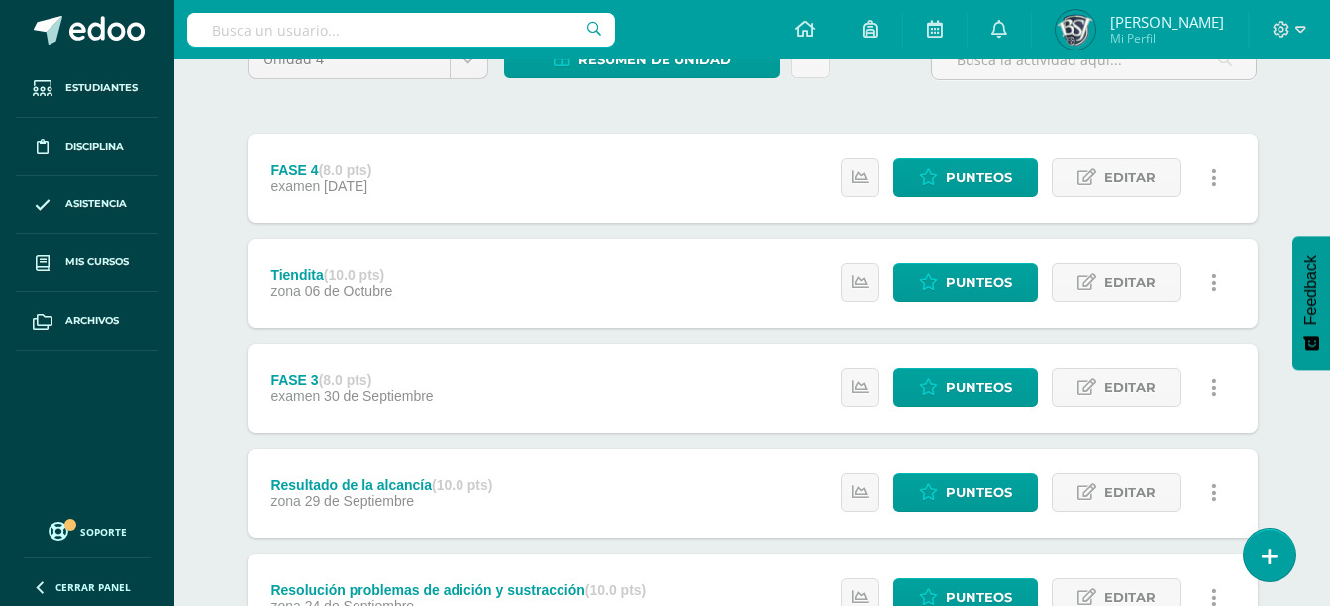
click at [367, 491] on div "Resultado de la alcancía (10.0 pts)" at bounding box center [381, 485] width 222 height 16
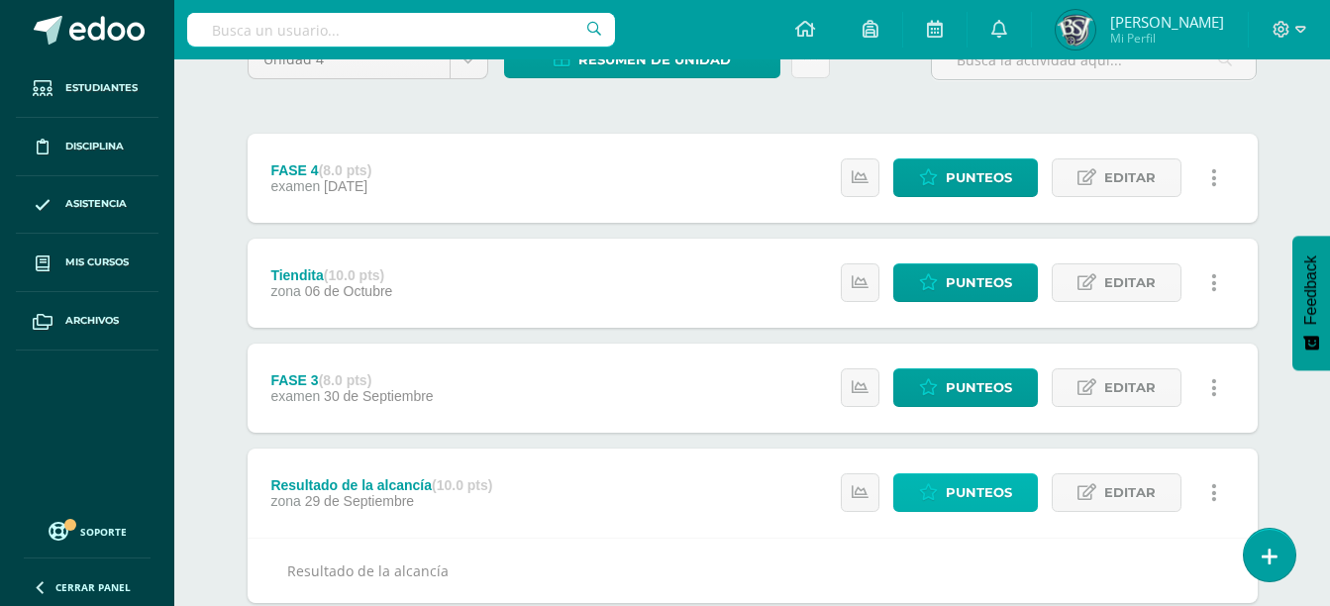
click at [994, 493] on span "Punteos" at bounding box center [979, 492] width 66 height 37
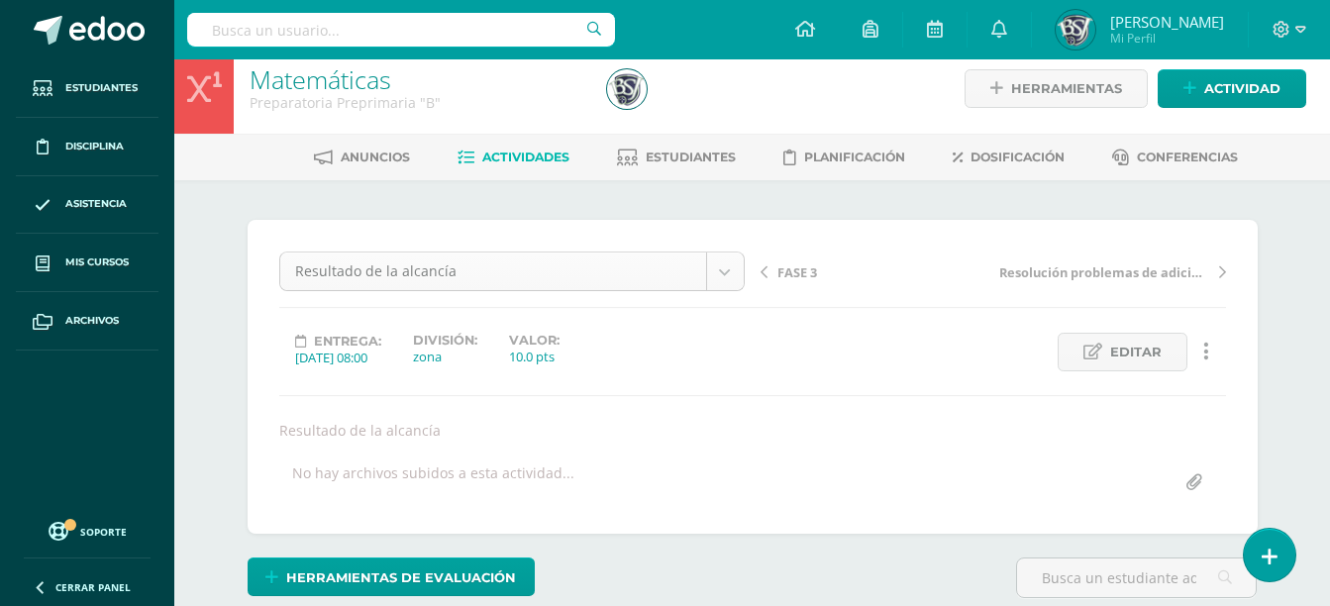
click at [728, 276] on body "Estudiantes Disciplina Asistencia Mis cursos Archivos Soporte Ayuda Reportar un…" at bounding box center [665, 385] width 1330 height 803
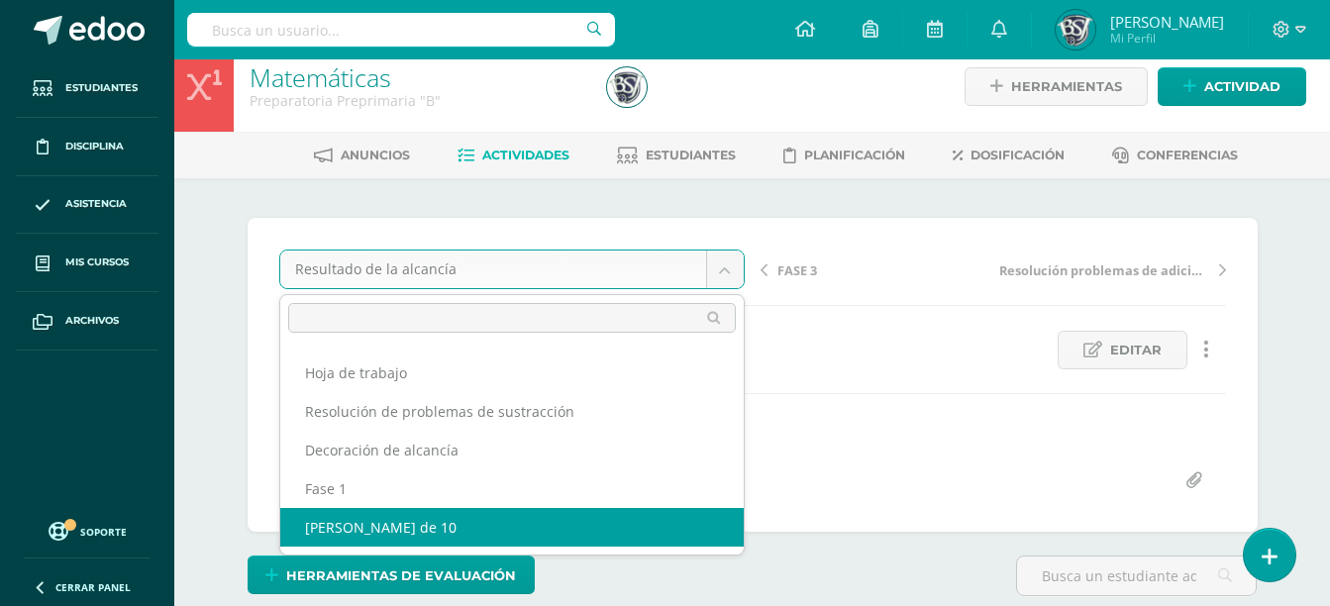
scroll to position [19, 0]
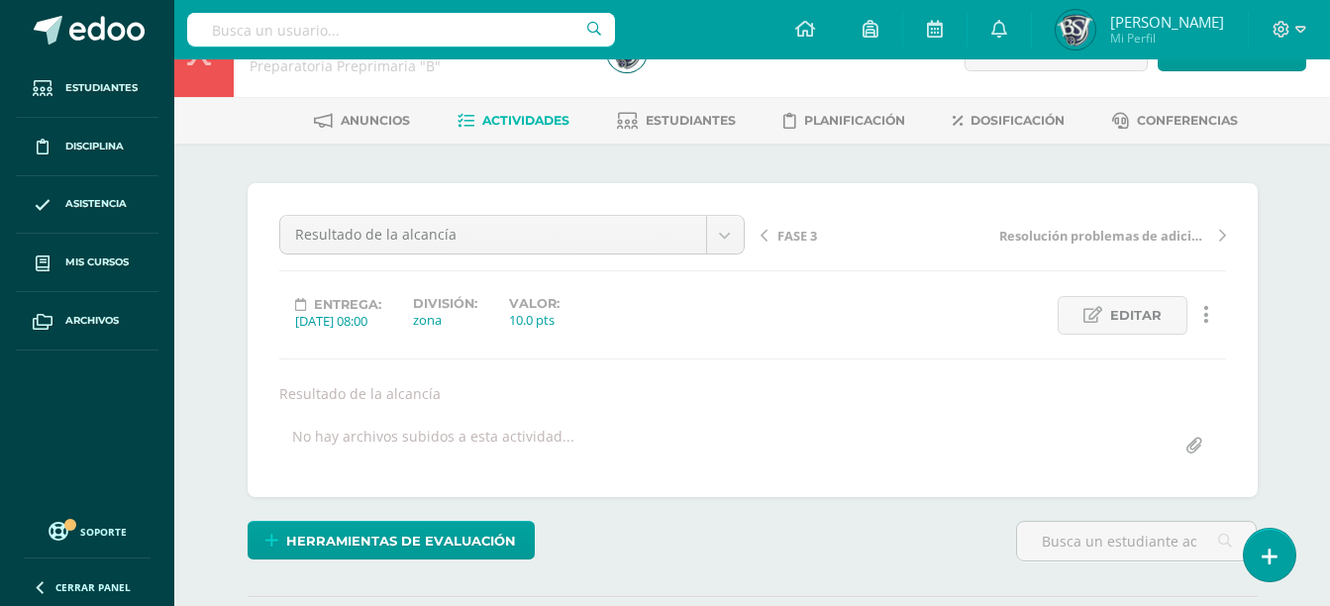
scroll to position [48, 0]
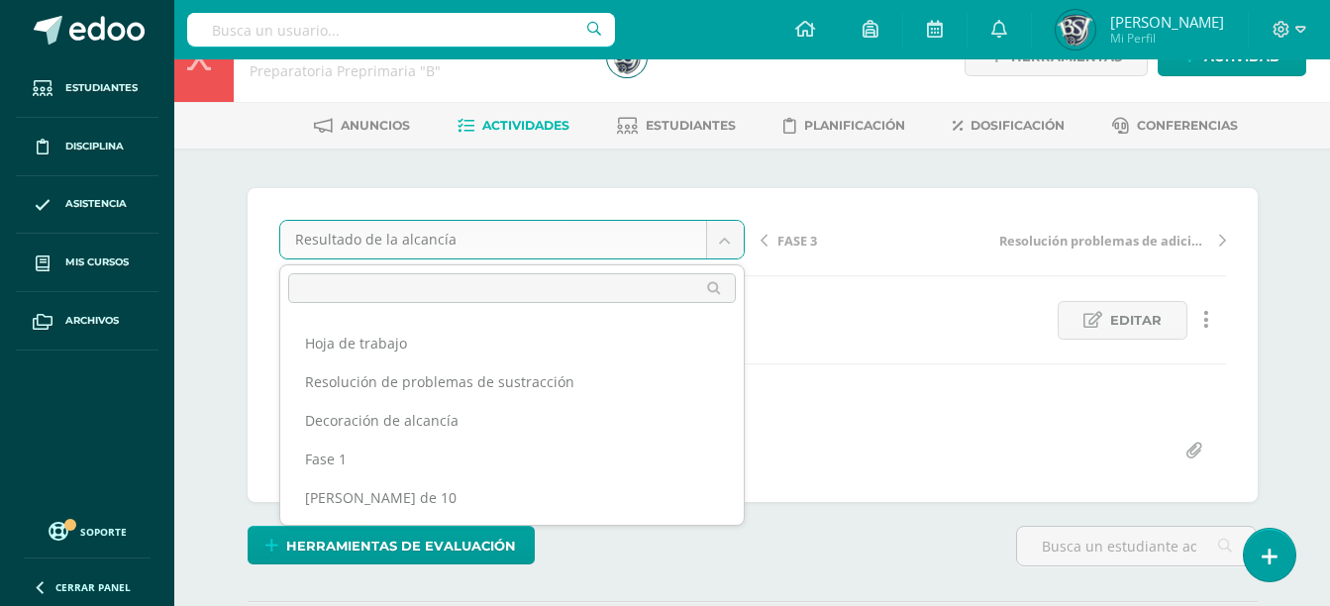
select select "/dashboard/teacher/grade-activity/50373/"
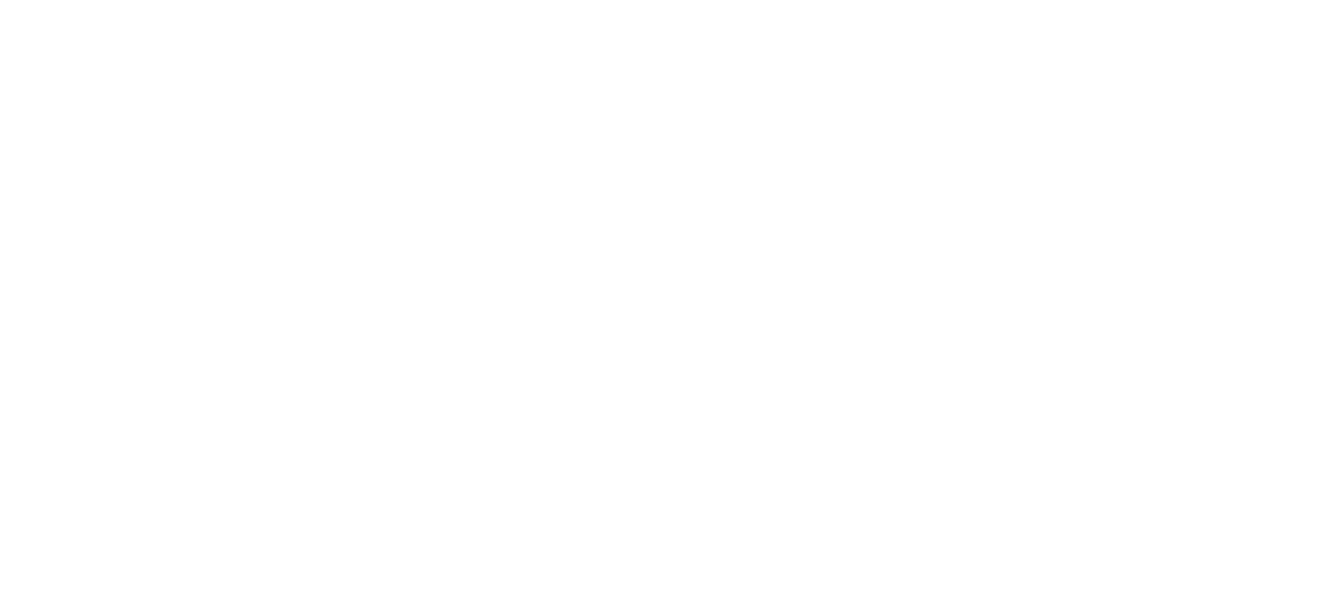
click at [0, 0] on html at bounding box center [0, 0] width 0 height 0
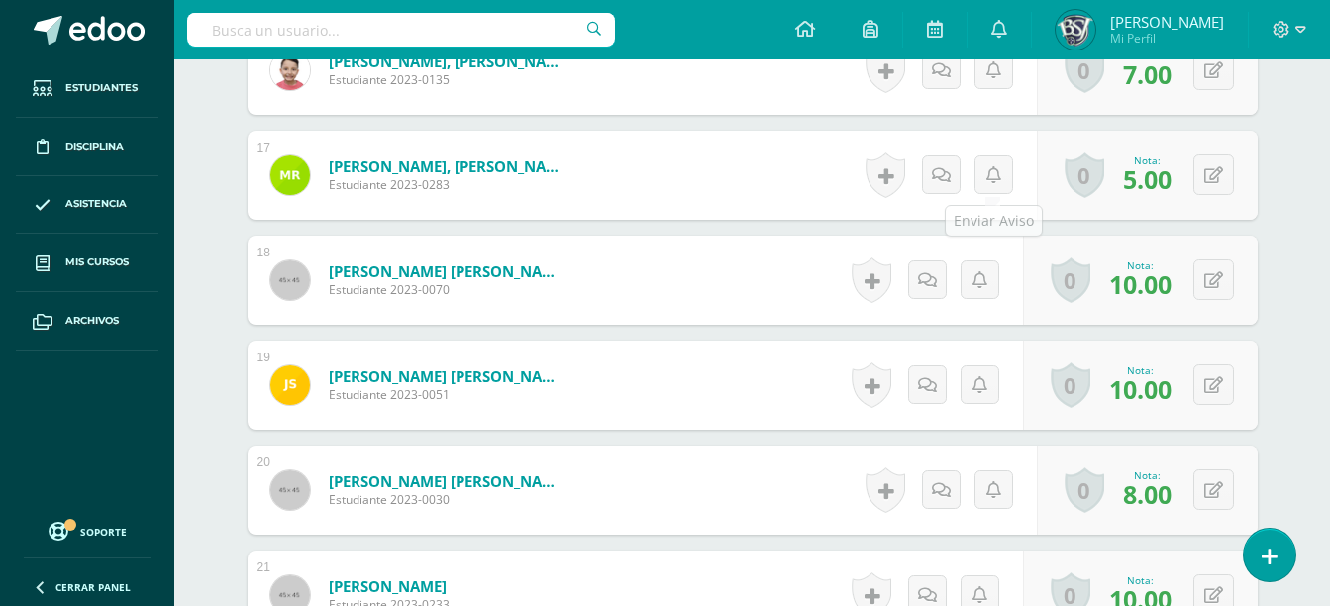
scroll to position [2257, 0]
